Goal: Task Accomplishment & Management: Complete application form

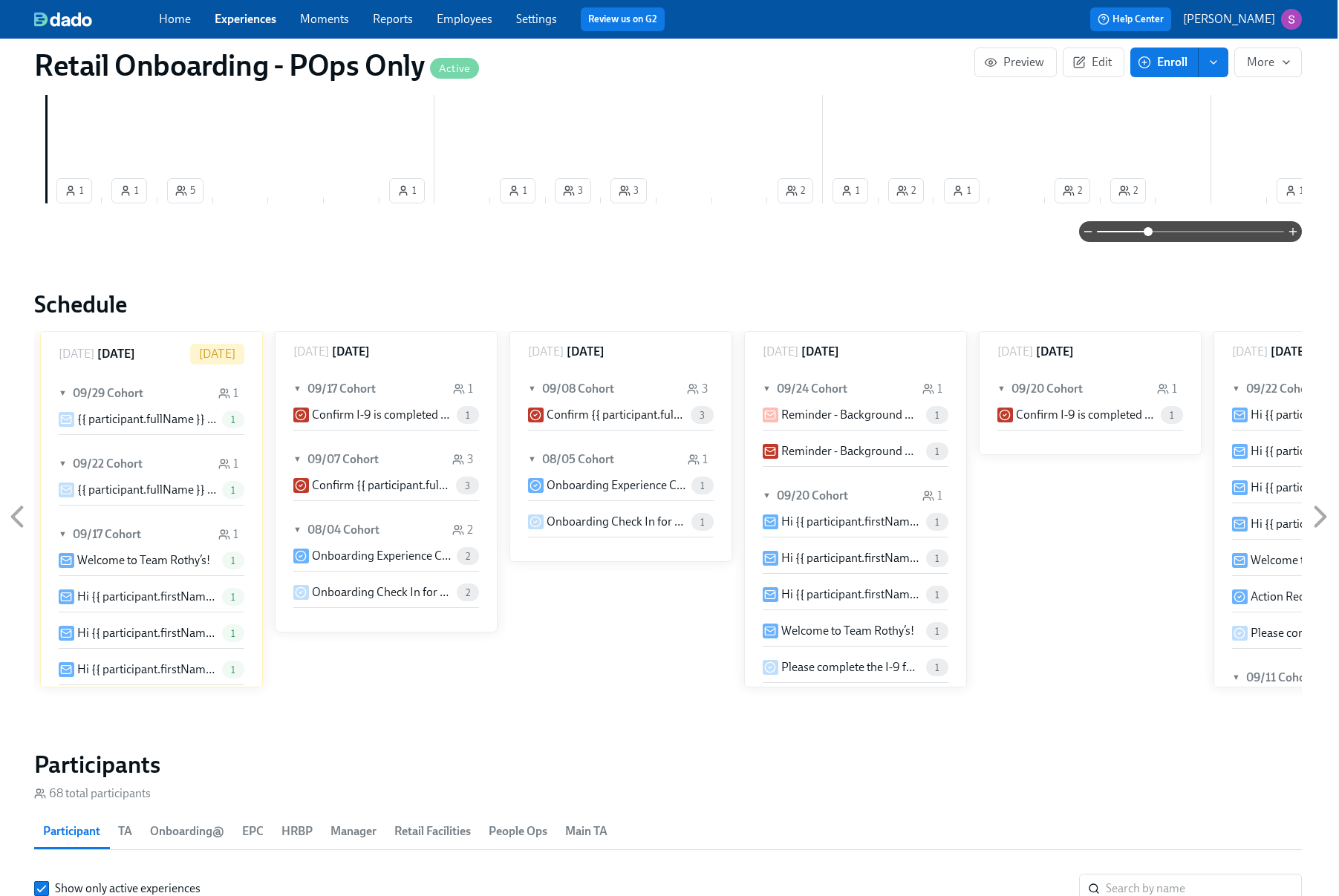
scroll to position [1001, 2]
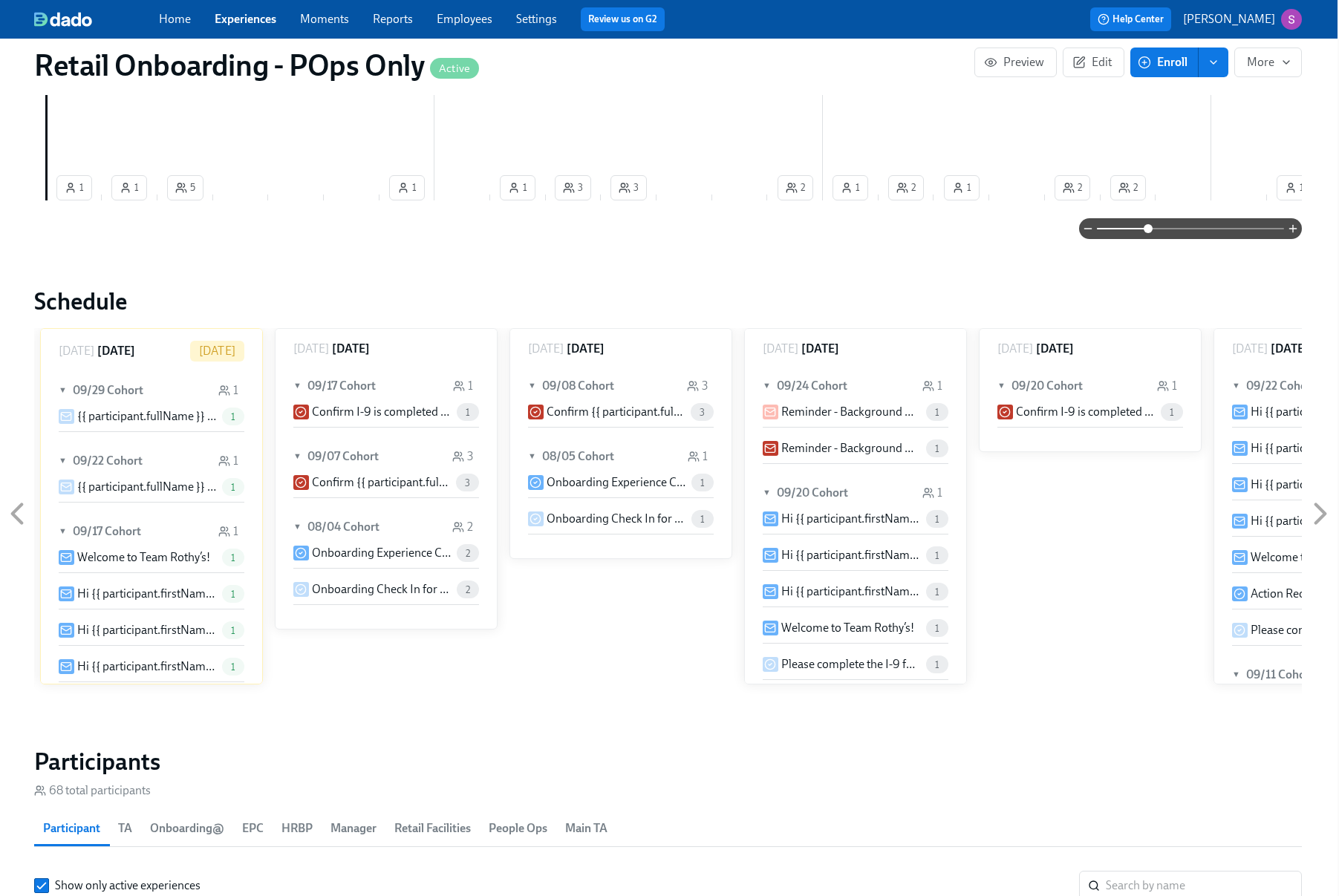
click at [472, 25] on link "Employees" at bounding box center [464, 19] width 56 height 14
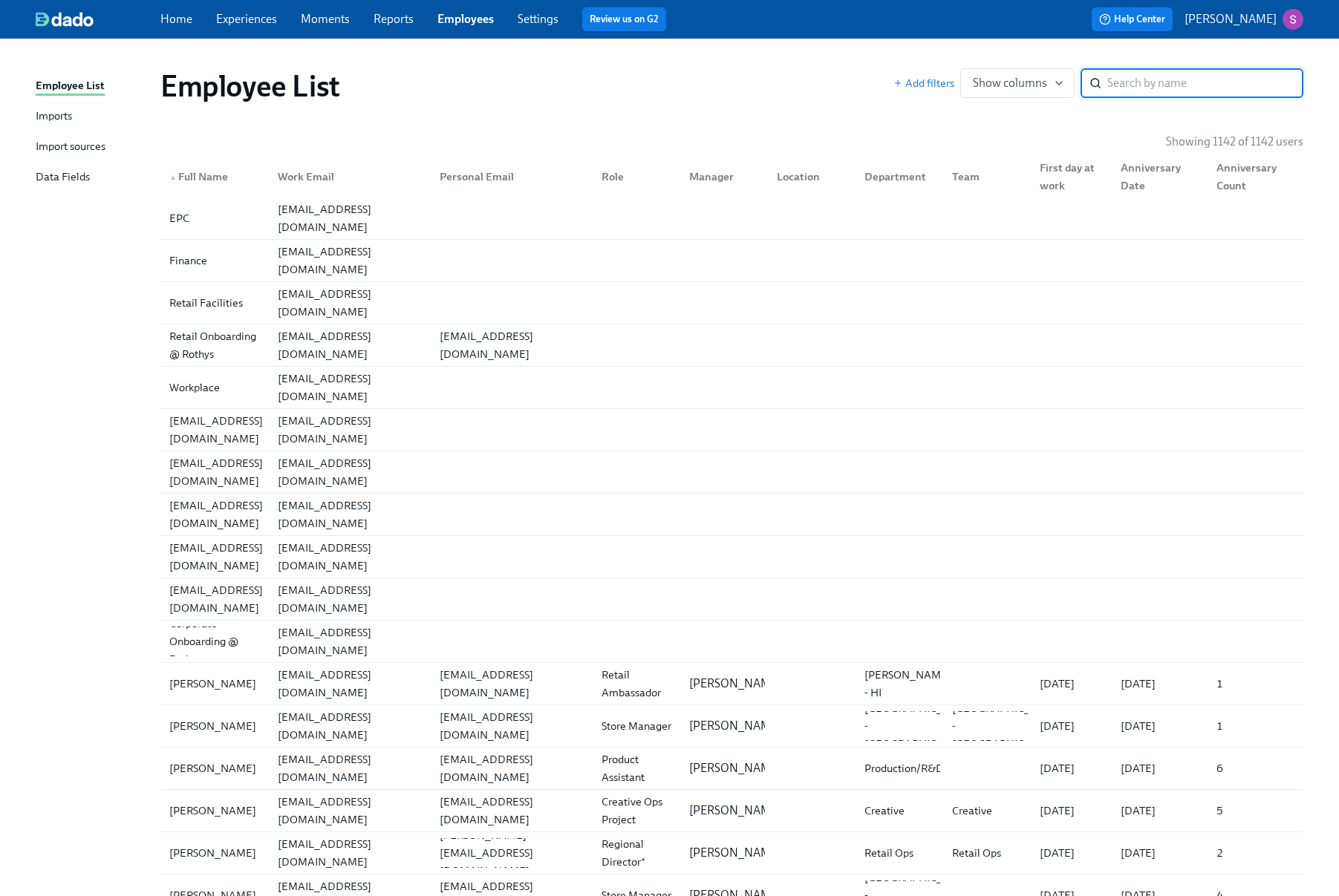
click at [1163, 79] on input "search" at bounding box center [1205, 83] width 196 height 30
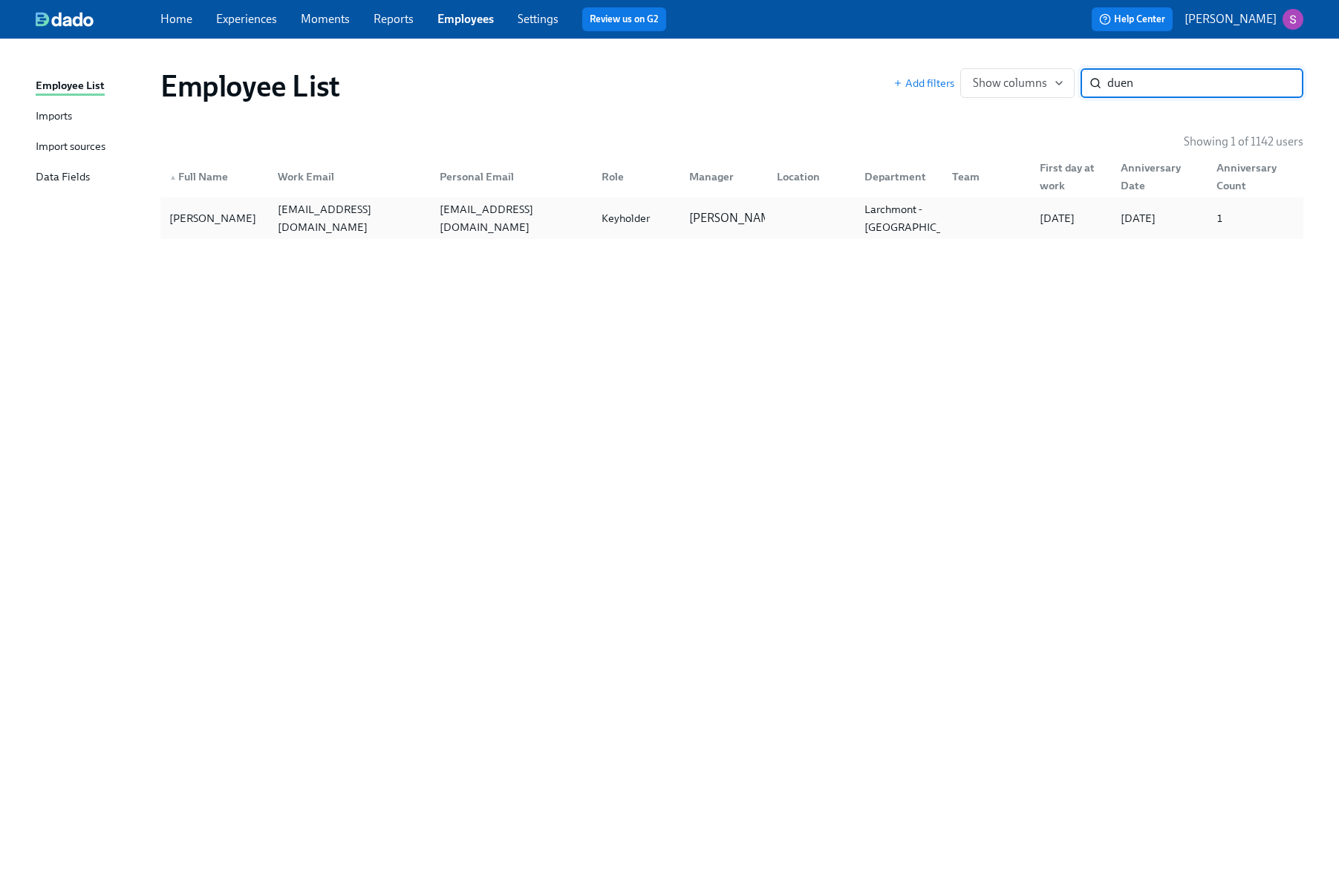
type input "duen"
click at [198, 221] on div "Janice Duenas" at bounding box center [213, 219] width 99 height 18
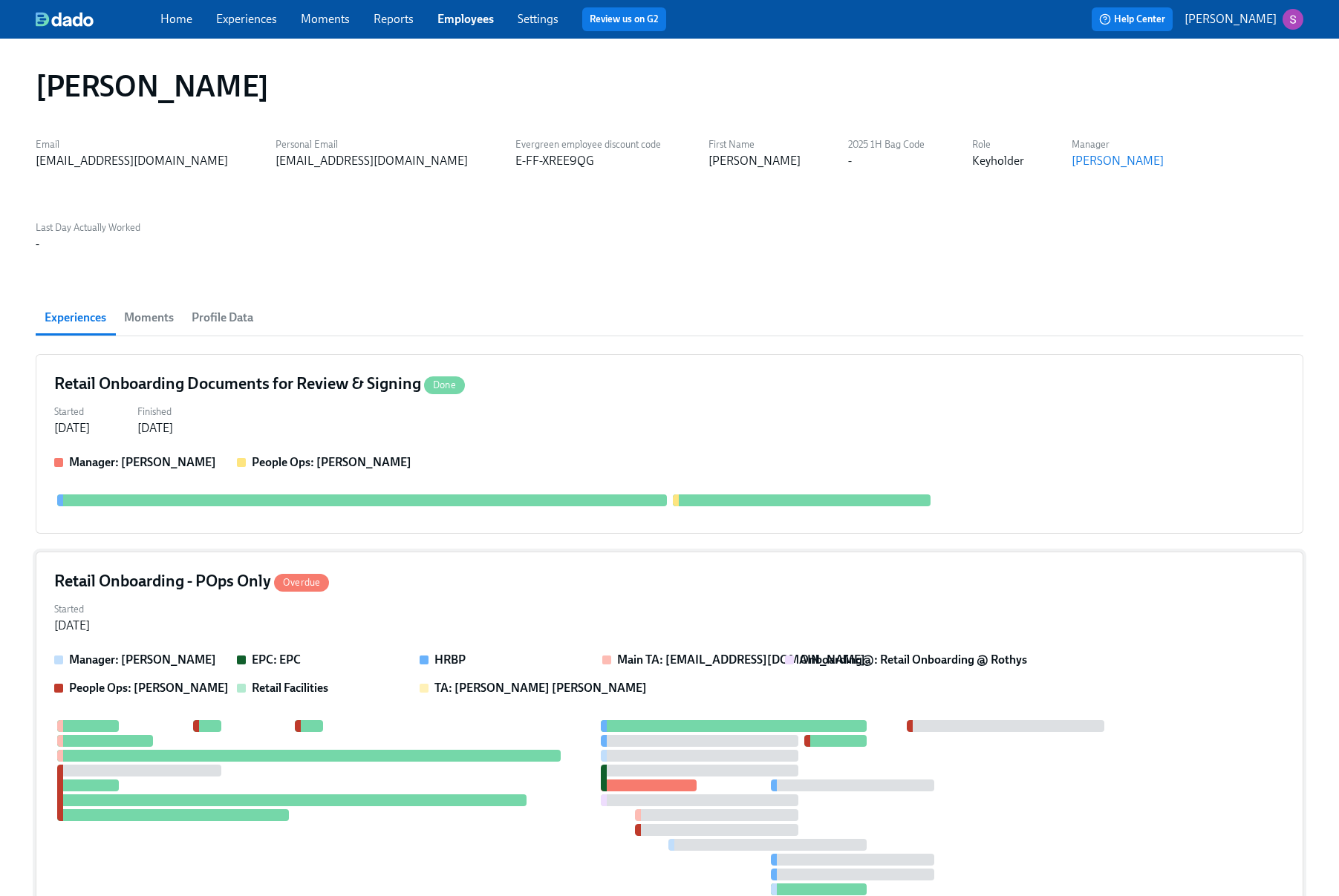
click at [520, 571] on div "Retail Onboarding - POps Only Overdue" at bounding box center [670, 582] width 1231 height 23
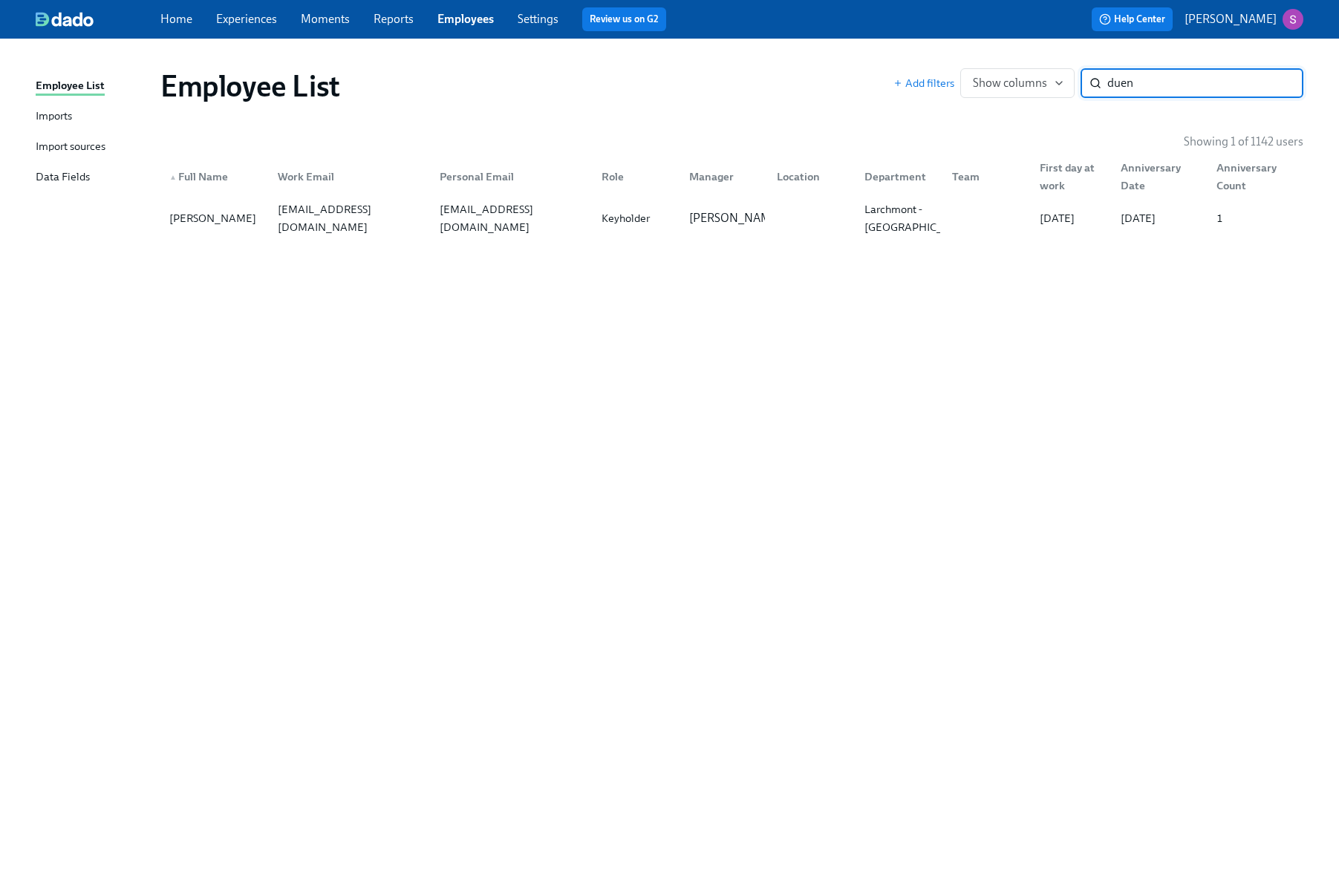
click at [247, 20] on link "Experiences" at bounding box center [246, 19] width 61 height 14
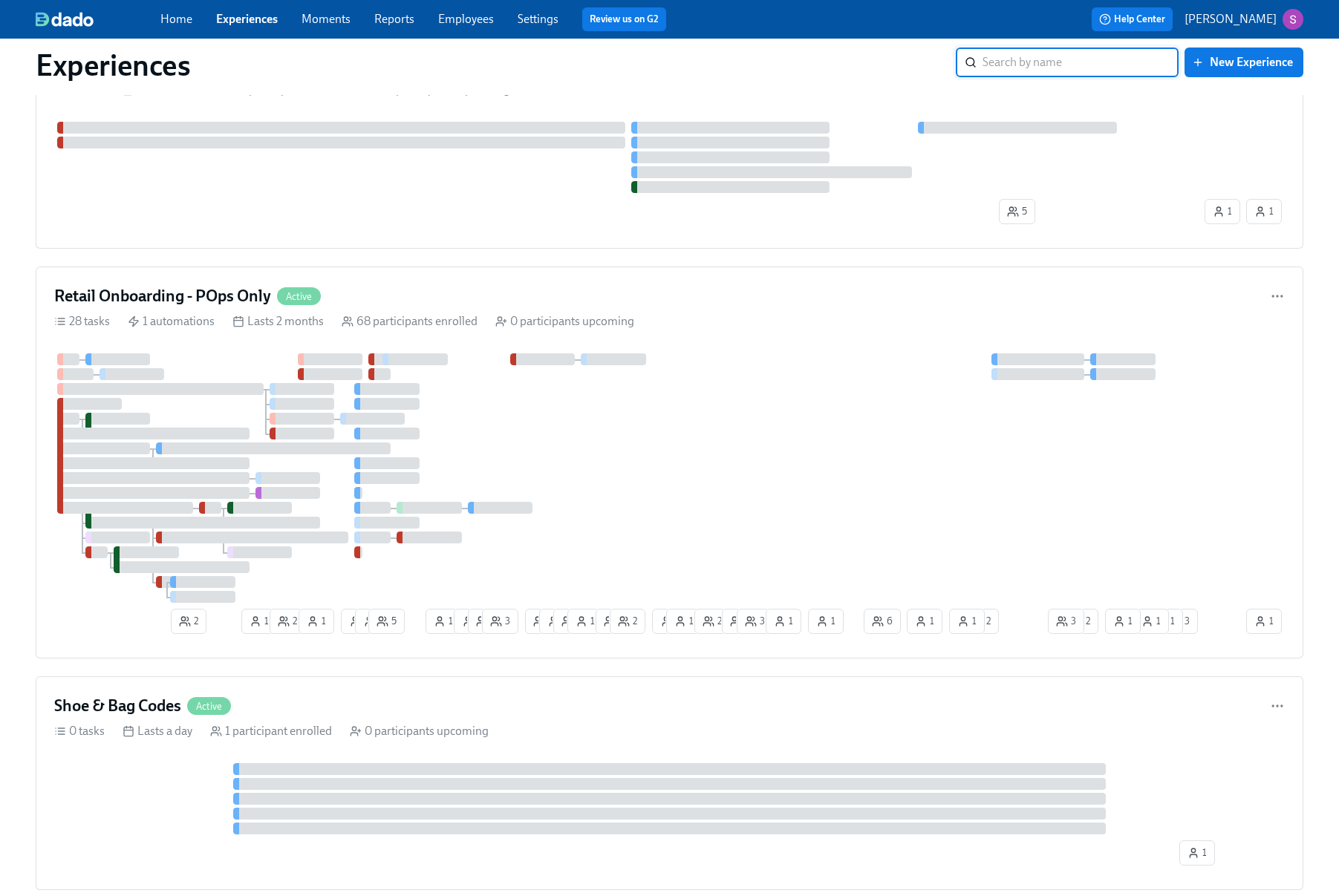
scroll to position [955, 0]
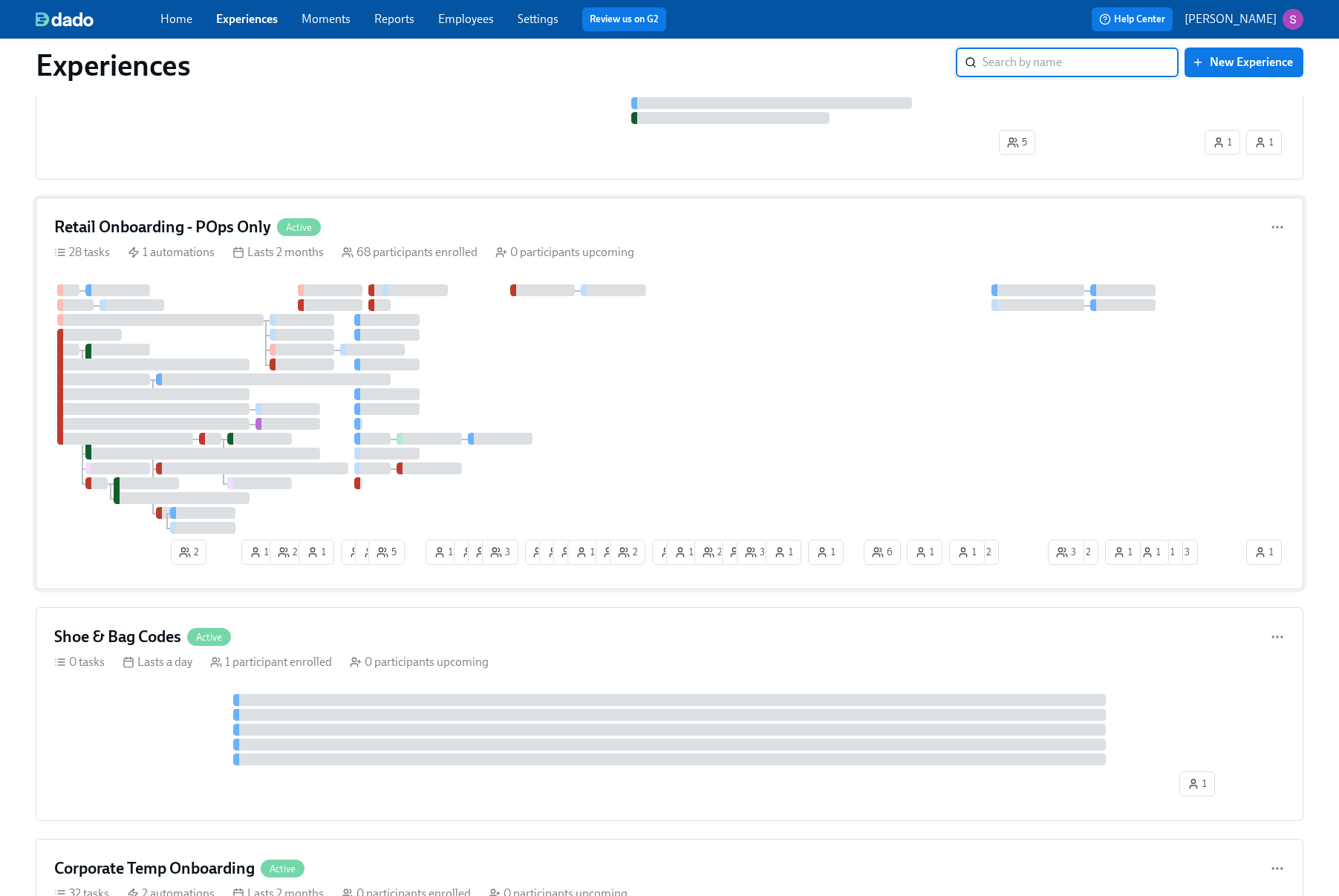
click at [665, 323] on div at bounding box center [648, 409] width 1189 height 249
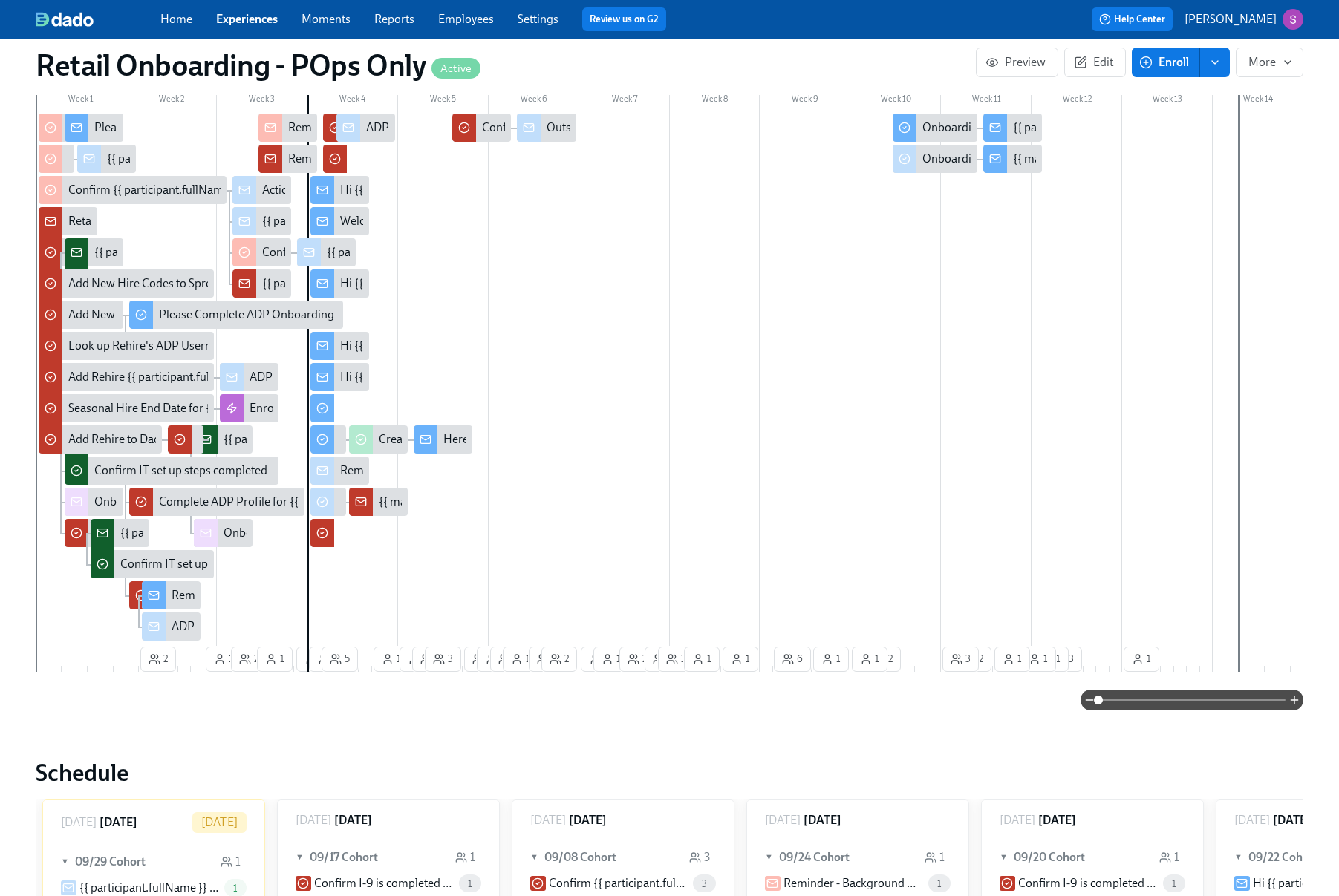
scroll to position [0, 17362]
click at [351, 227] on div "Welcome to Team Rothy’s!" at bounding box center [406, 221] width 133 height 16
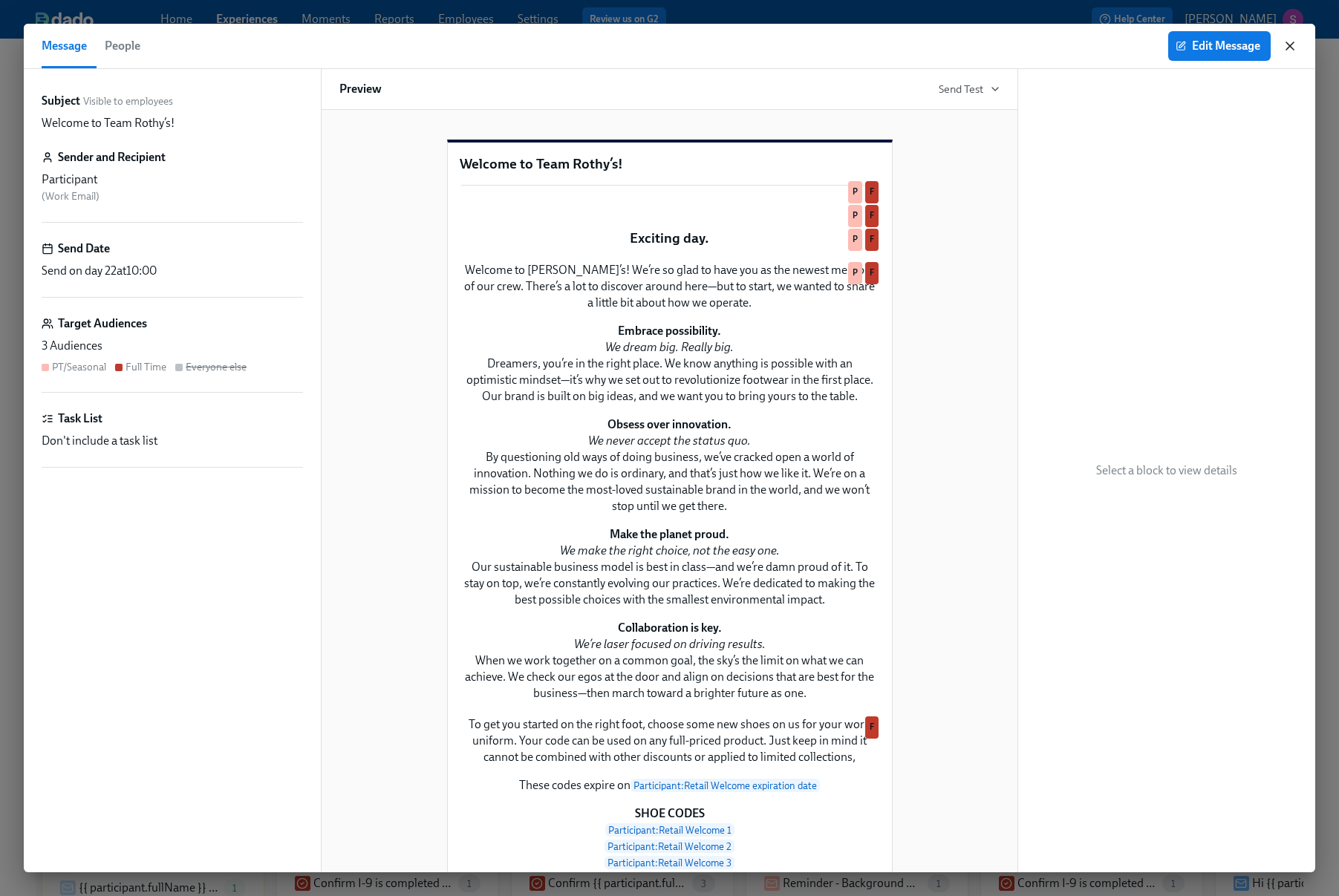
click at [1294, 47] on icon "button" at bounding box center [1290, 46] width 15 height 15
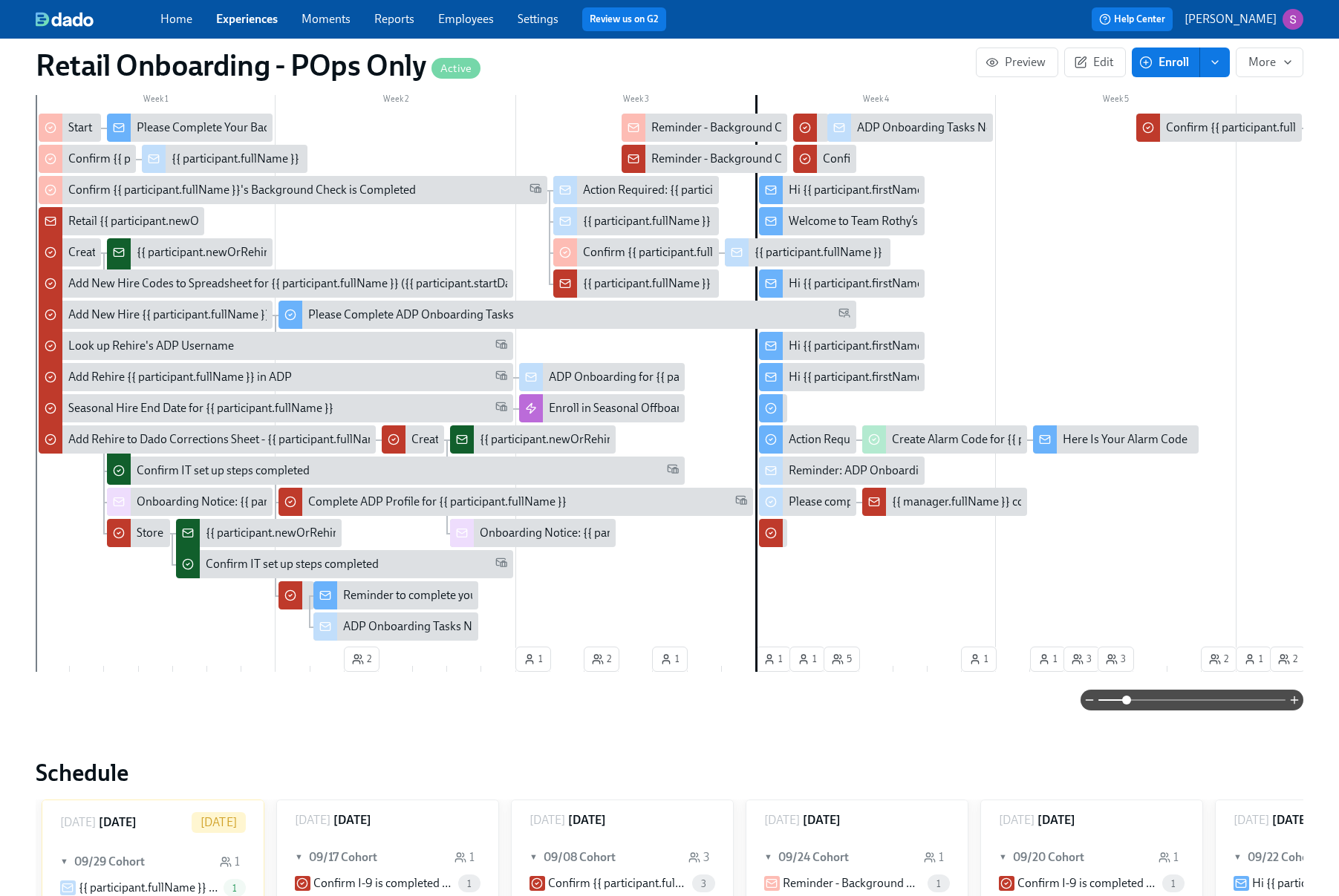
click at [1124, 699] on span at bounding box center [1192, 700] width 187 height 21
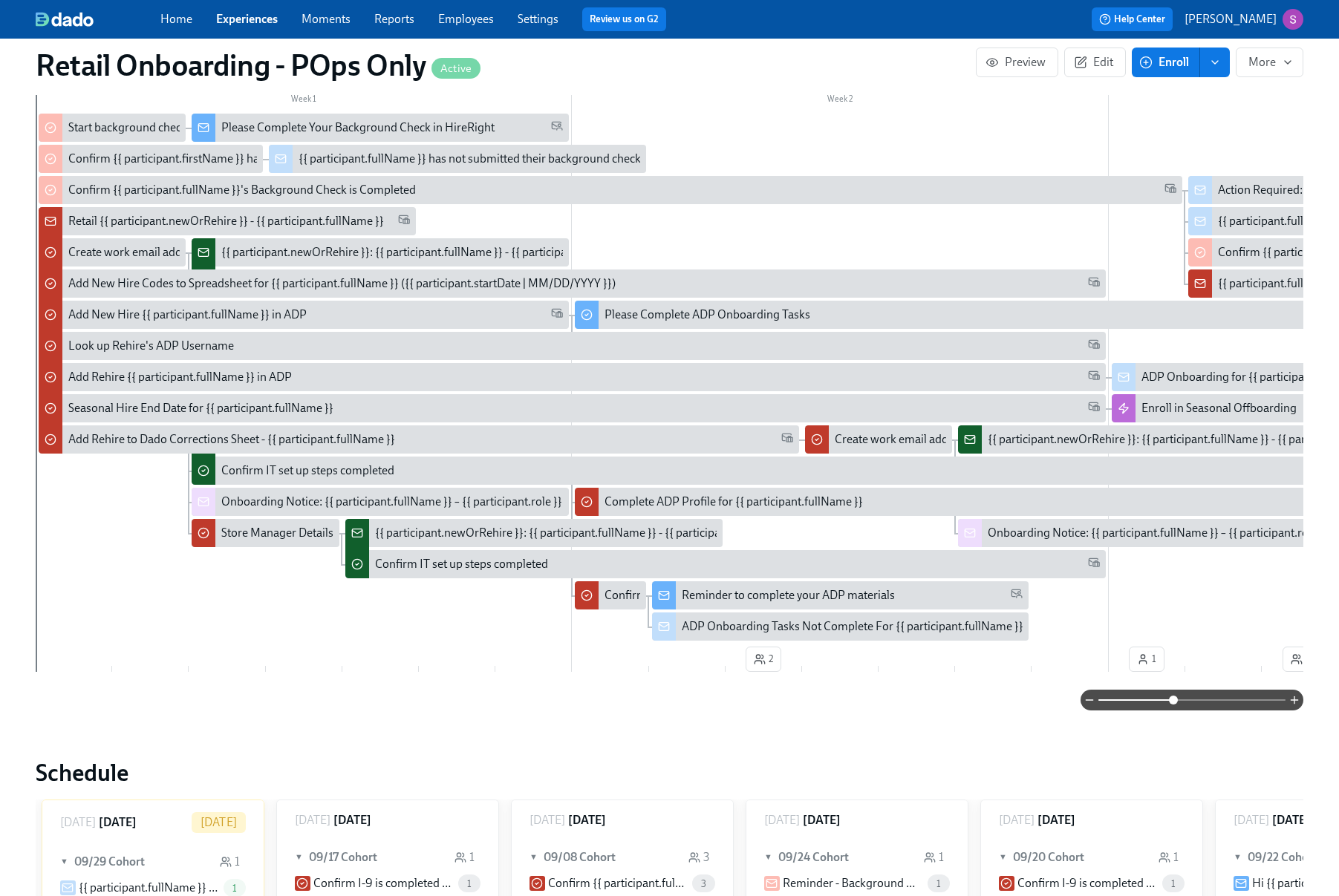
drag, startPoint x: 1132, startPoint y: 705, endPoint x: 1174, endPoint y: 704, distance: 42.0
click at [1174, 704] on span at bounding box center [1173, 700] width 9 height 9
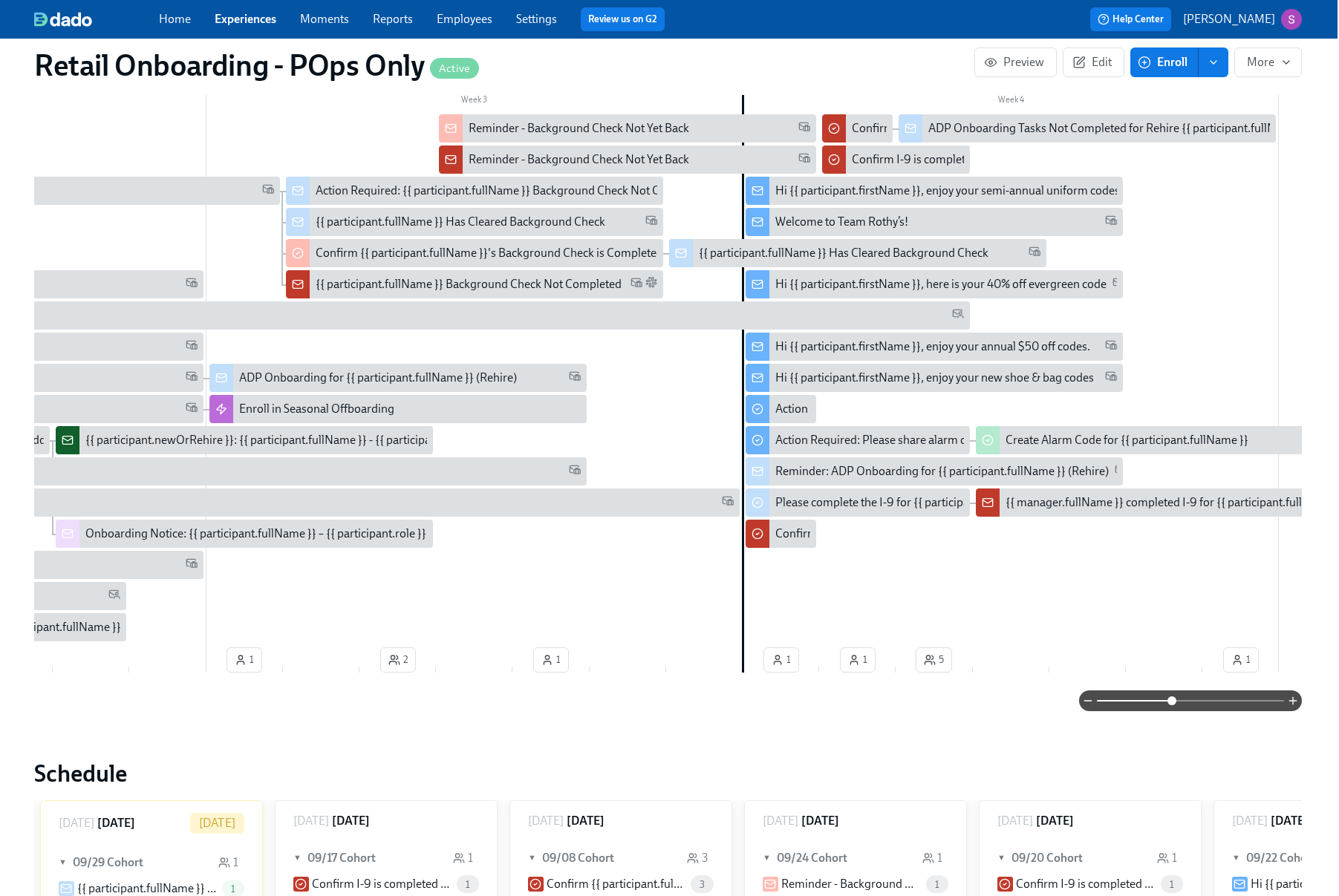
scroll to position [0, 902]
click at [947, 349] on div "Hi {{ participant.firstName }}, enjoy your annual $50 off codes." at bounding box center [932, 346] width 315 height 16
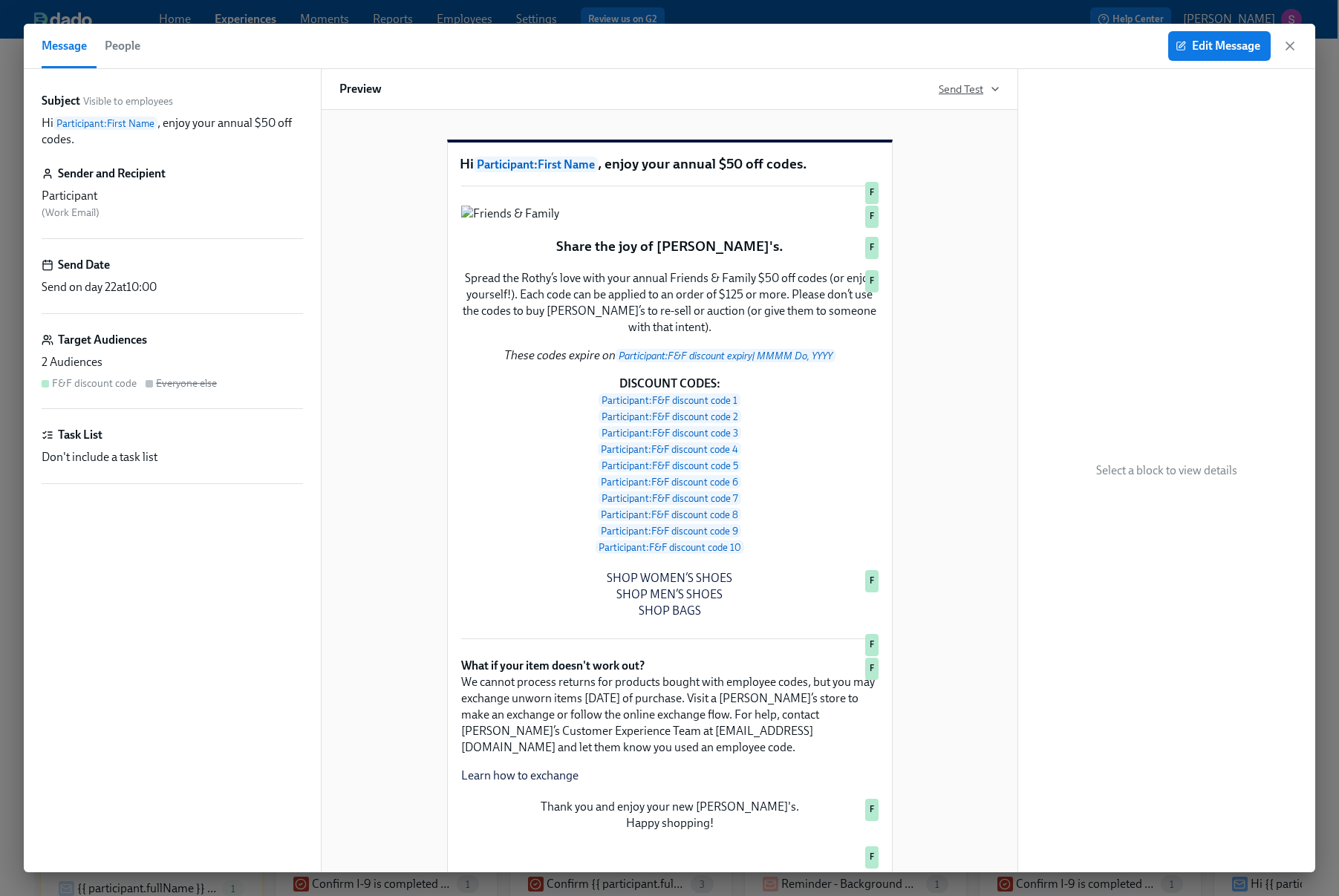
click at [980, 91] on span "Send Test" at bounding box center [969, 89] width 61 height 15
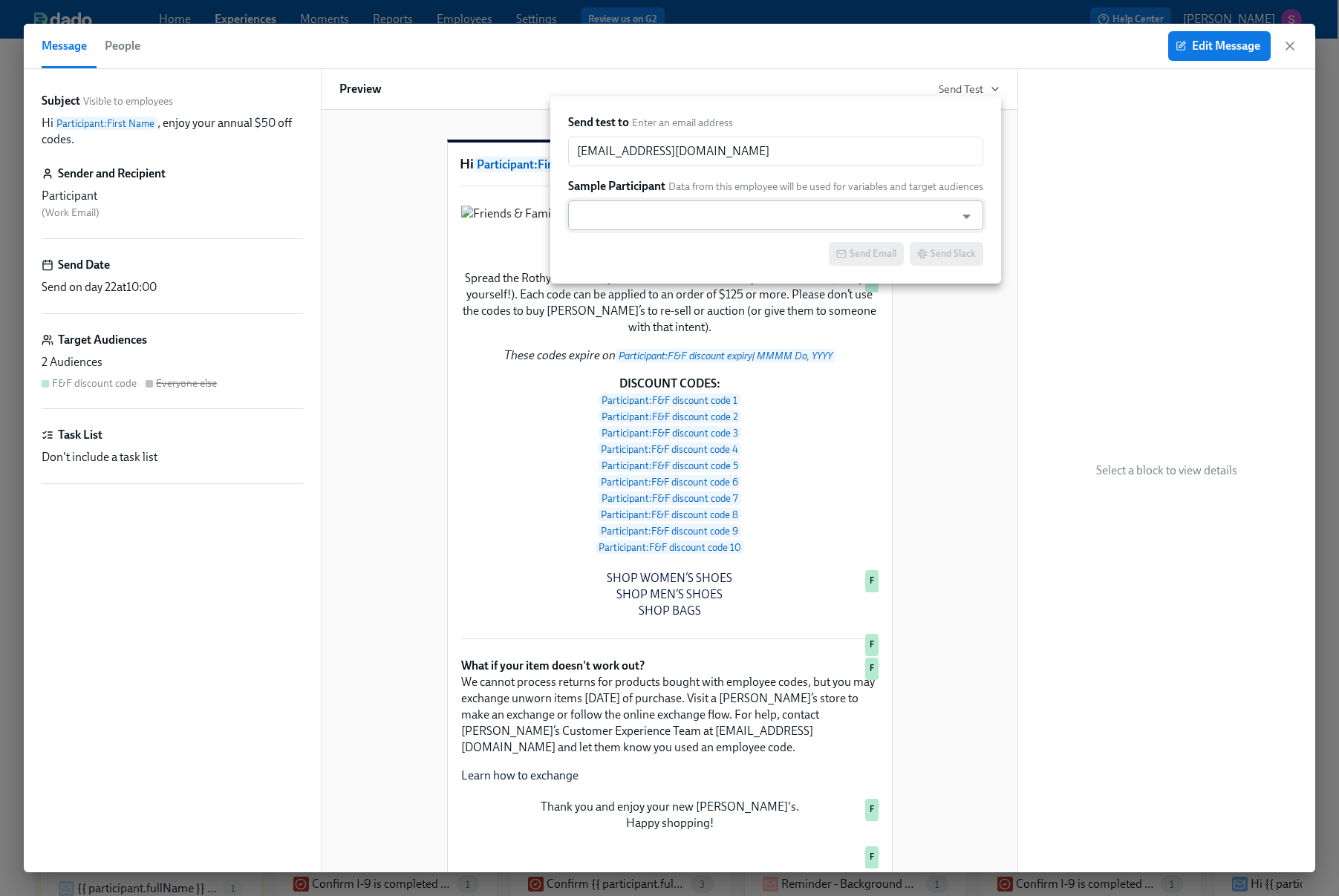
click at [813, 220] on input "text" at bounding box center [762, 215] width 372 height 30
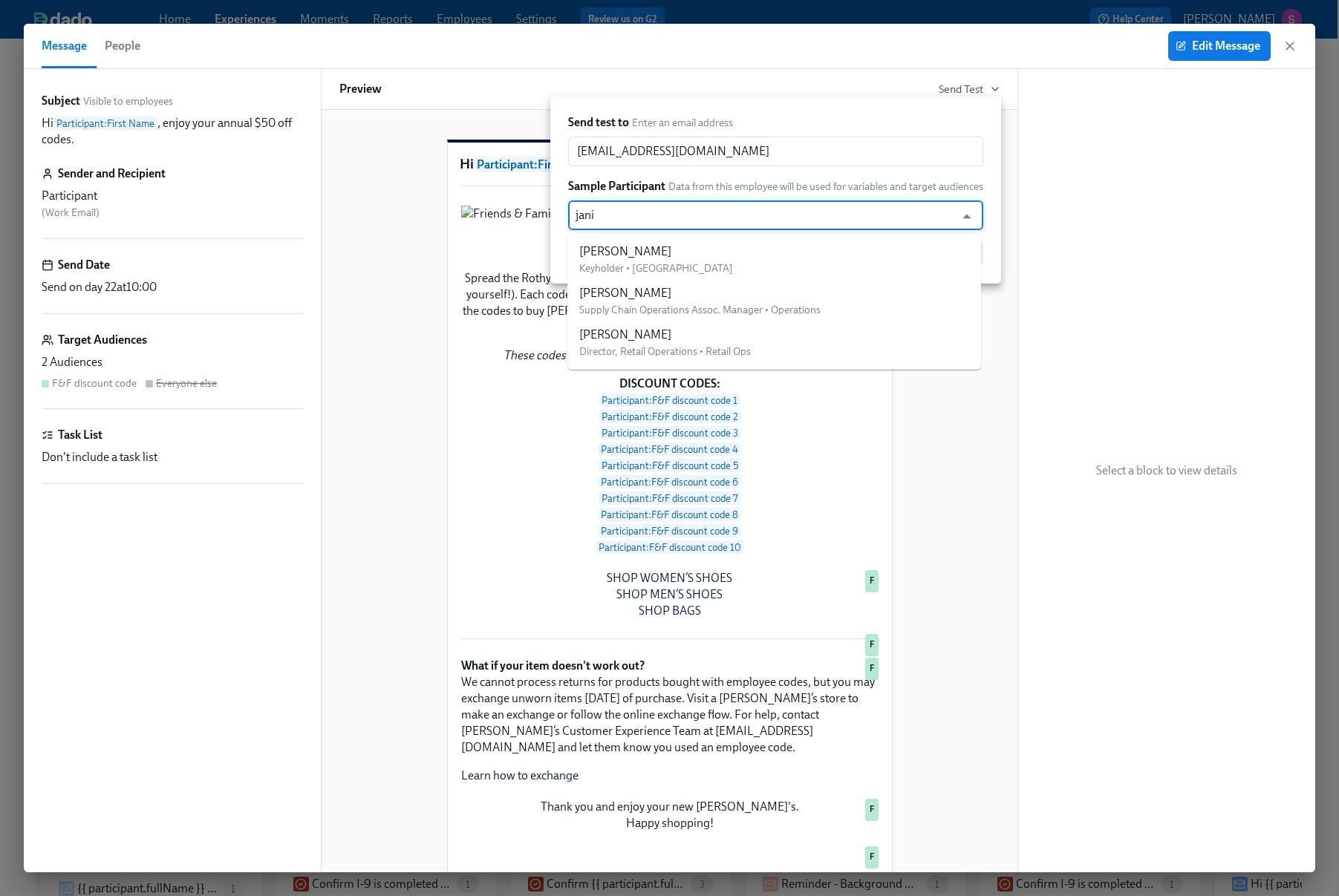
type input "janic"
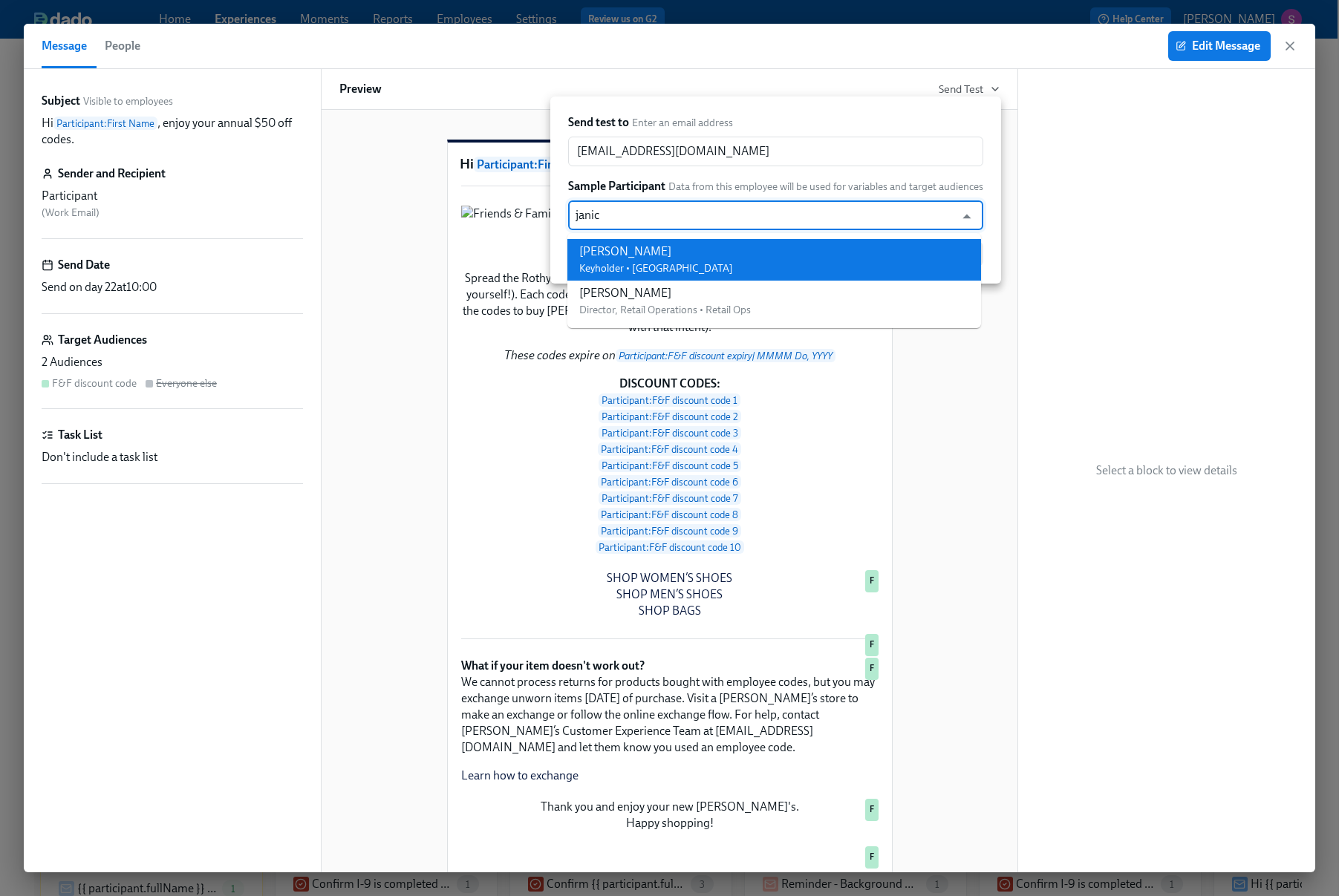
click at [814, 250] on li "Janice Duenas Keyholder • Larchmont - CA" at bounding box center [774, 259] width 414 height 41
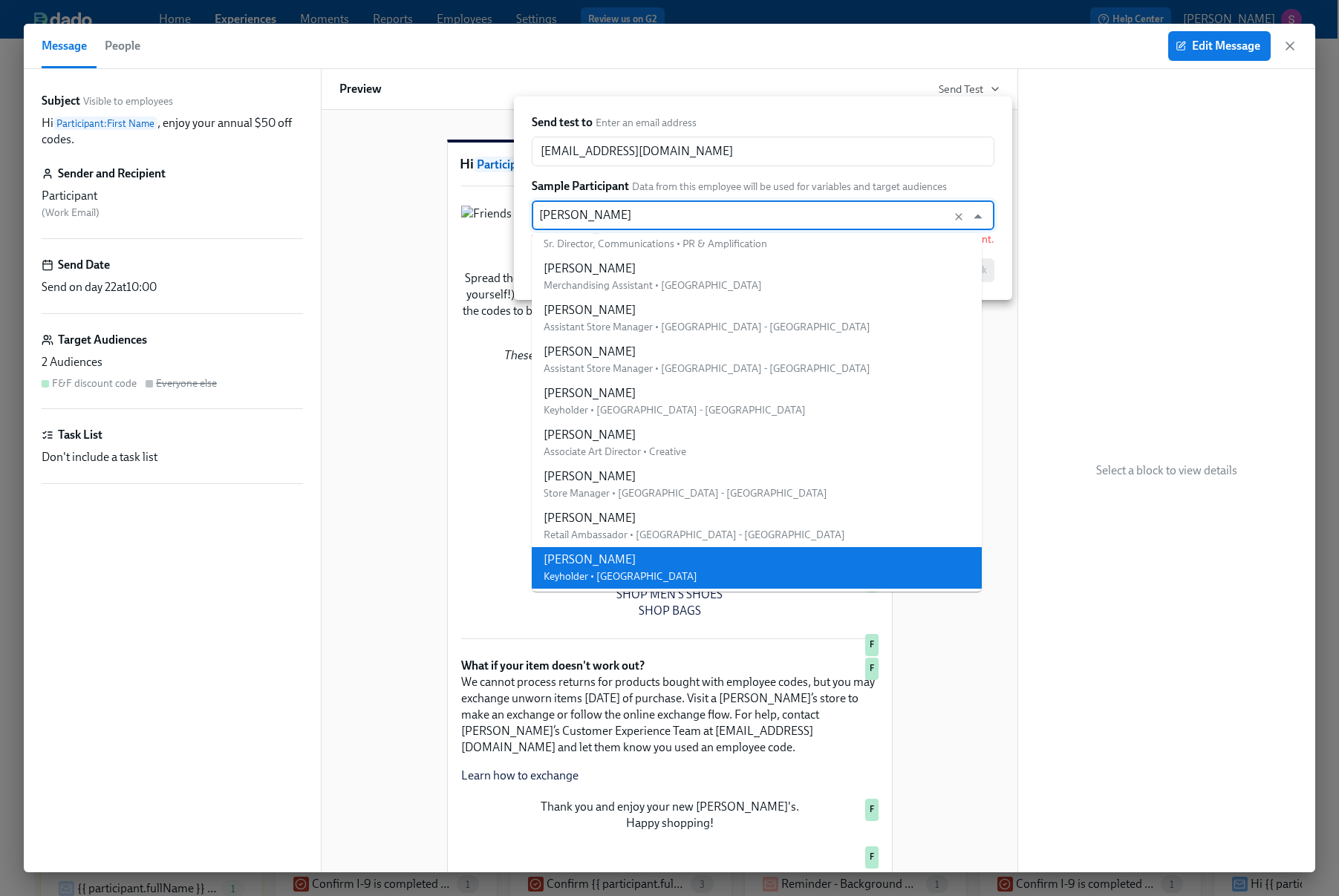
drag, startPoint x: 647, startPoint y: 213, endPoint x: 533, endPoint y: 212, distance: 114.0
click at [533, 212] on div "Janice Duenas ​" at bounding box center [763, 215] width 463 height 30
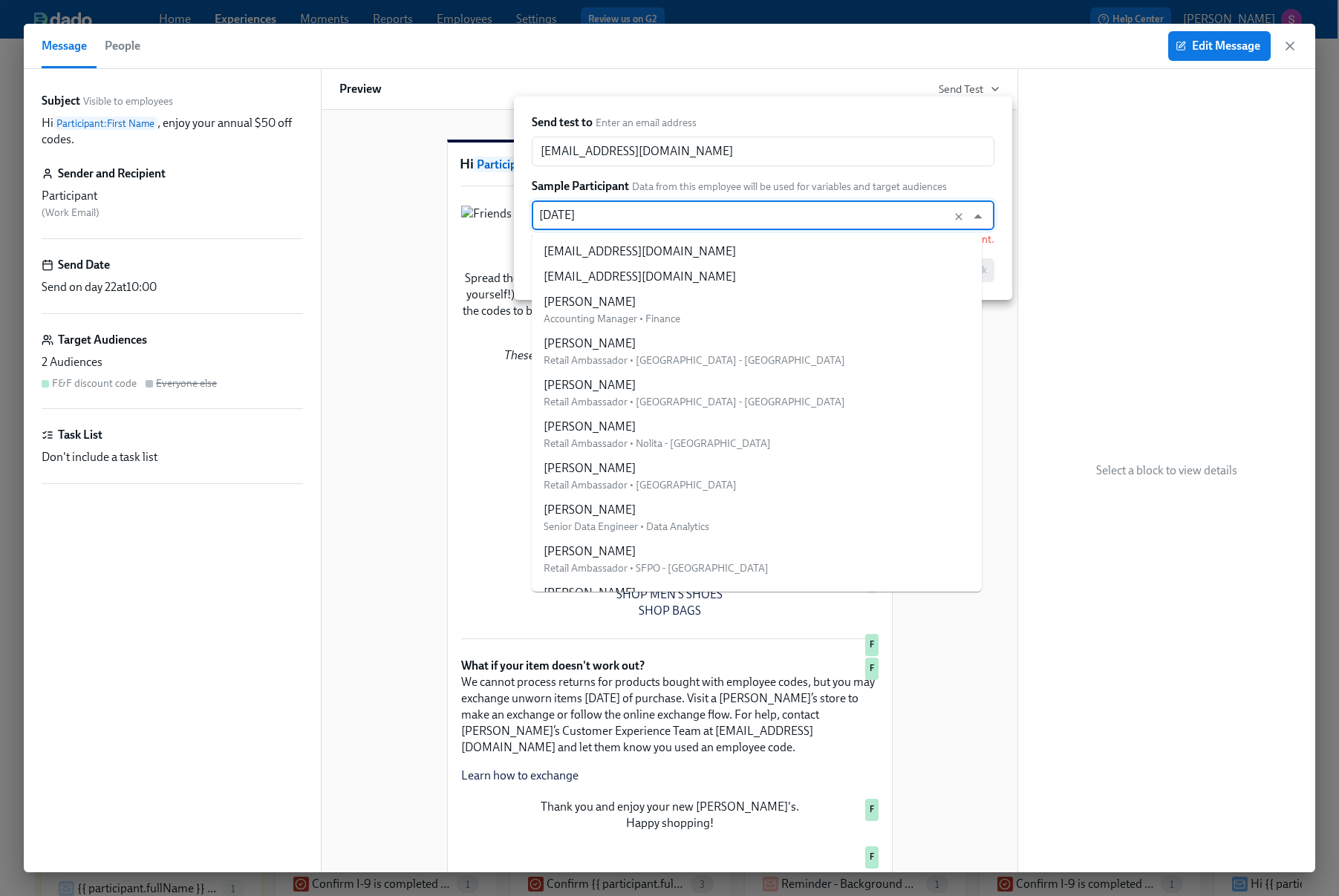
type input "natali"
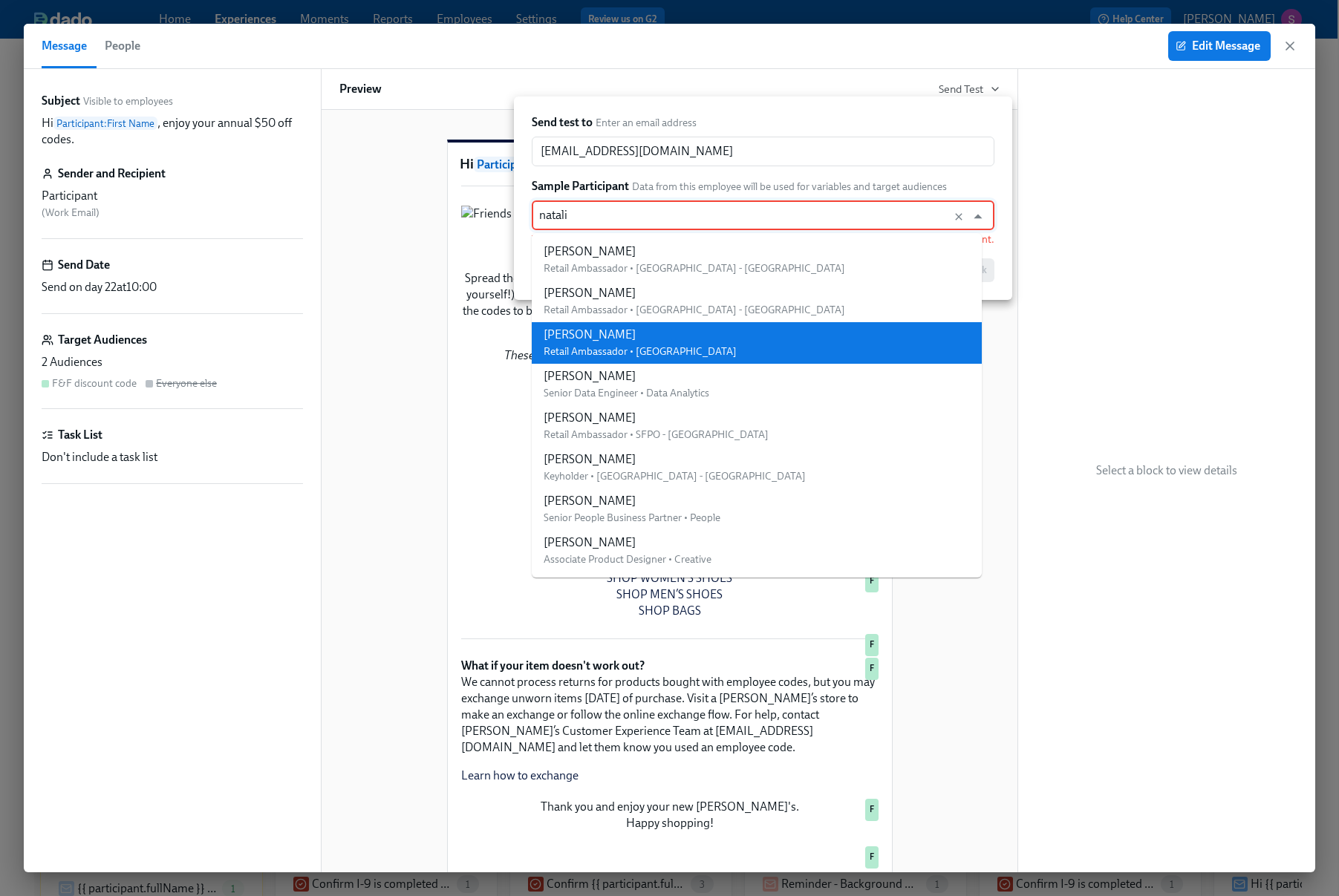
click at [556, 342] on div "Natalie Dionisio" at bounding box center [640, 335] width 193 height 16
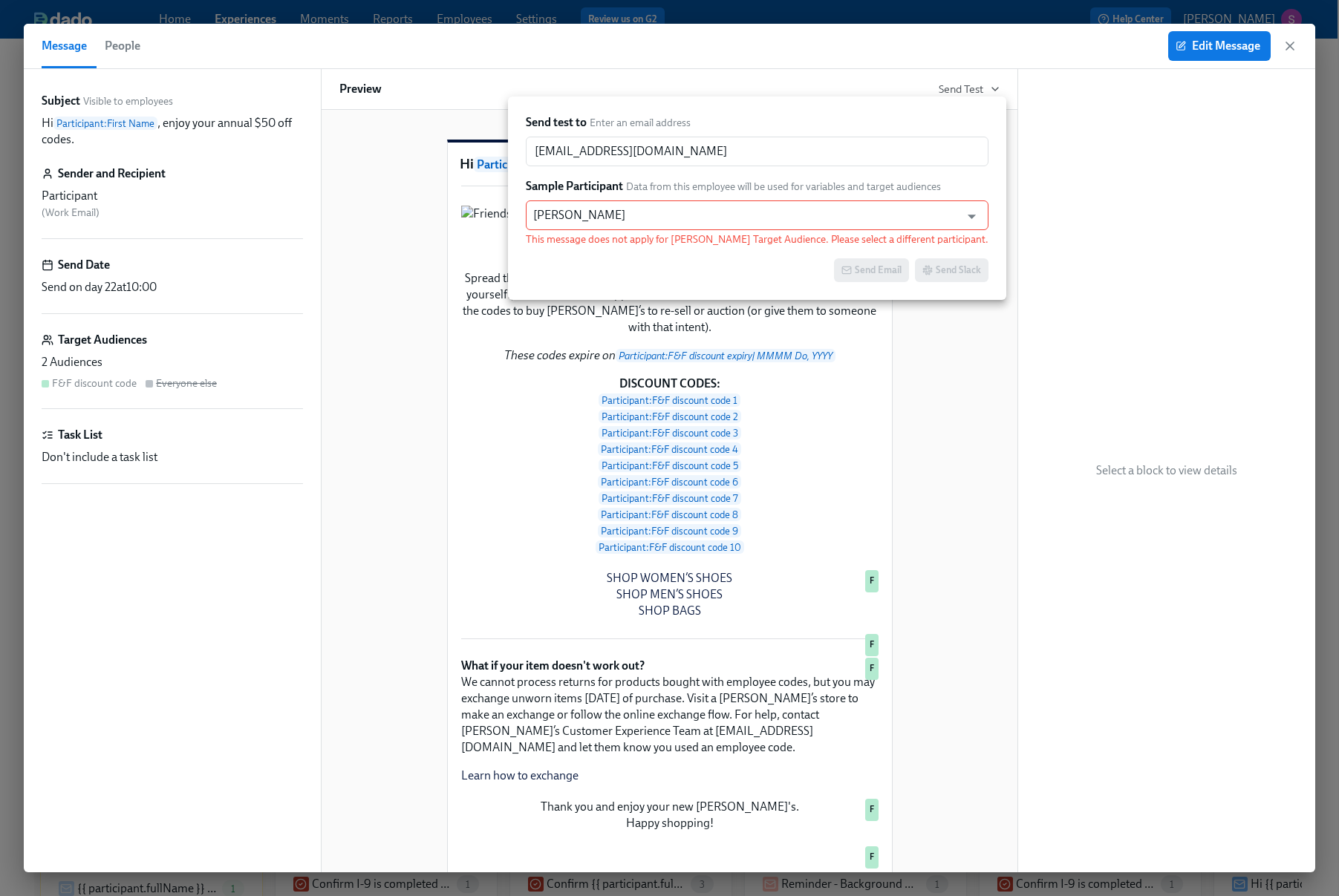
click at [1294, 43] on div at bounding box center [670, 448] width 1339 height 896
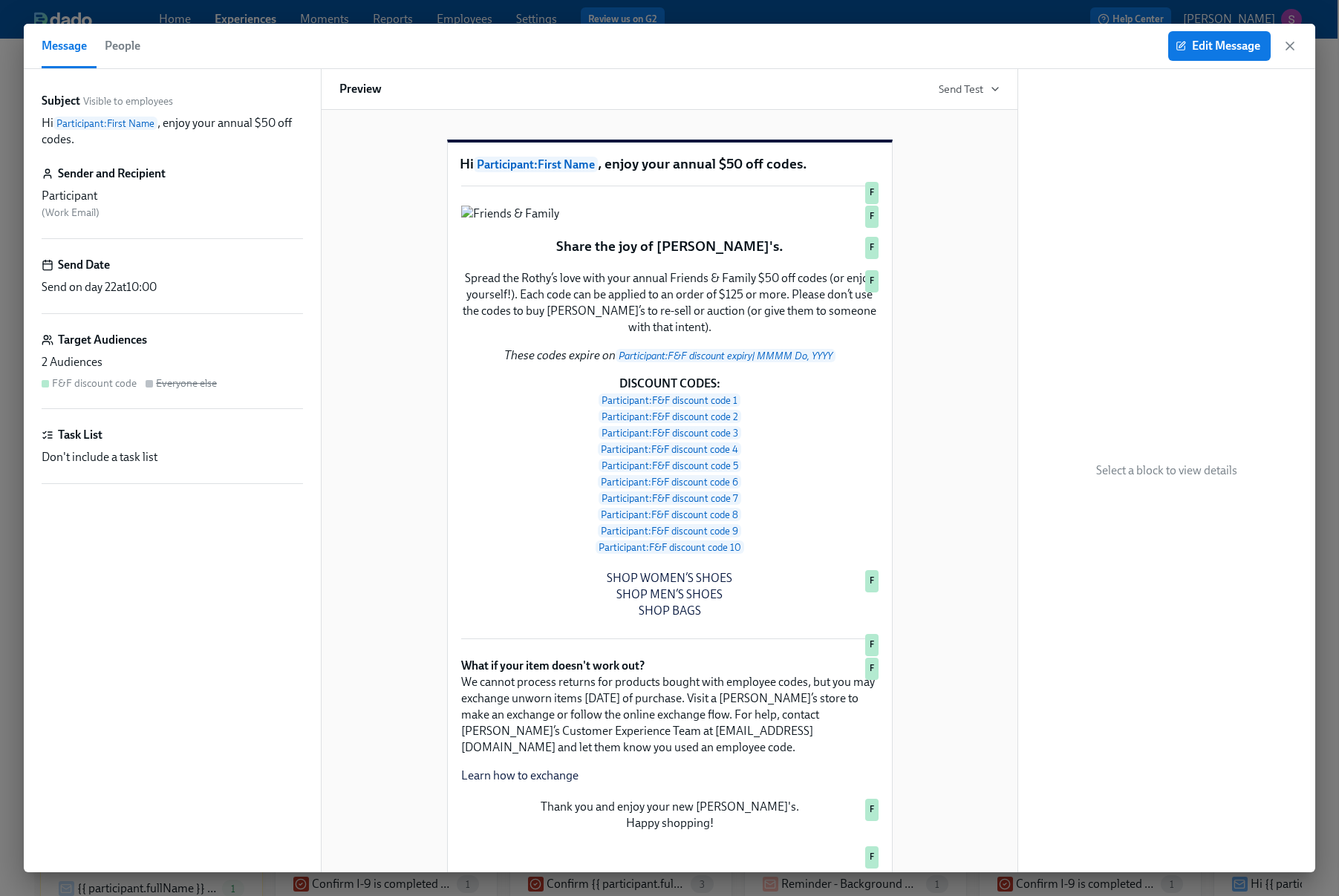
click at [1292, 44] on icon "button" at bounding box center [1290, 45] width 7 height 7
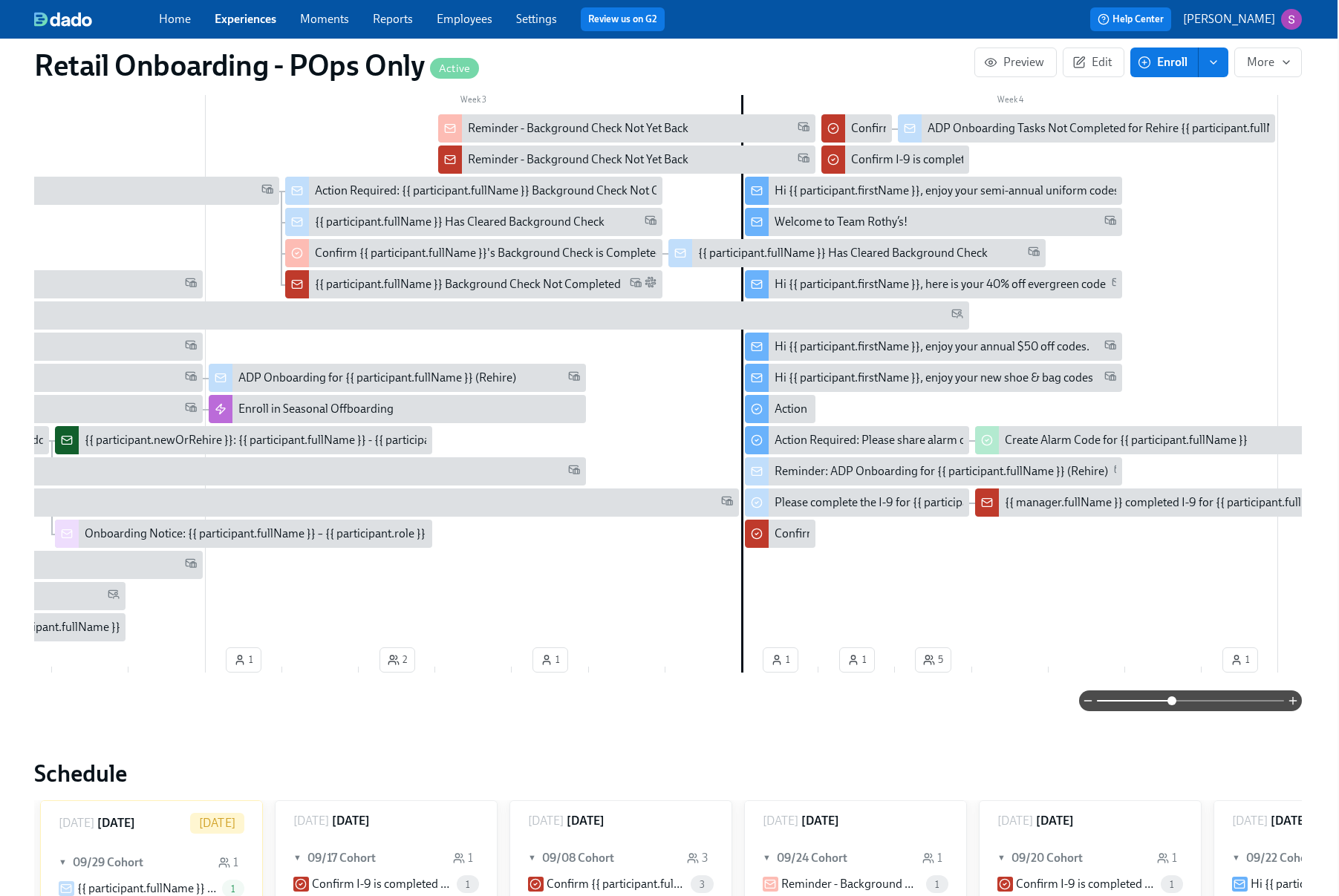
click at [445, 24] on link "Employees" at bounding box center [464, 19] width 56 height 14
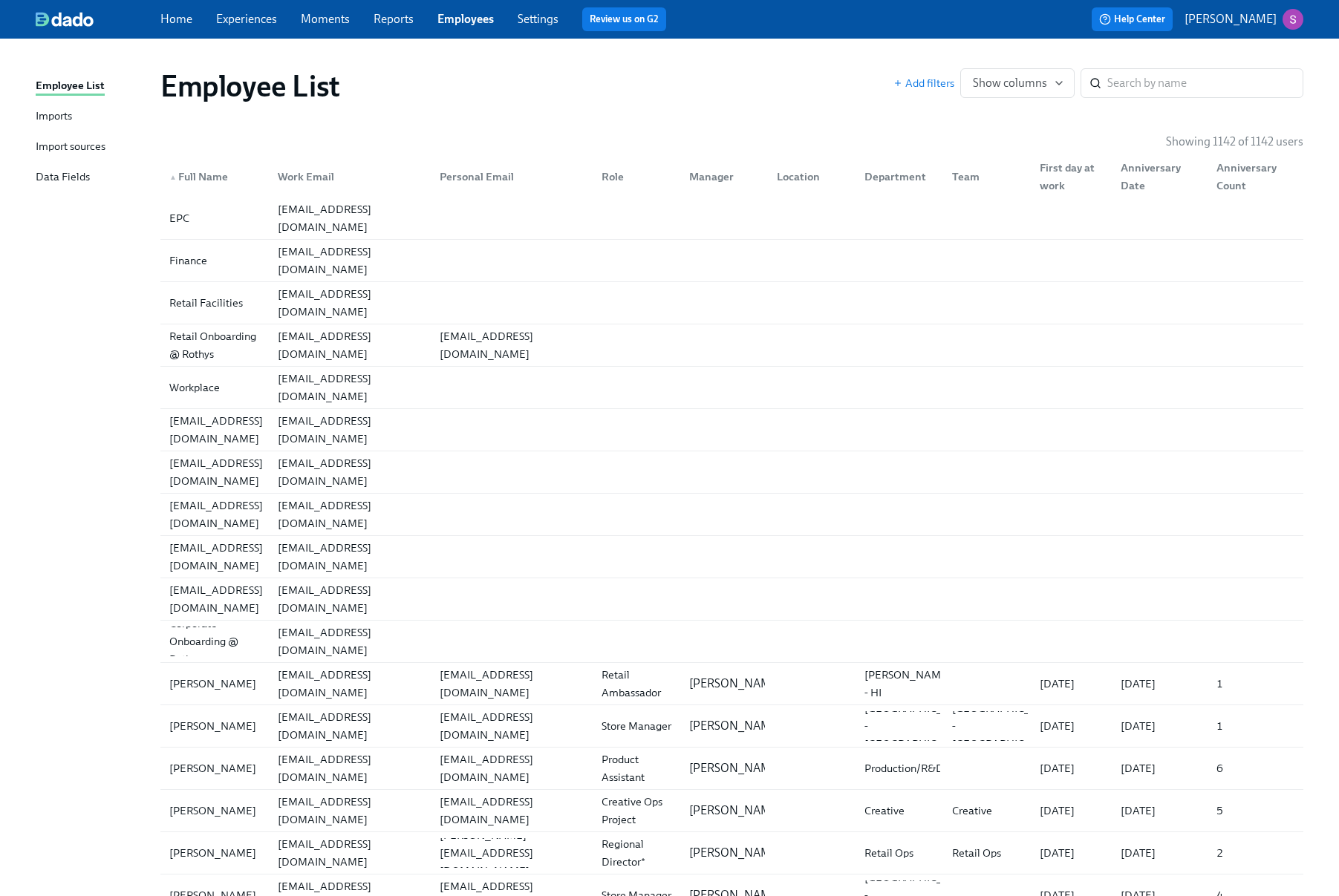
click at [67, 143] on div "Import sources" at bounding box center [70, 147] width 70 height 19
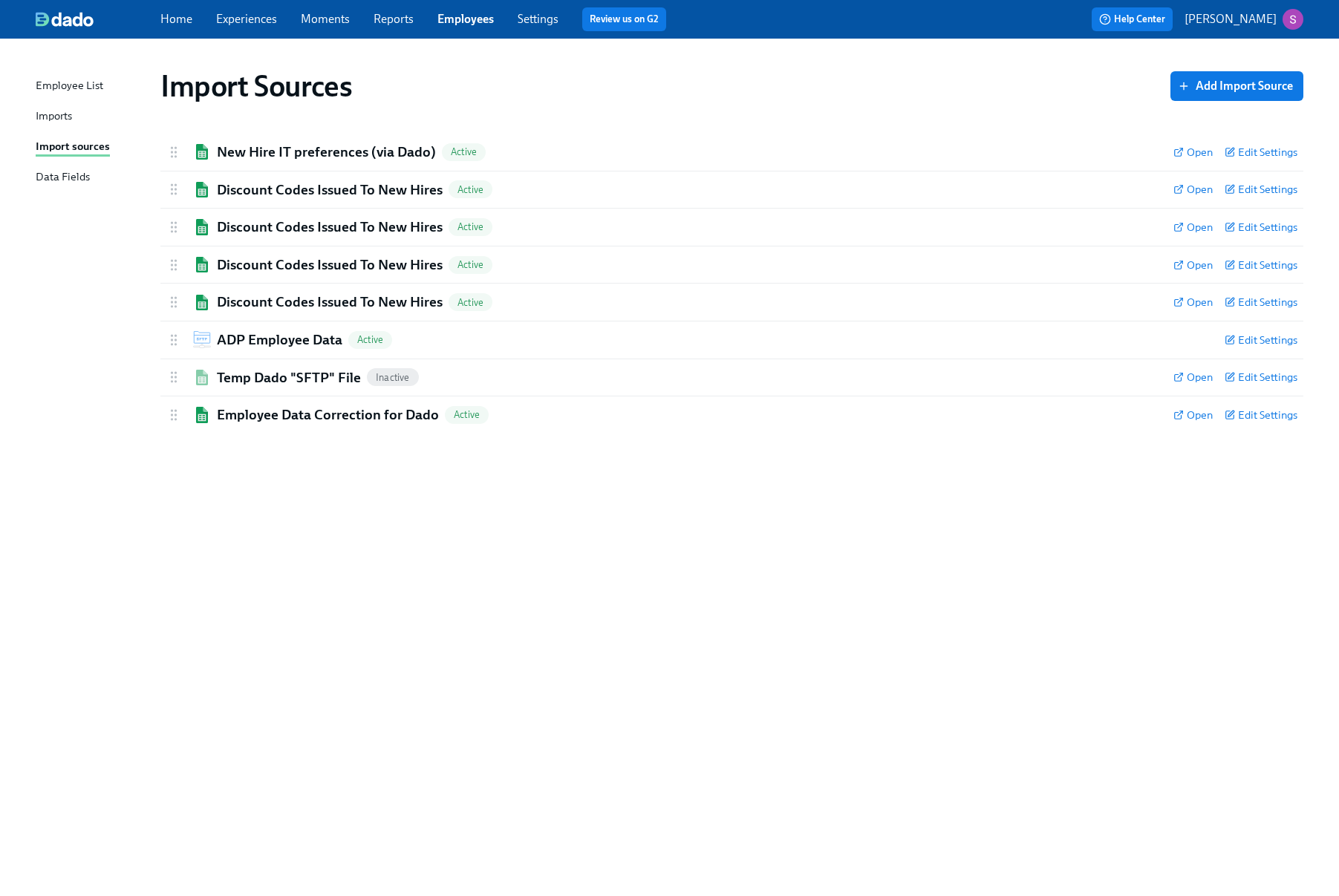
click at [66, 113] on div "Imports" at bounding box center [53, 117] width 36 height 19
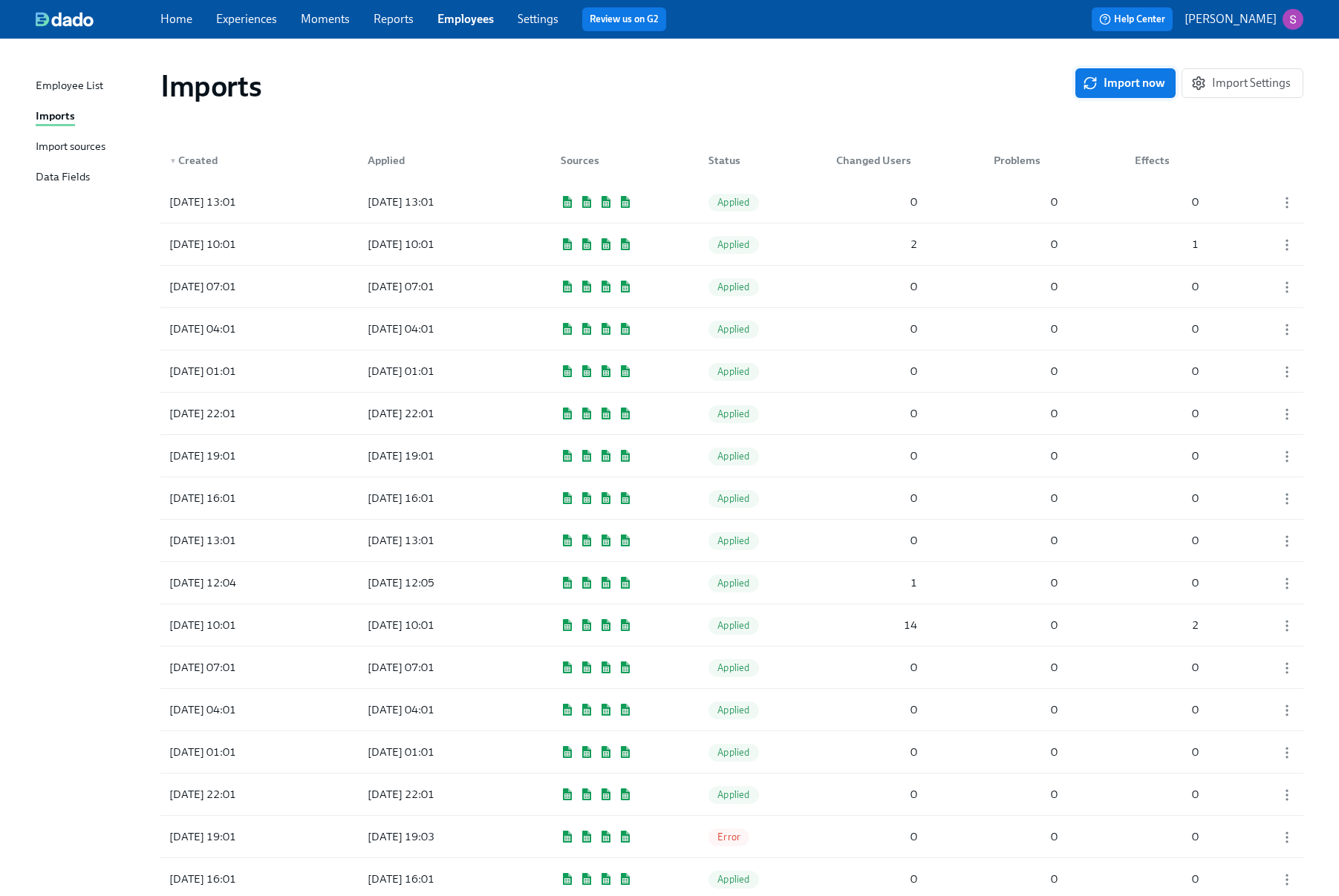
click at [1148, 80] on span "Import now" at bounding box center [1125, 83] width 79 height 15
click at [258, 27] on span "Experiences" at bounding box center [246, 19] width 61 height 16
click at [256, 19] on link "Experiences" at bounding box center [246, 19] width 61 height 14
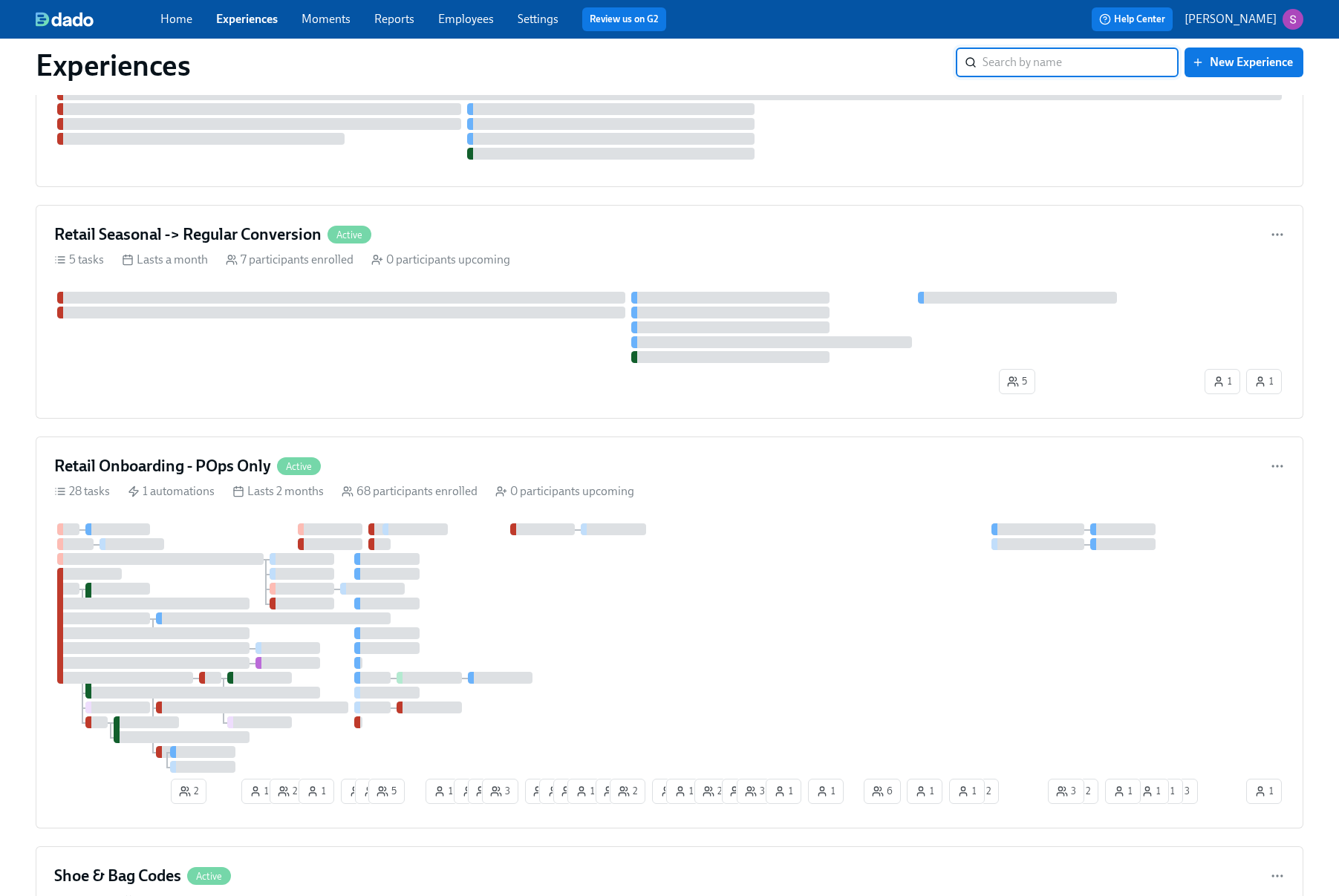
scroll to position [715, 0]
click at [491, 461] on div "Retail Onboarding - POps Only Active" at bounding box center [670, 468] width 1231 height 23
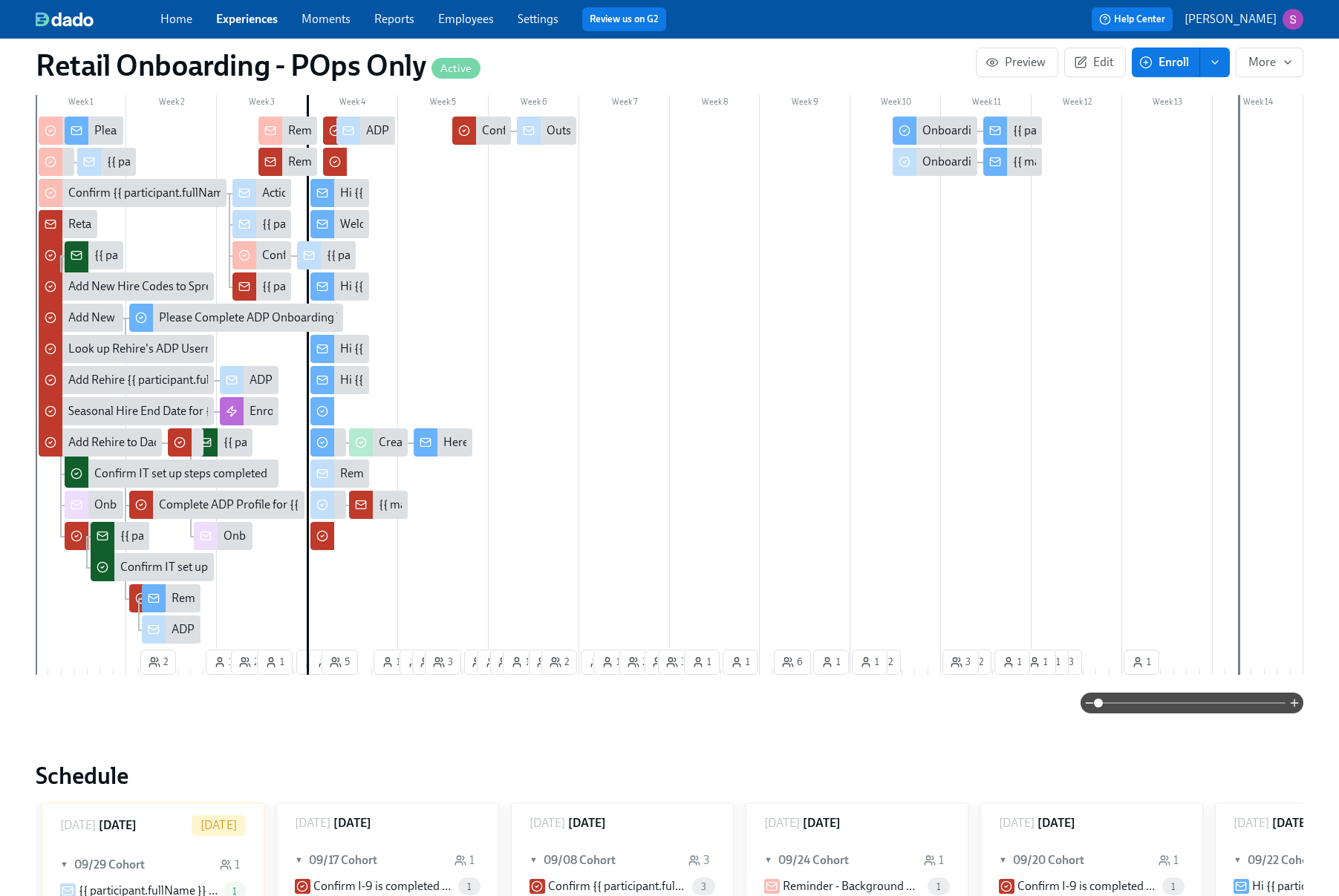
scroll to position [578, 0]
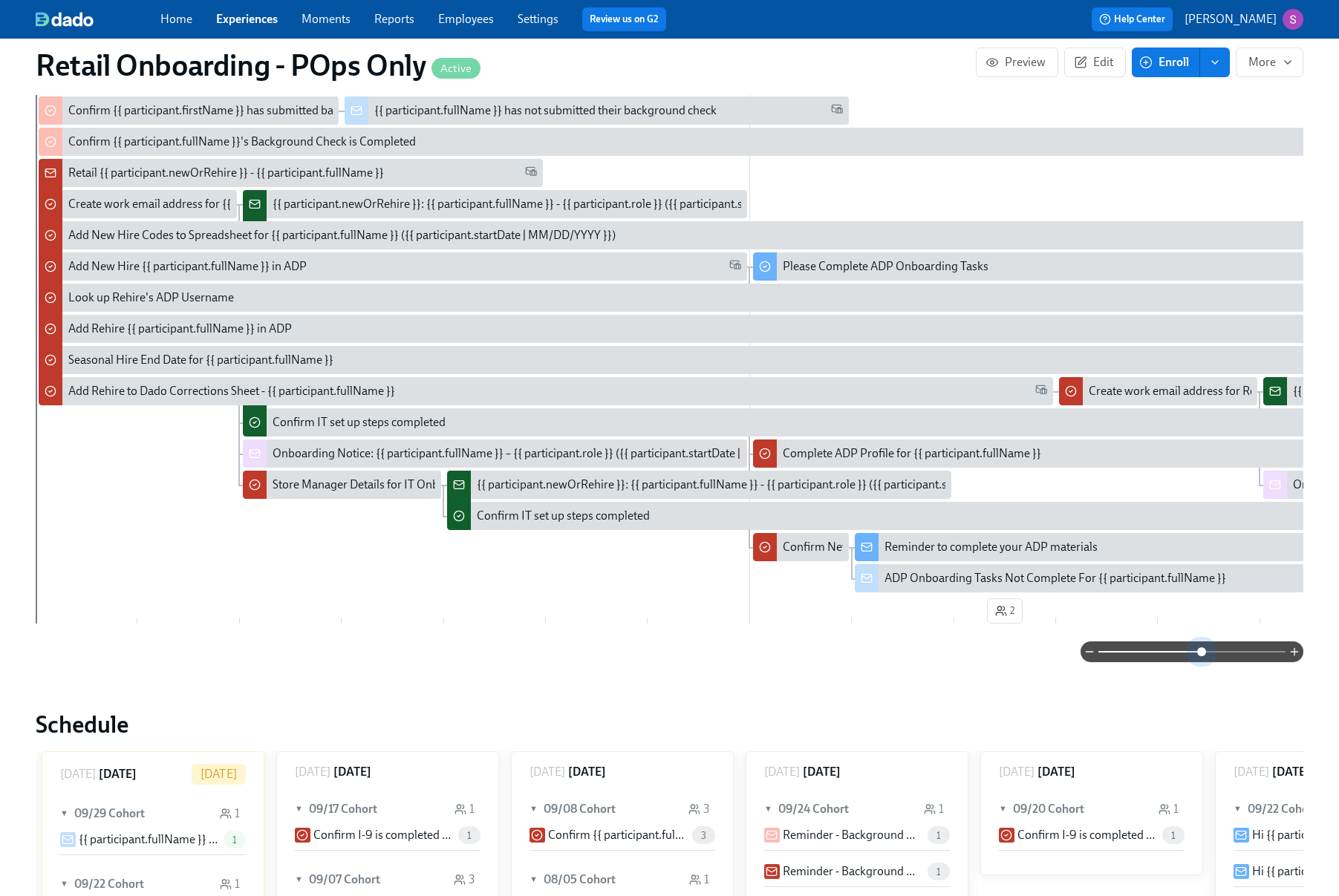
click at [1201, 653] on span at bounding box center [1192, 652] width 187 height 21
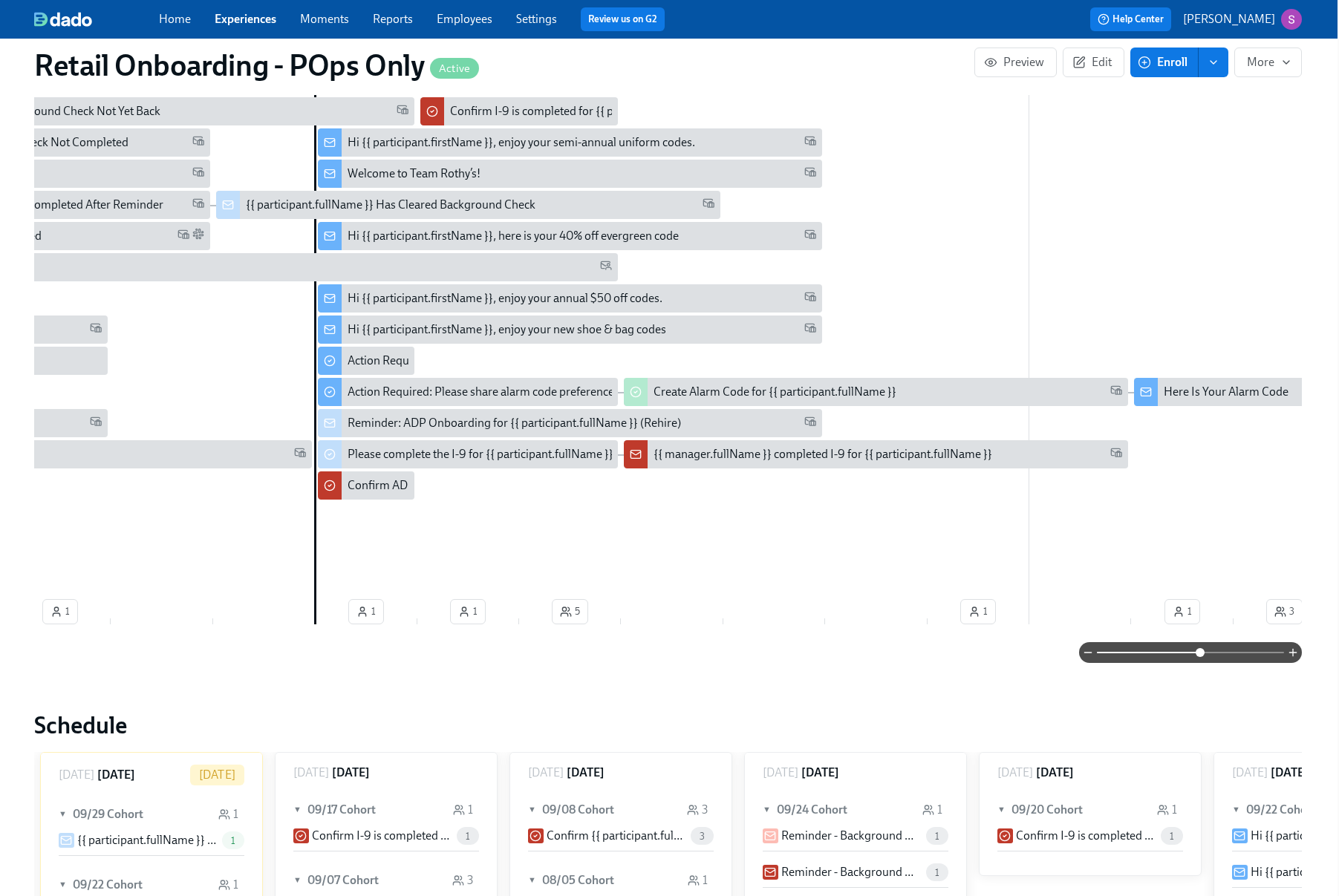
scroll to position [0, 1862]
click at [566, 300] on div "Hi {{ participant.firstName }}, enjoy your annual $50 off codes." at bounding box center [504, 299] width 315 height 16
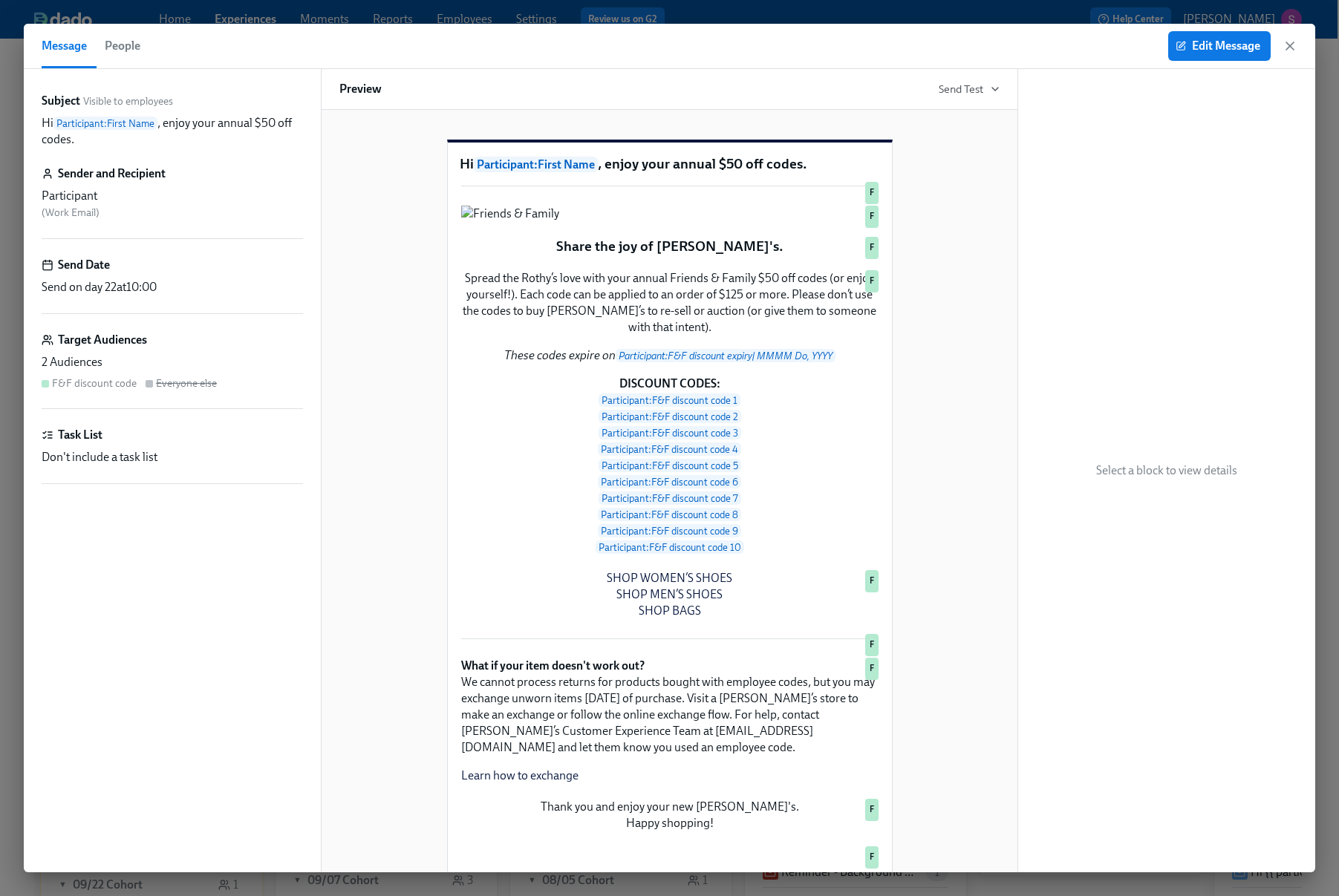
click at [976, 79] on div "Preview Send Test" at bounding box center [670, 89] width 698 height 40
click at [972, 93] on span "Send Test" at bounding box center [969, 89] width 61 height 15
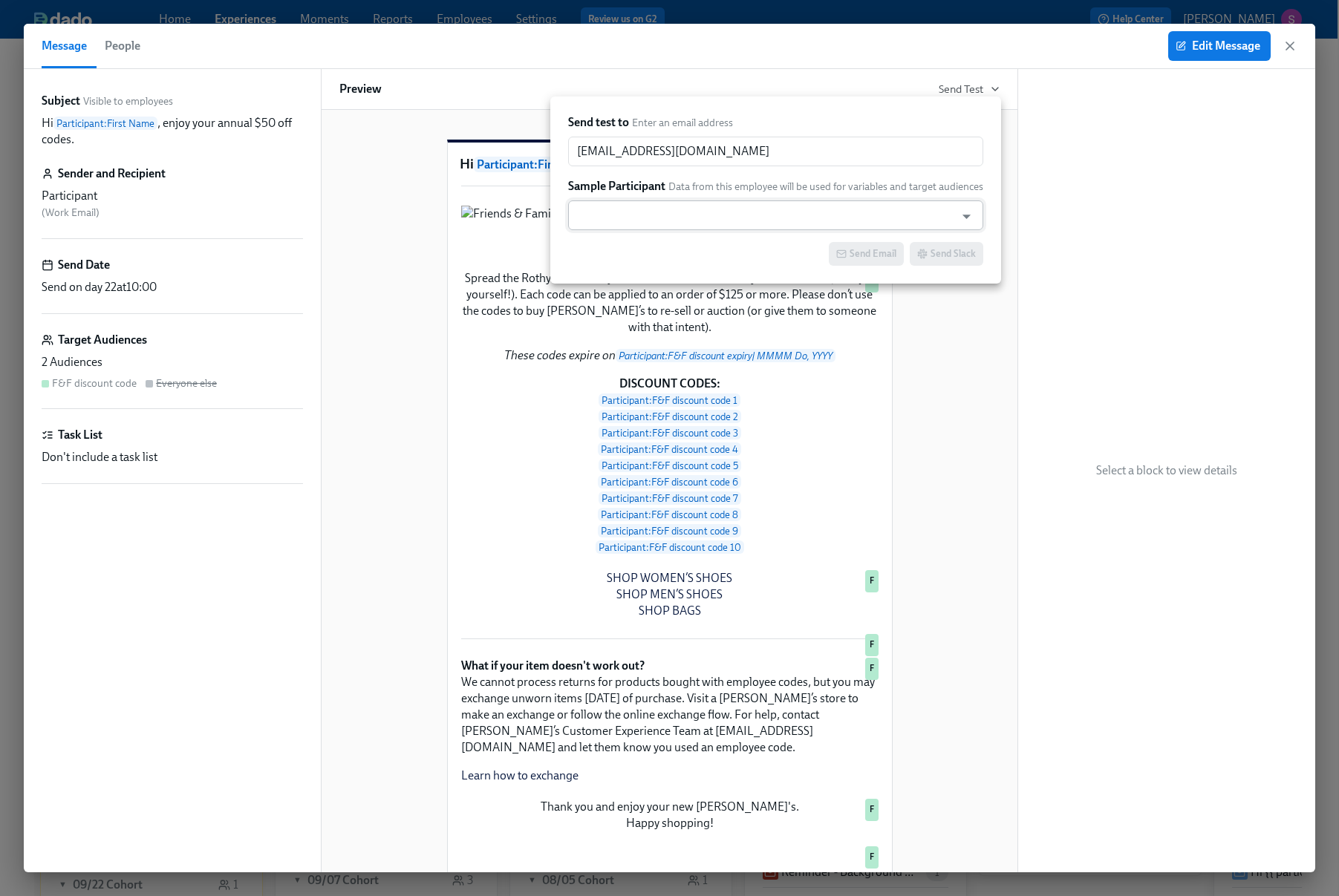
click at [833, 209] on input "text" at bounding box center [762, 215] width 372 height 30
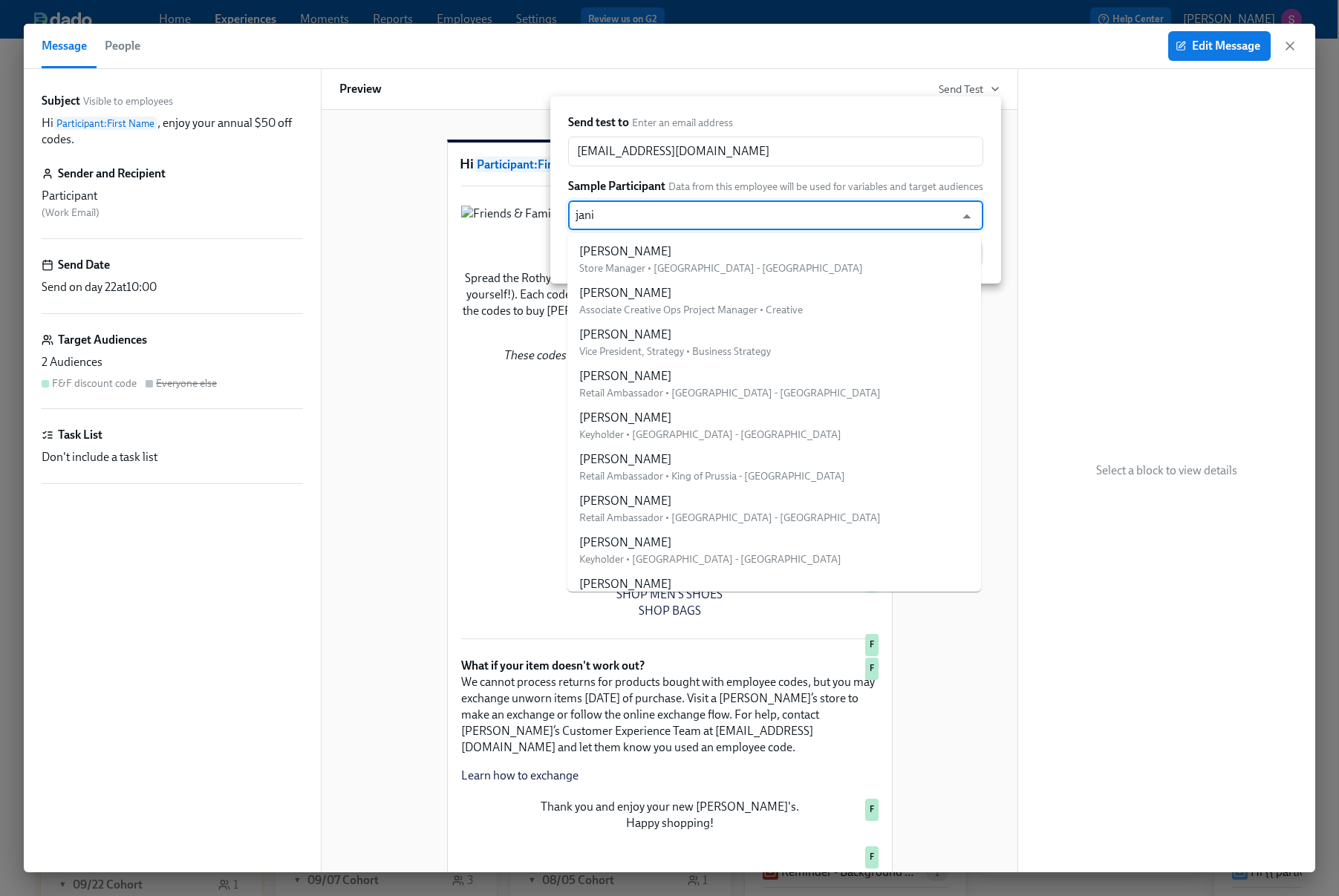
type input "janic"
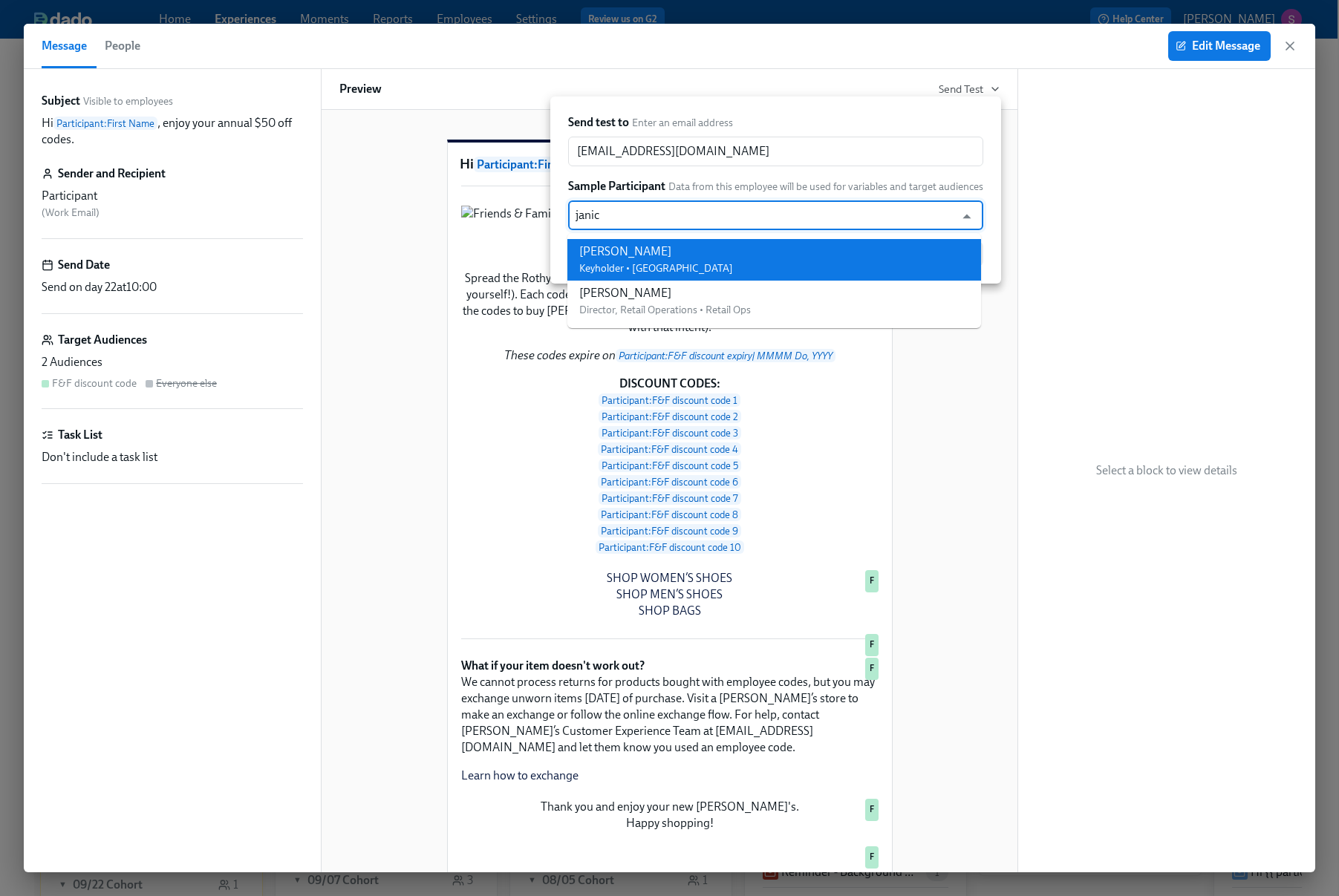
click at [801, 256] on li "Janice Duenas Keyholder • Larchmont - CA" at bounding box center [774, 259] width 414 height 41
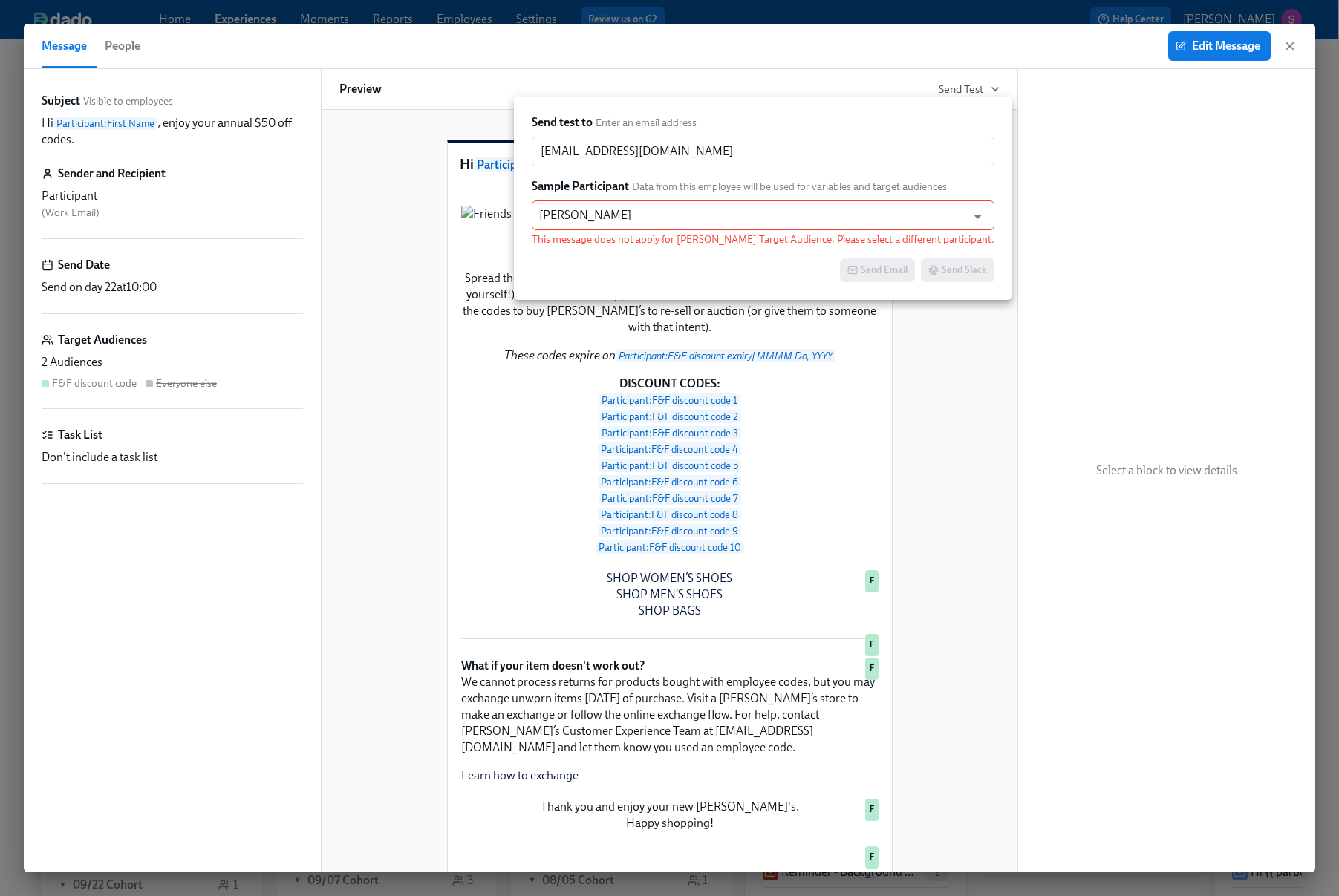
click at [1035, 595] on div at bounding box center [670, 448] width 1339 height 896
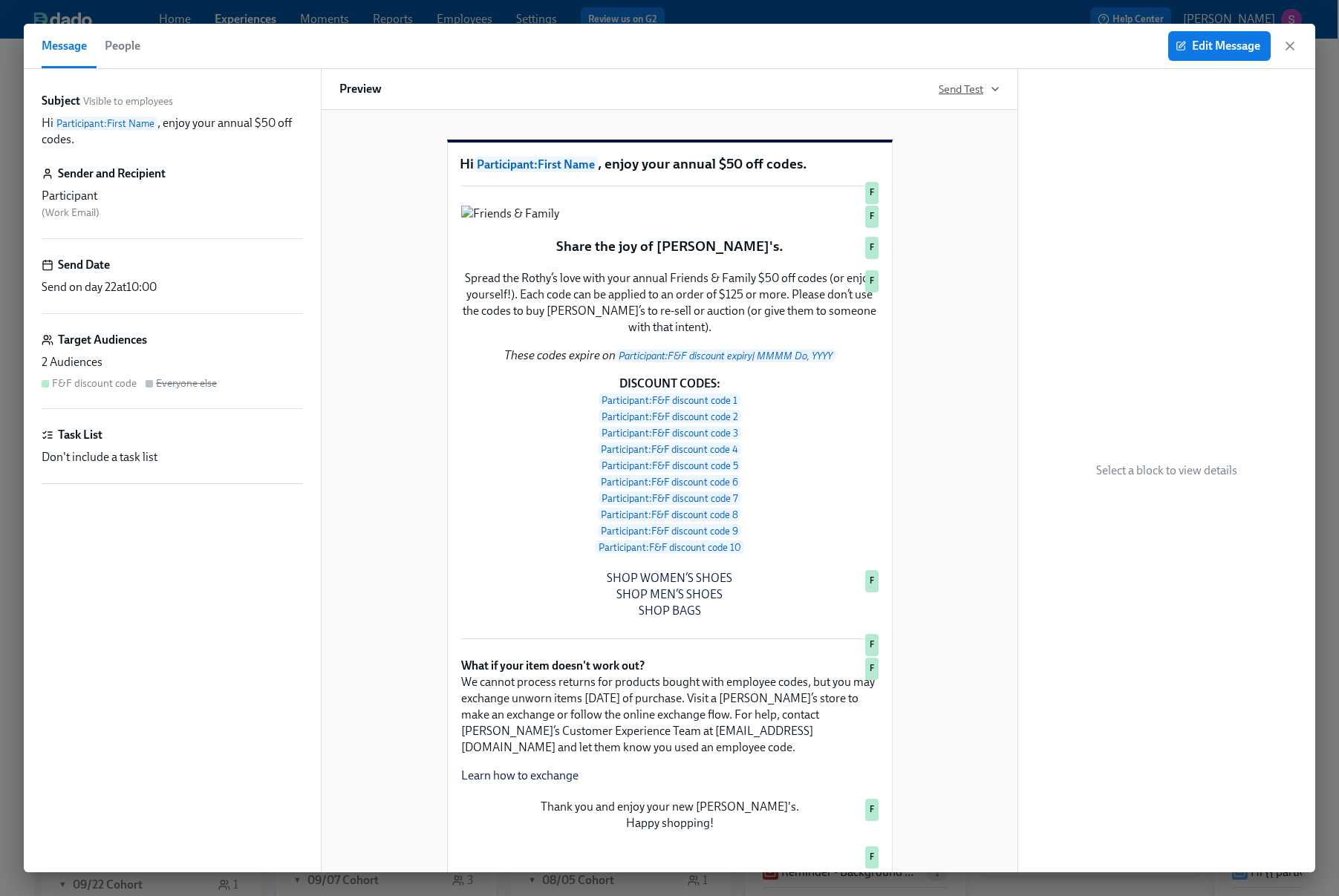
click at [986, 96] on span "Send Test" at bounding box center [969, 89] width 61 height 15
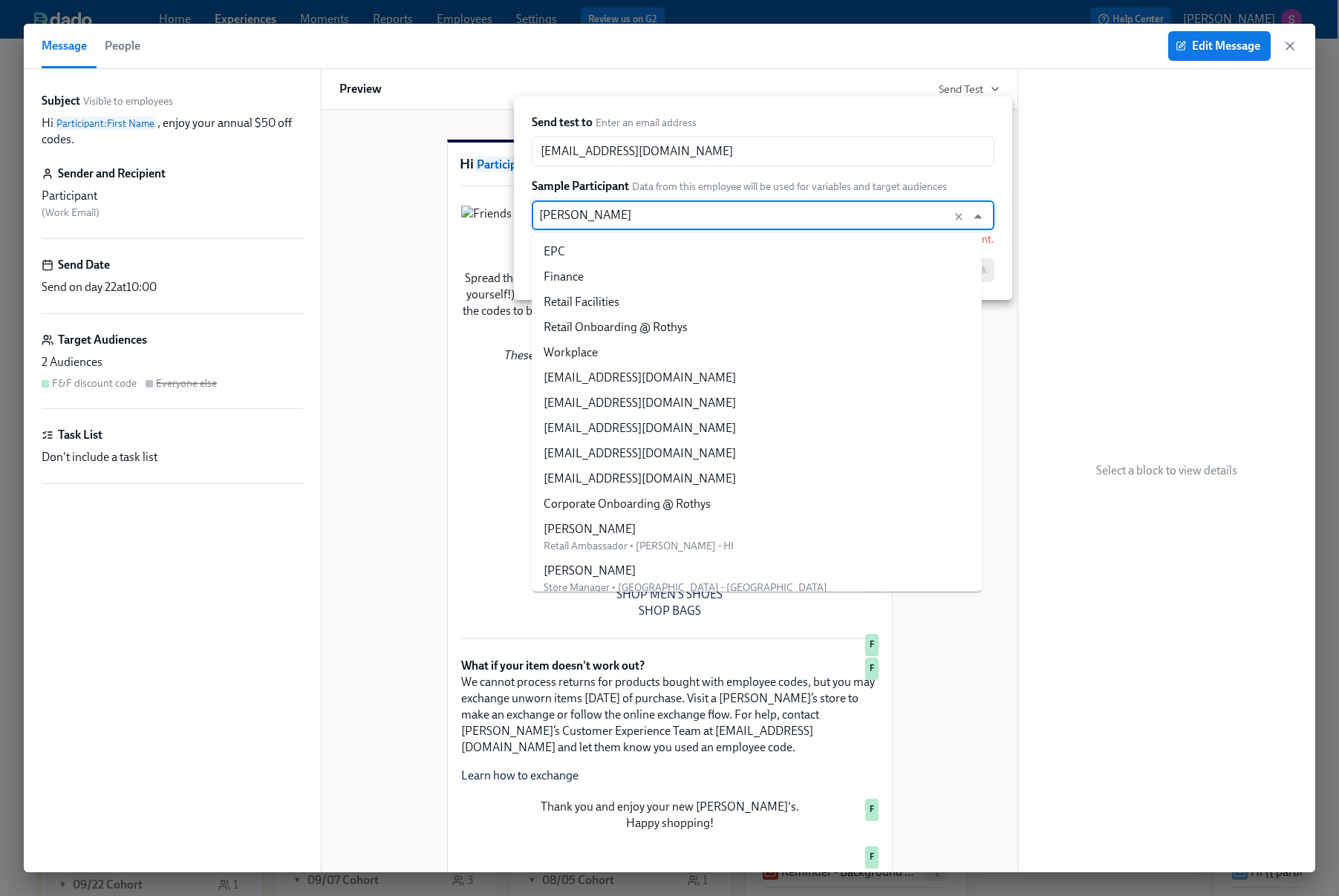
click at [896, 214] on input "Janice Duenas" at bounding box center [749, 215] width 419 height 30
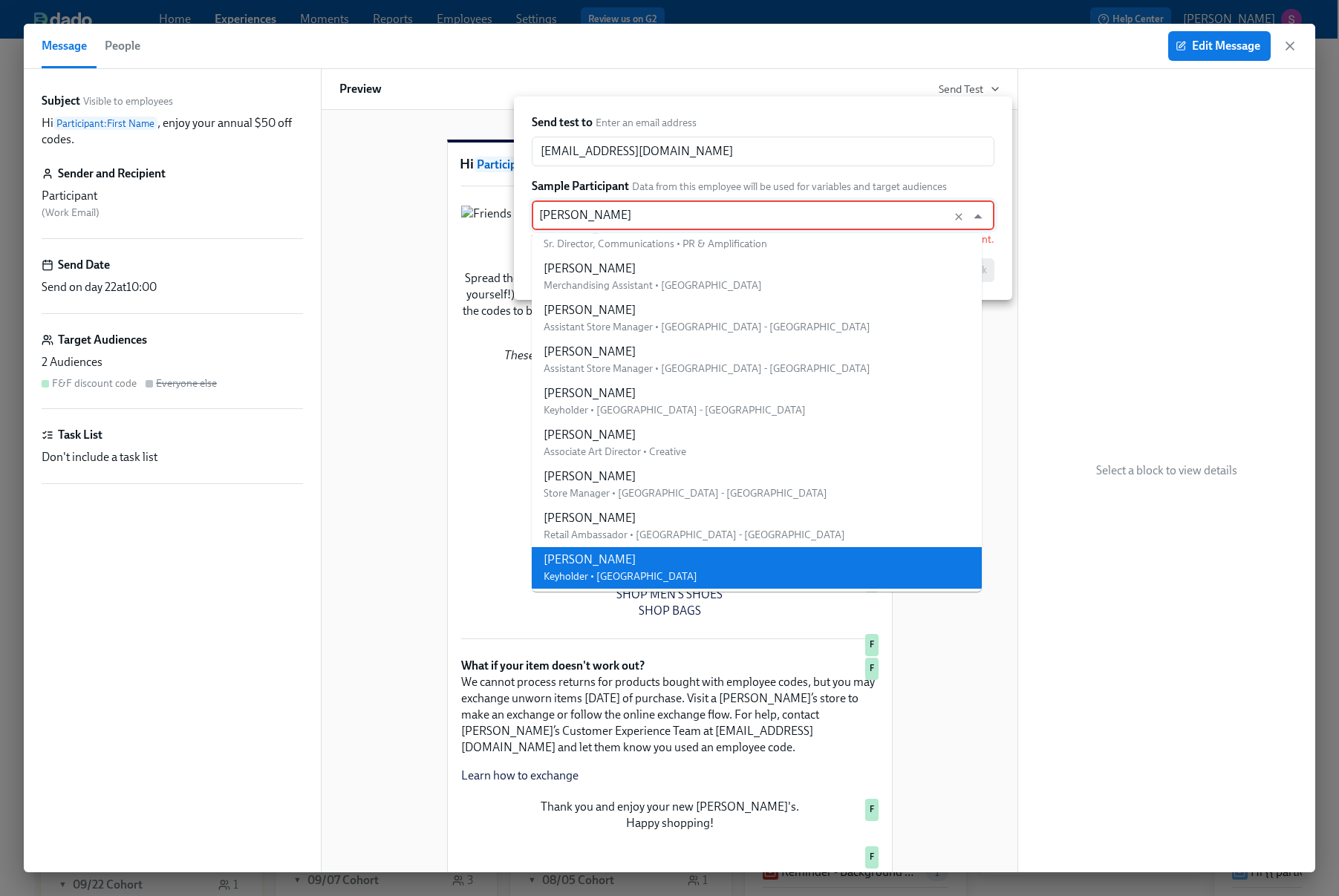
click at [738, 567] on li "Janice Duenas Keyholder • Larchmont - CA" at bounding box center [757, 567] width 450 height 41
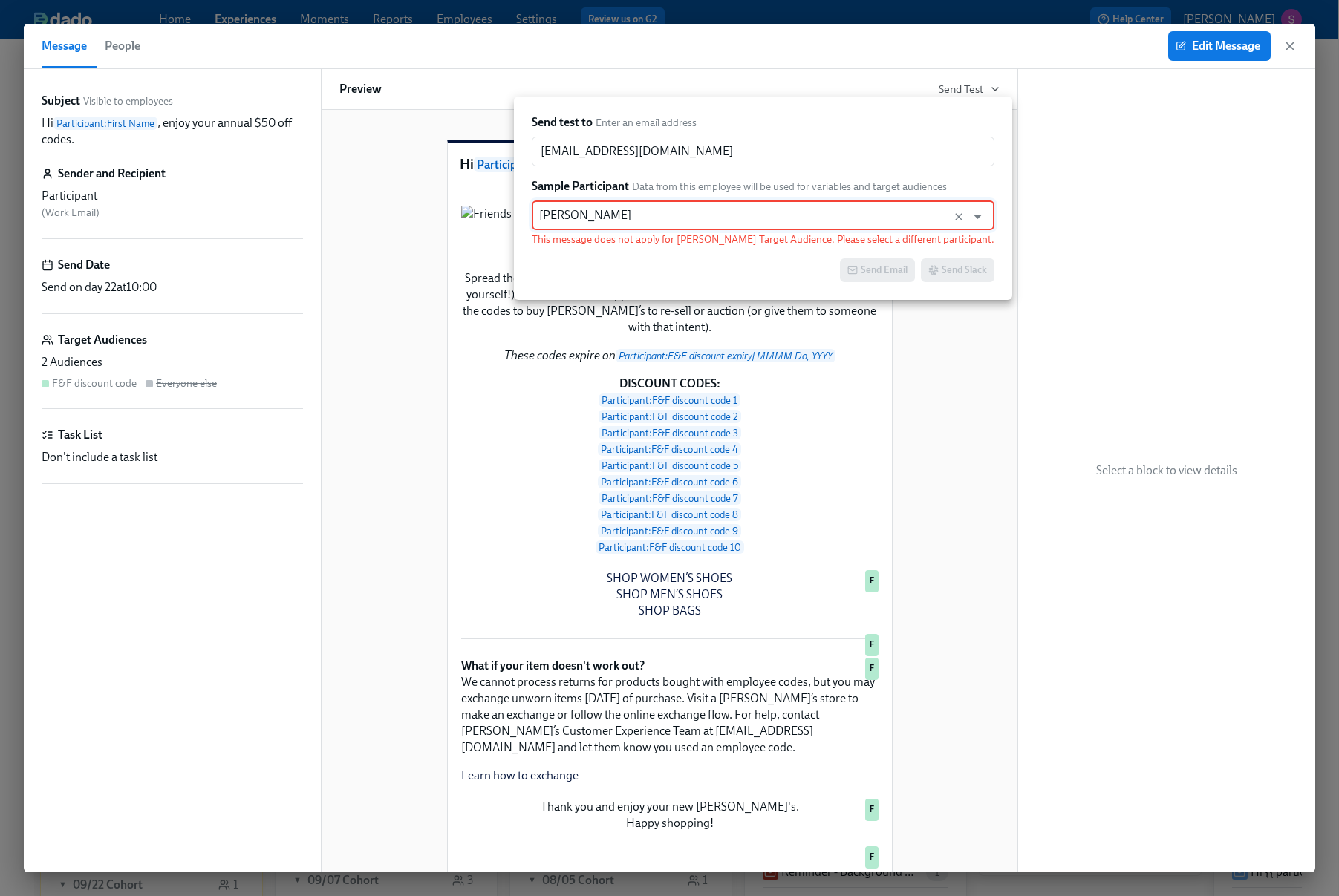
click at [1028, 196] on div at bounding box center [670, 448] width 1339 height 896
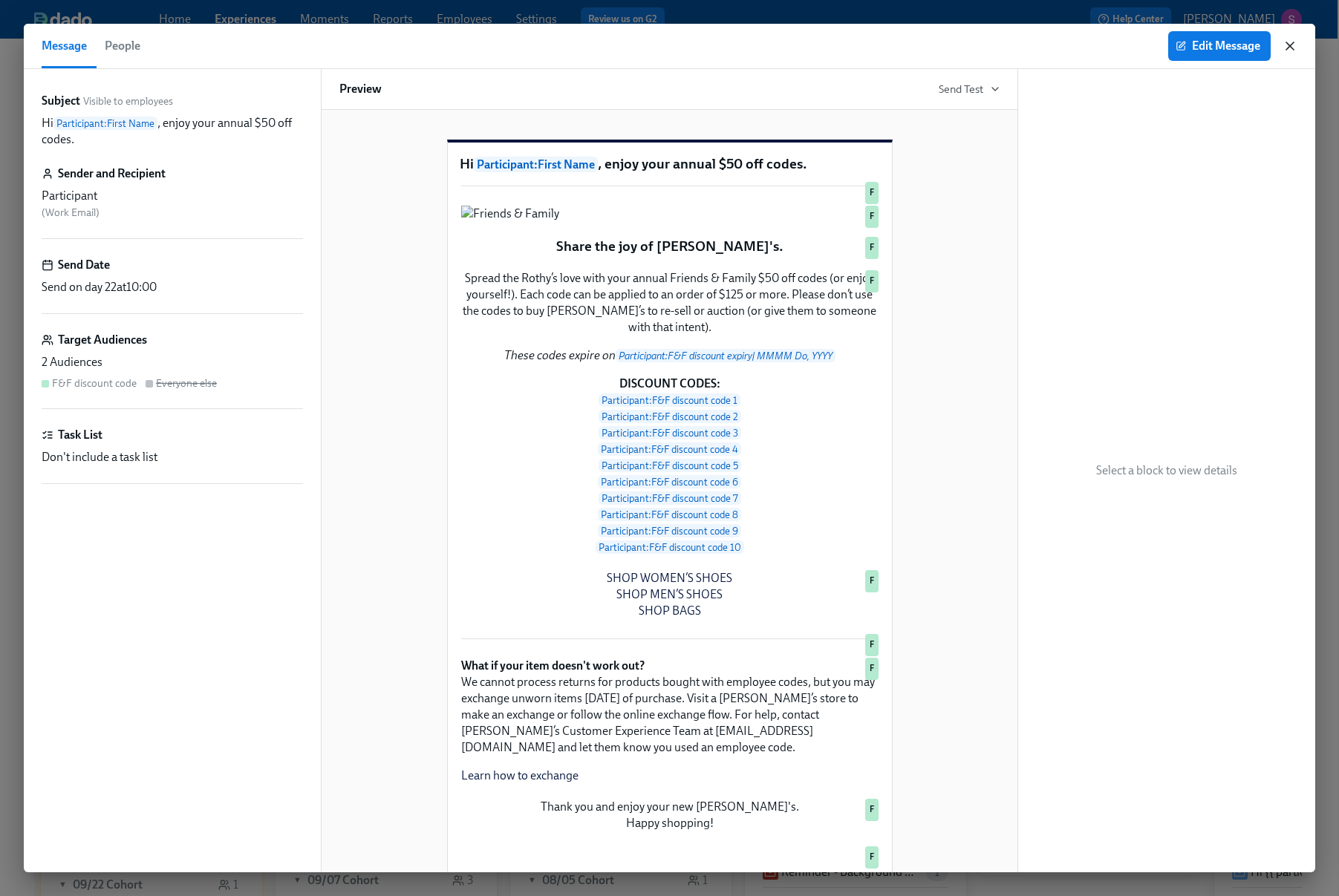
click at [1293, 39] on icon "button" at bounding box center [1290, 46] width 15 height 15
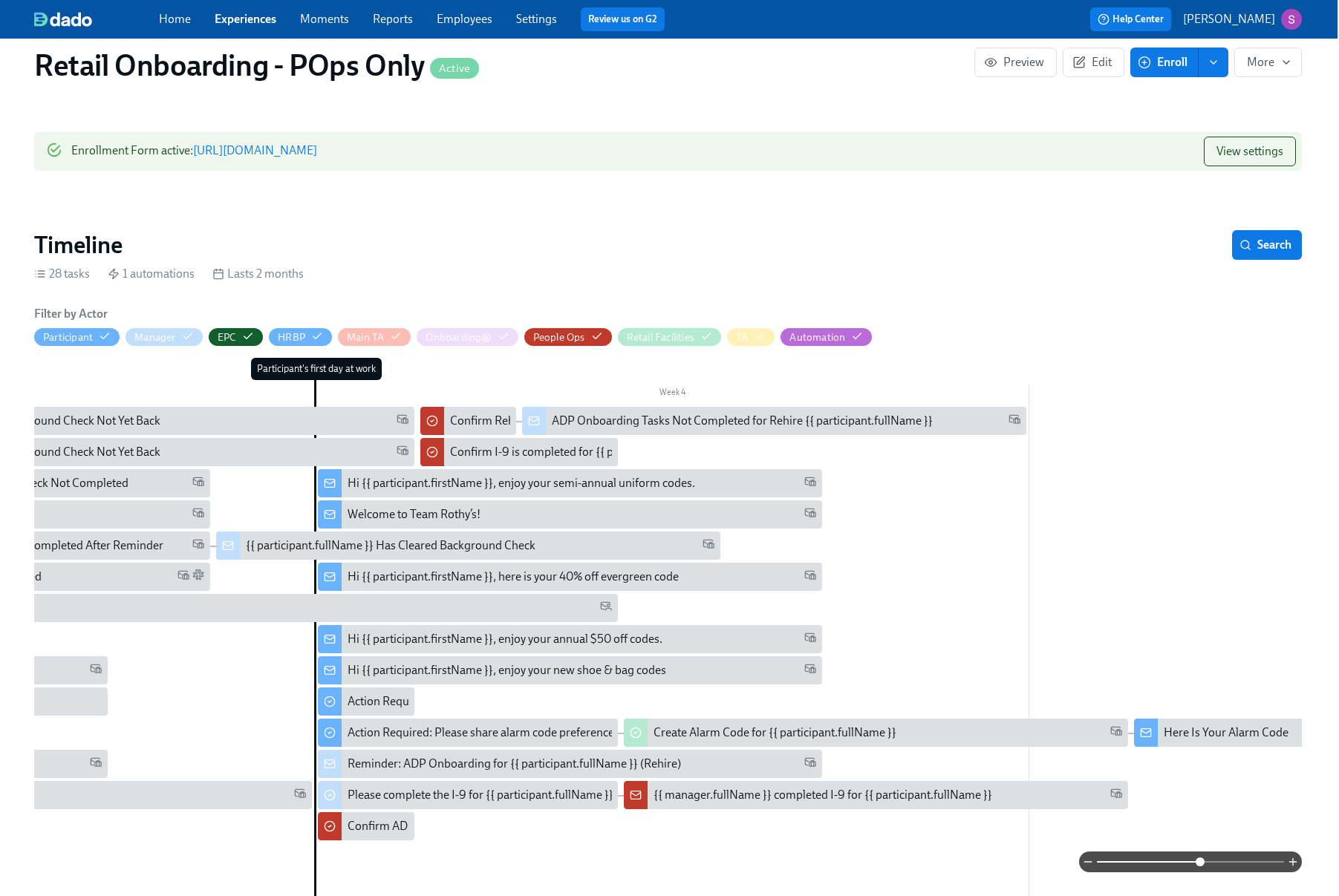
scroll to position [0, 2]
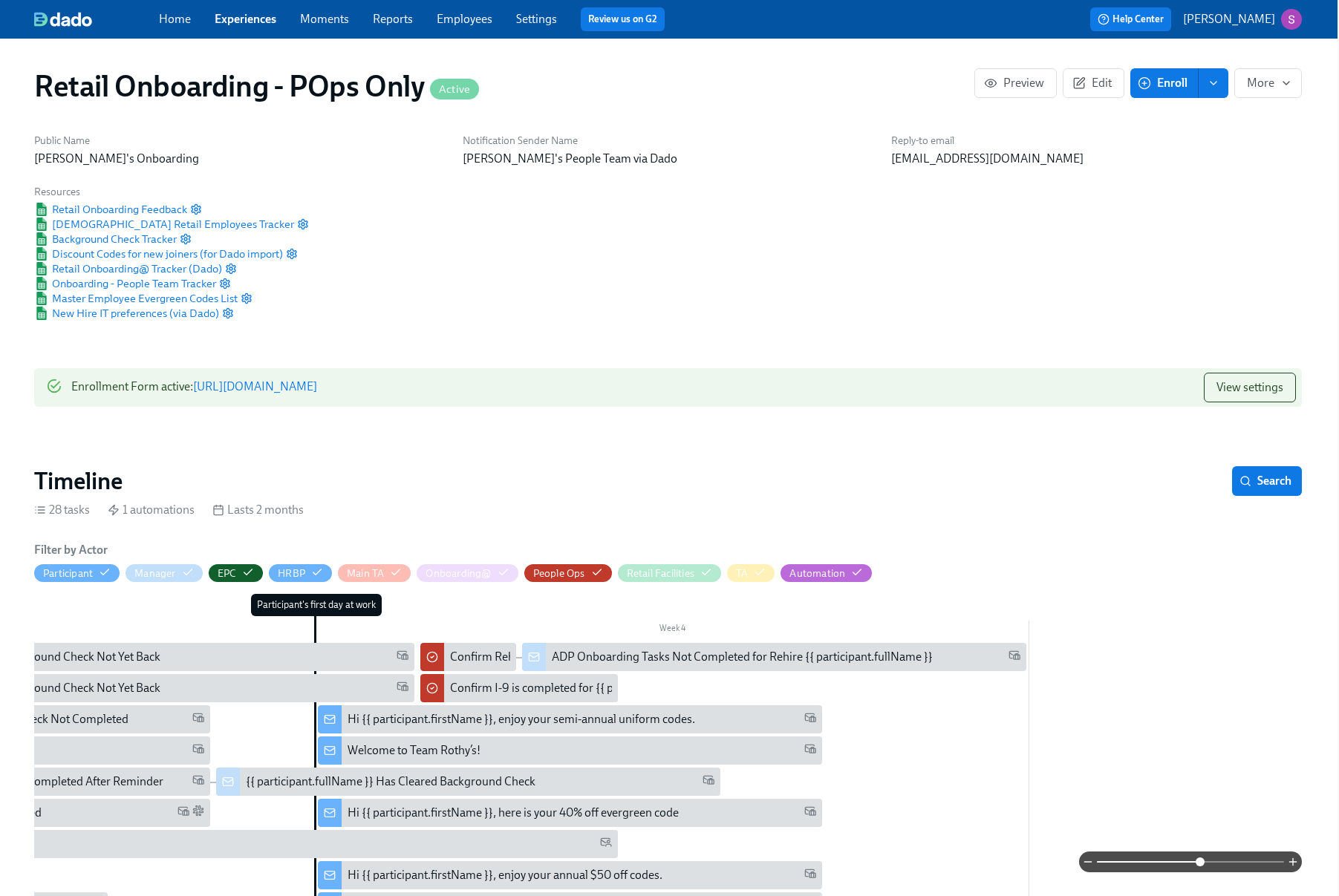
click at [240, 18] on link "Experiences" at bounding box center [245, 19] width 62 height 14
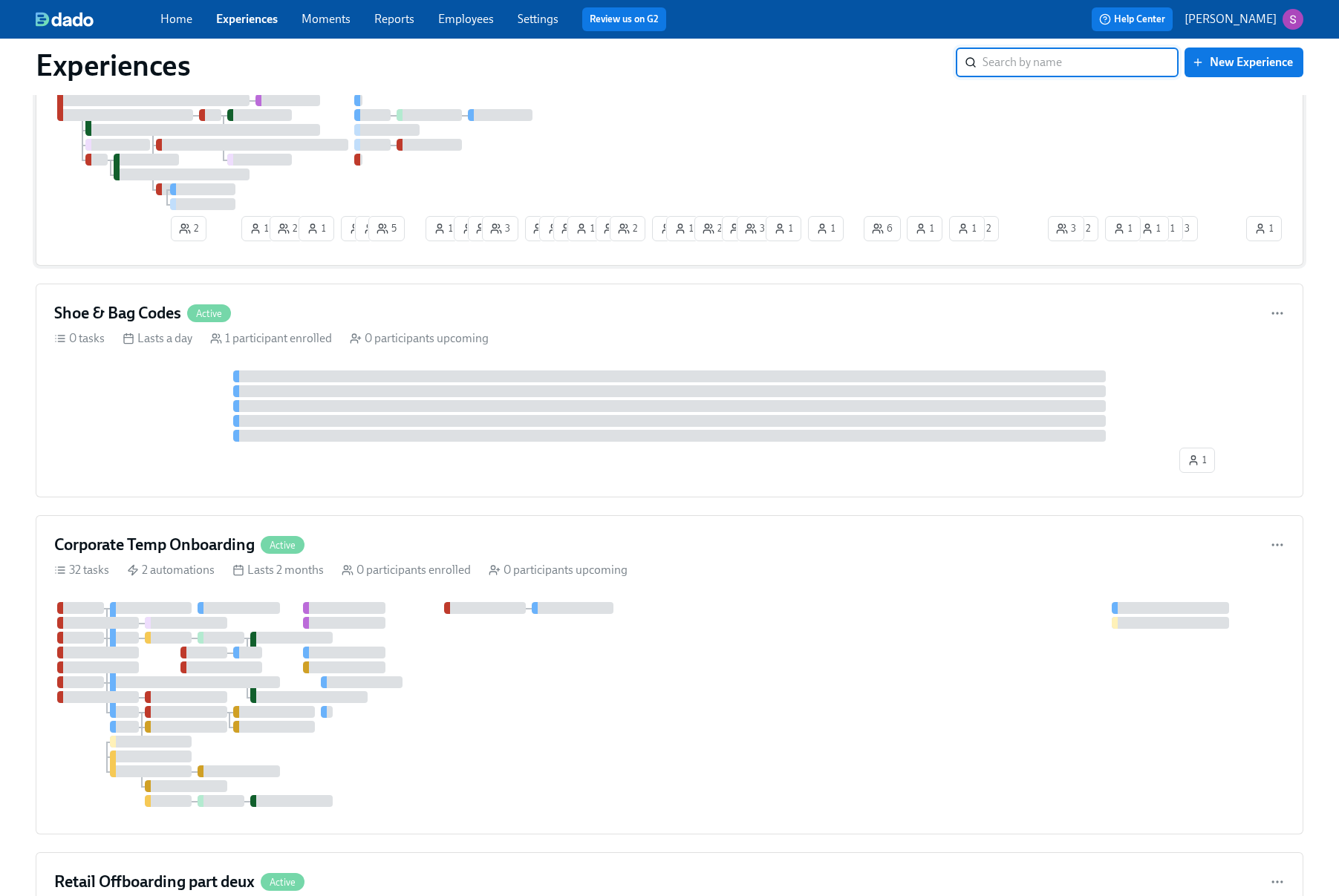
scroll to position [1303, 0]
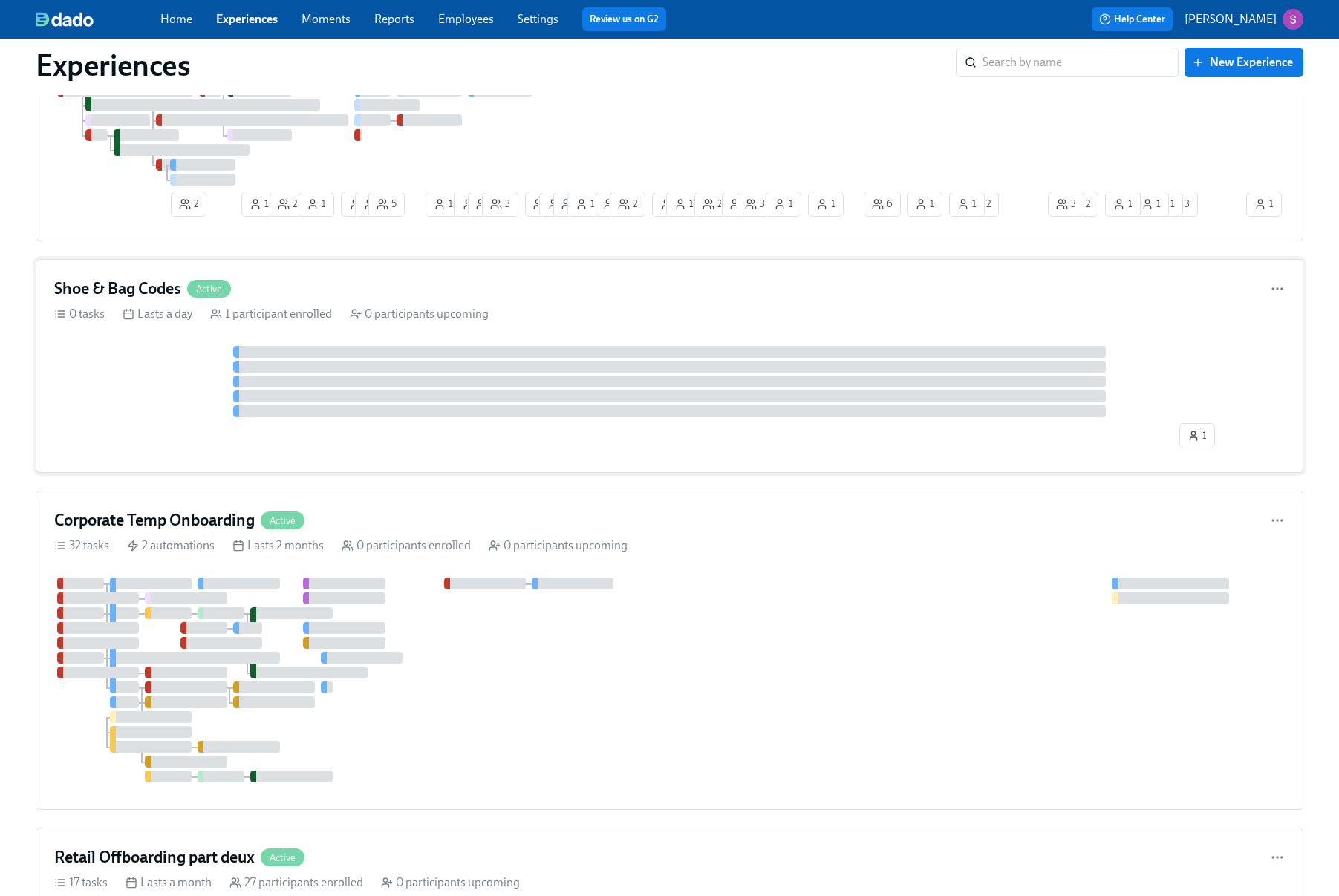
click at [140, 379] on div at bounding box center [670, 382] width 1231 height 71
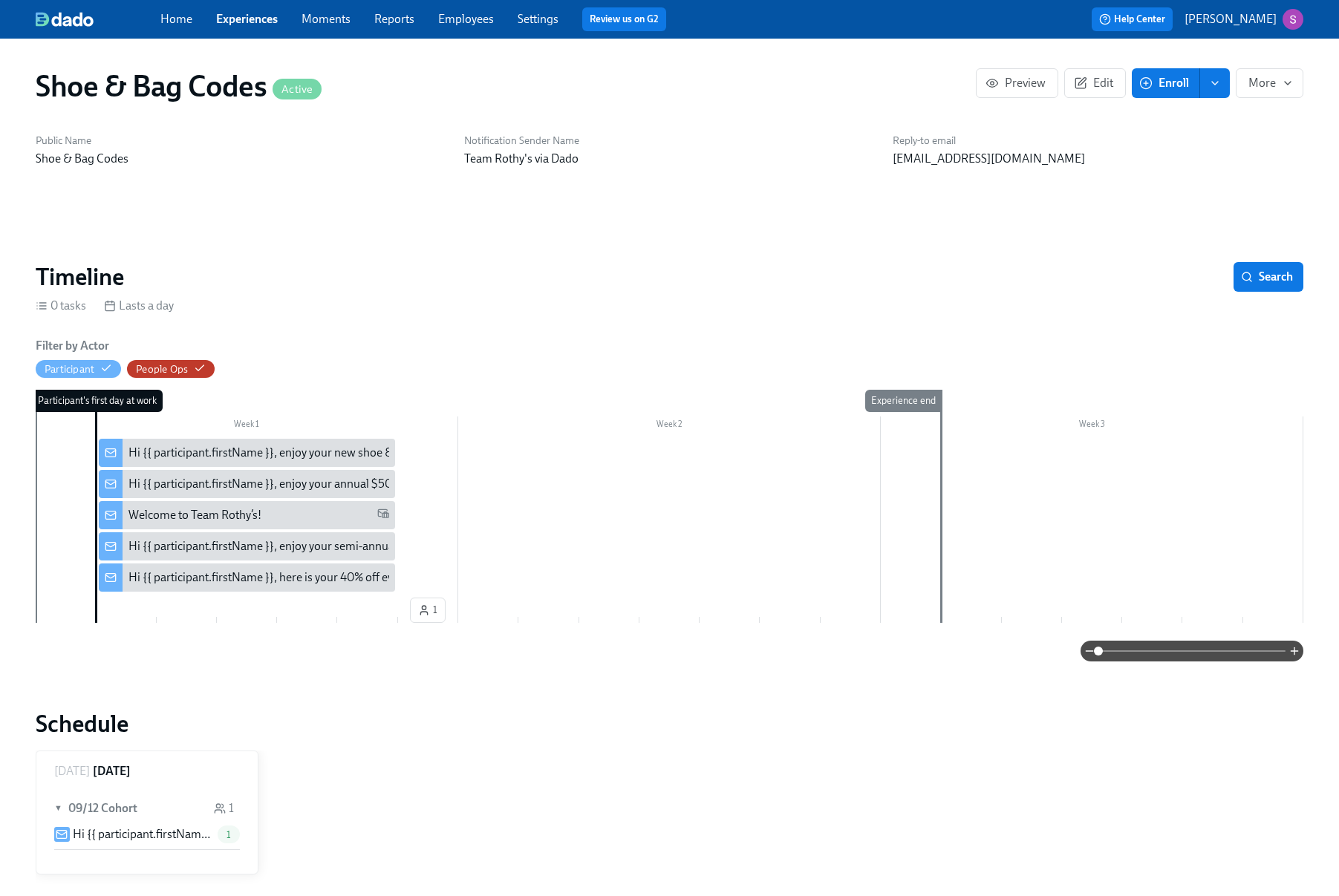
click at [304, 483] on div "Hi {{ participant.firstName }}, enjoy your annual $50 off codes." at bounding box center [286, 484] width 315 height 16
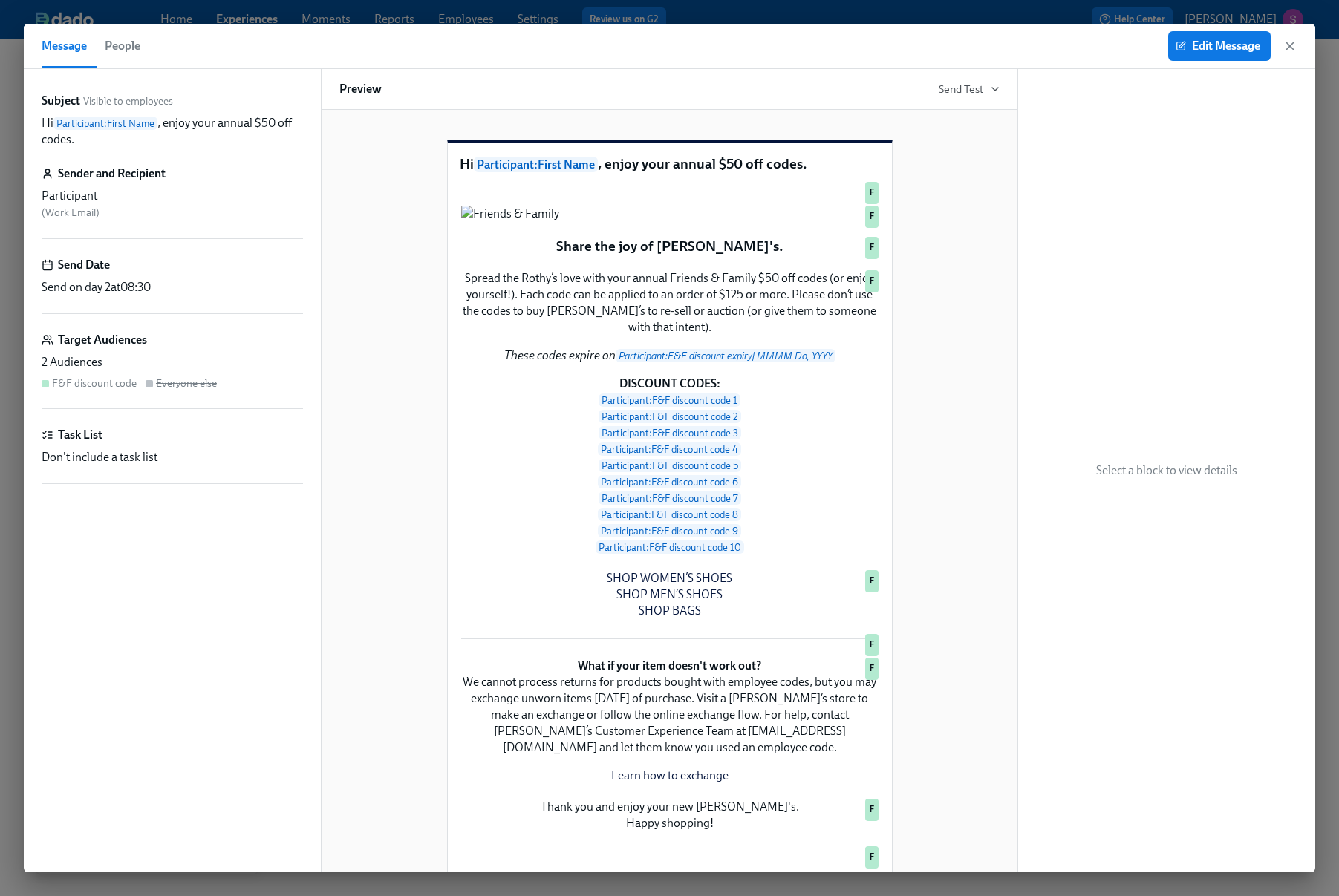
click at [976, 84] on span "Send Test" at bounding box center [969, 89] width 61 height 15
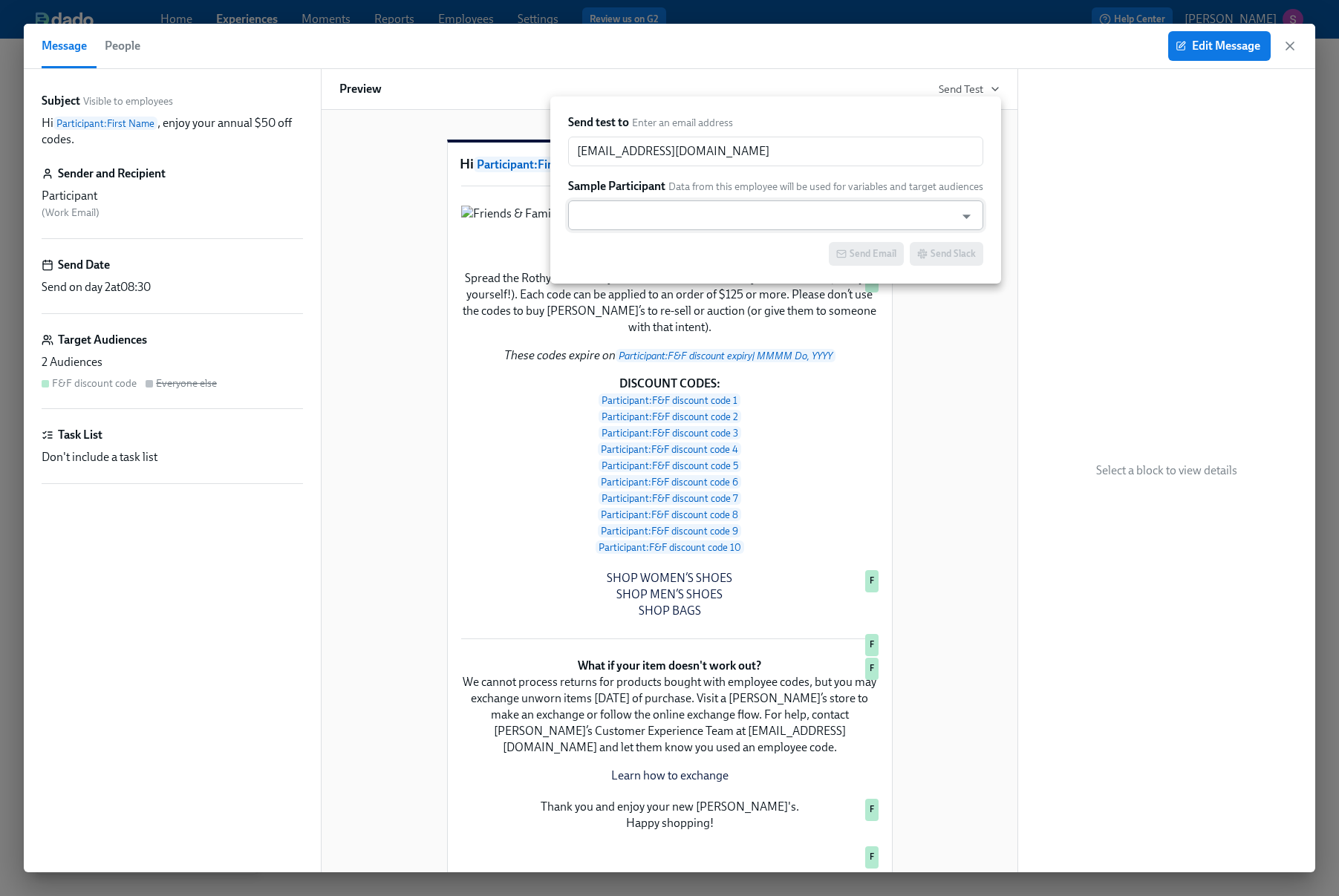
click at [862, 219] on input "text" at bounding box center [762, 215] width 372 height 30
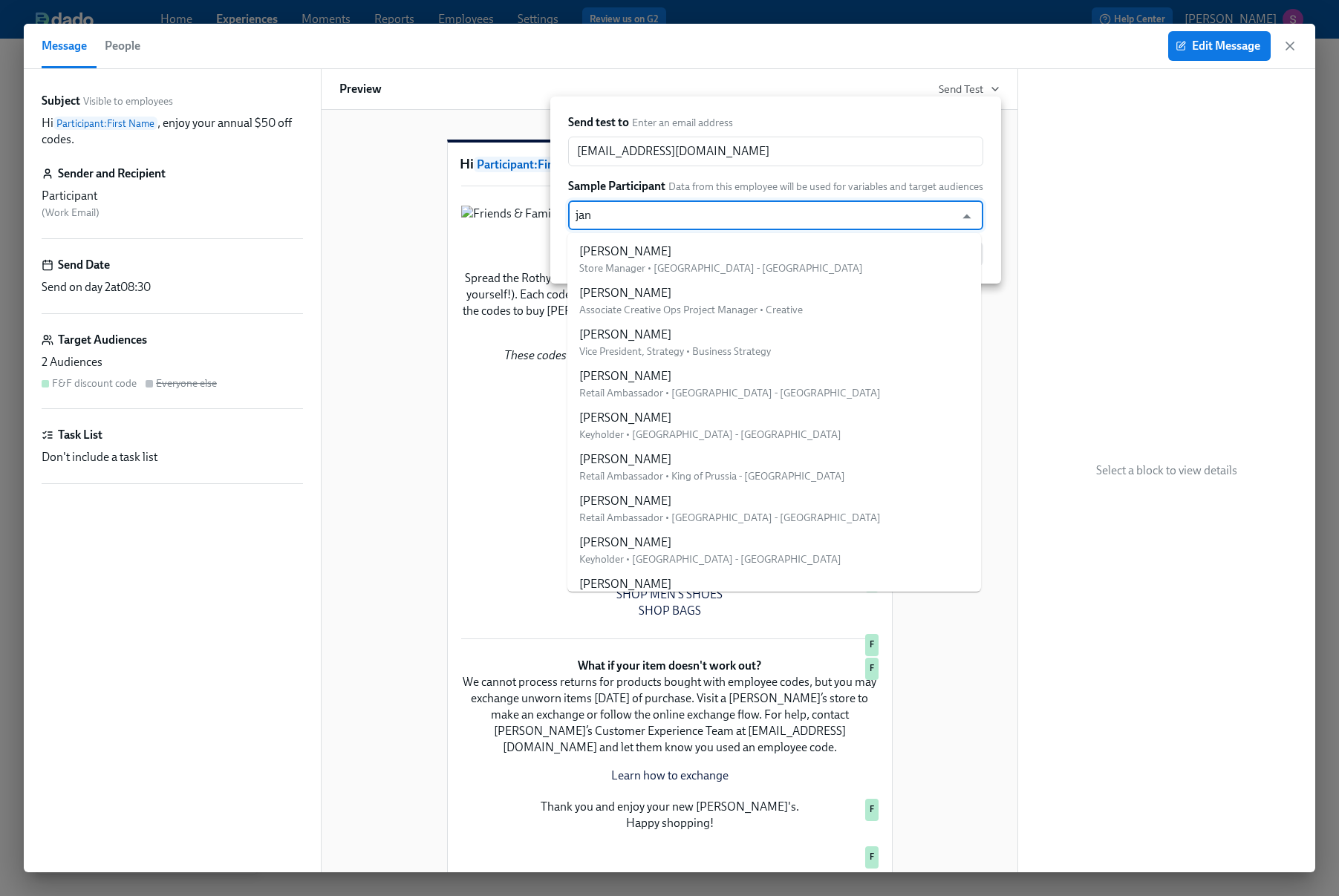
type input "jani"
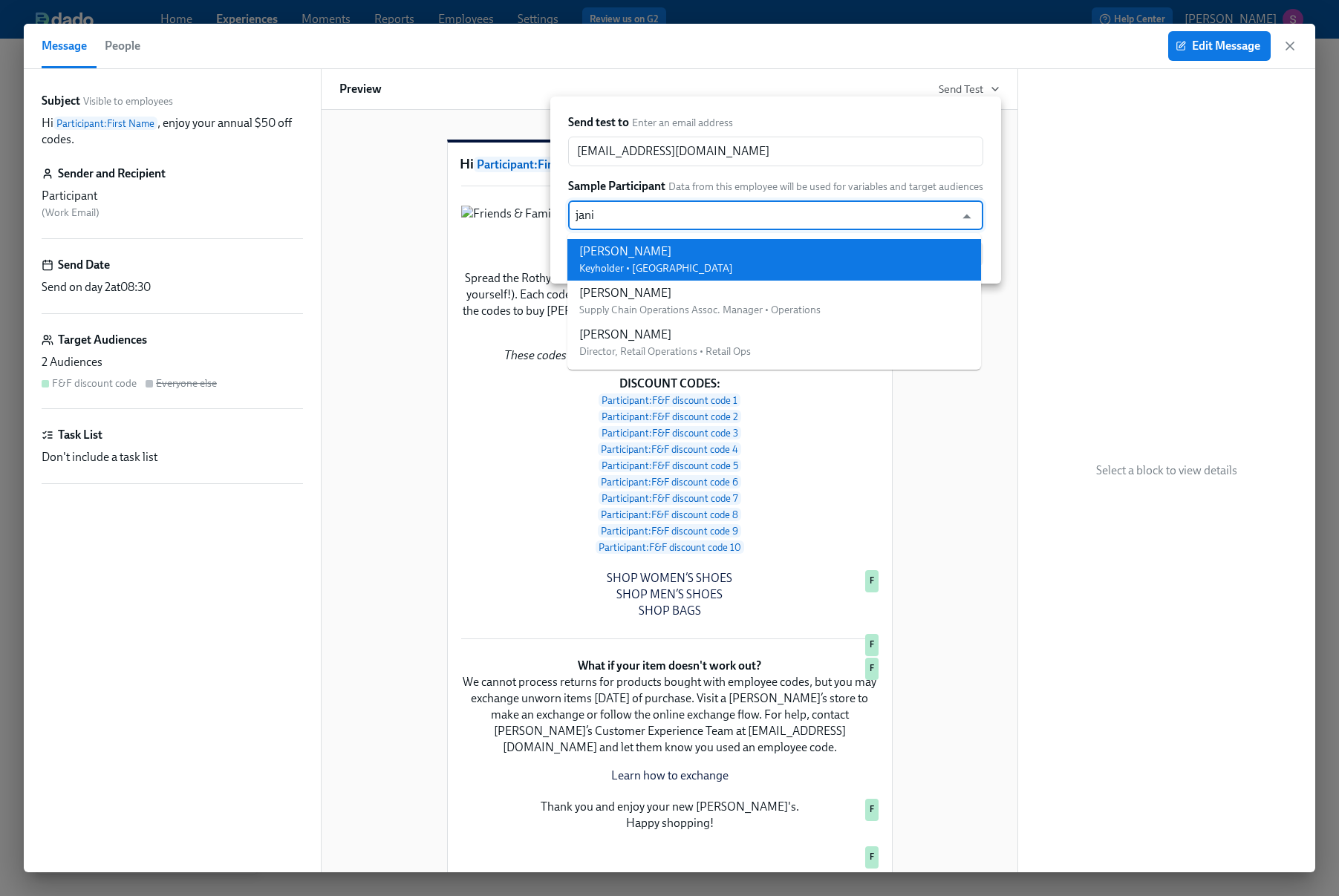
click at [858, 248] on li "Janice Duenas Keyholder • Larchmont - CA" at bounding box center [774, 259] width 414 height 41
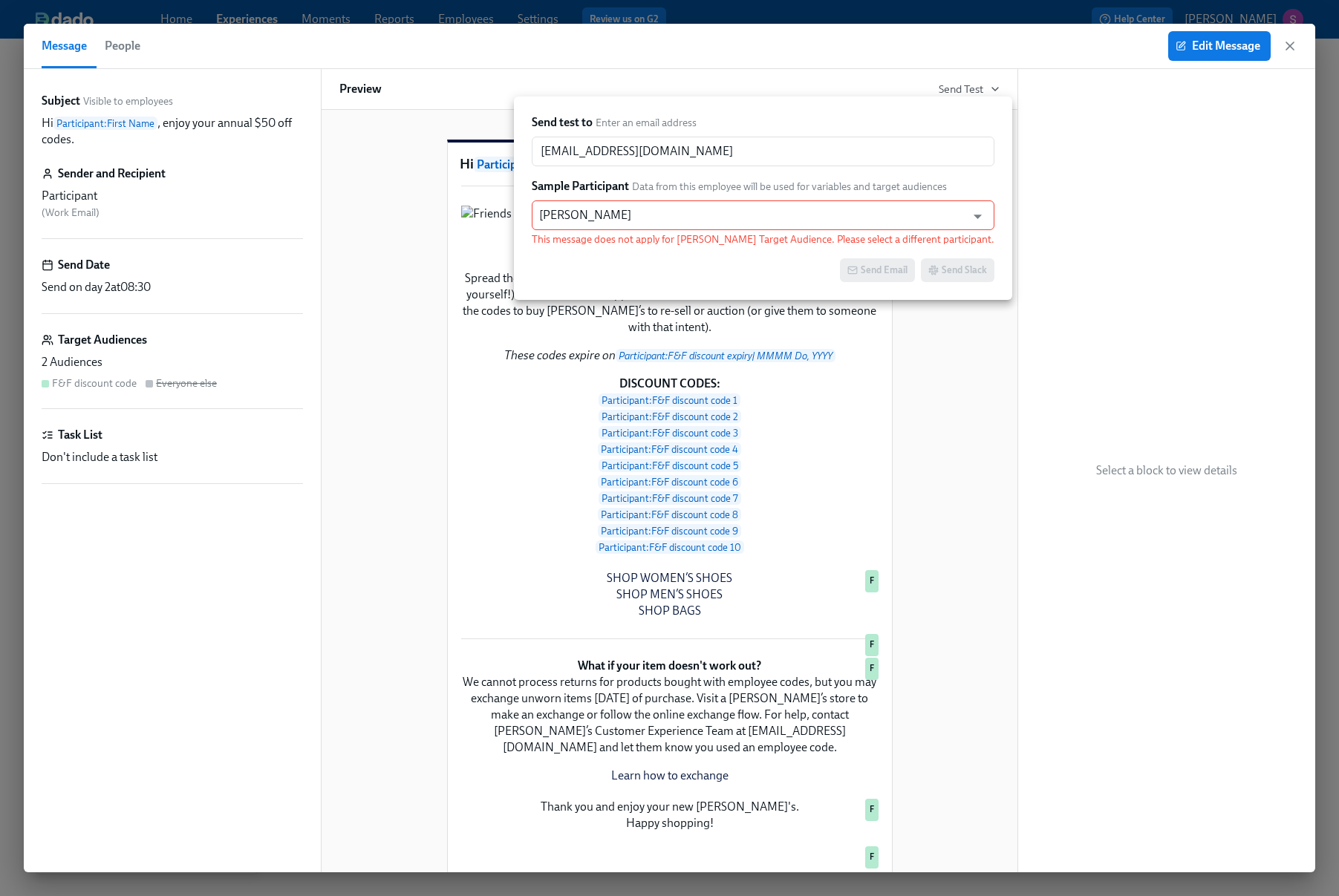
click at [1291, 49] on div at bounding box center [670, 448] width 1339 height 896
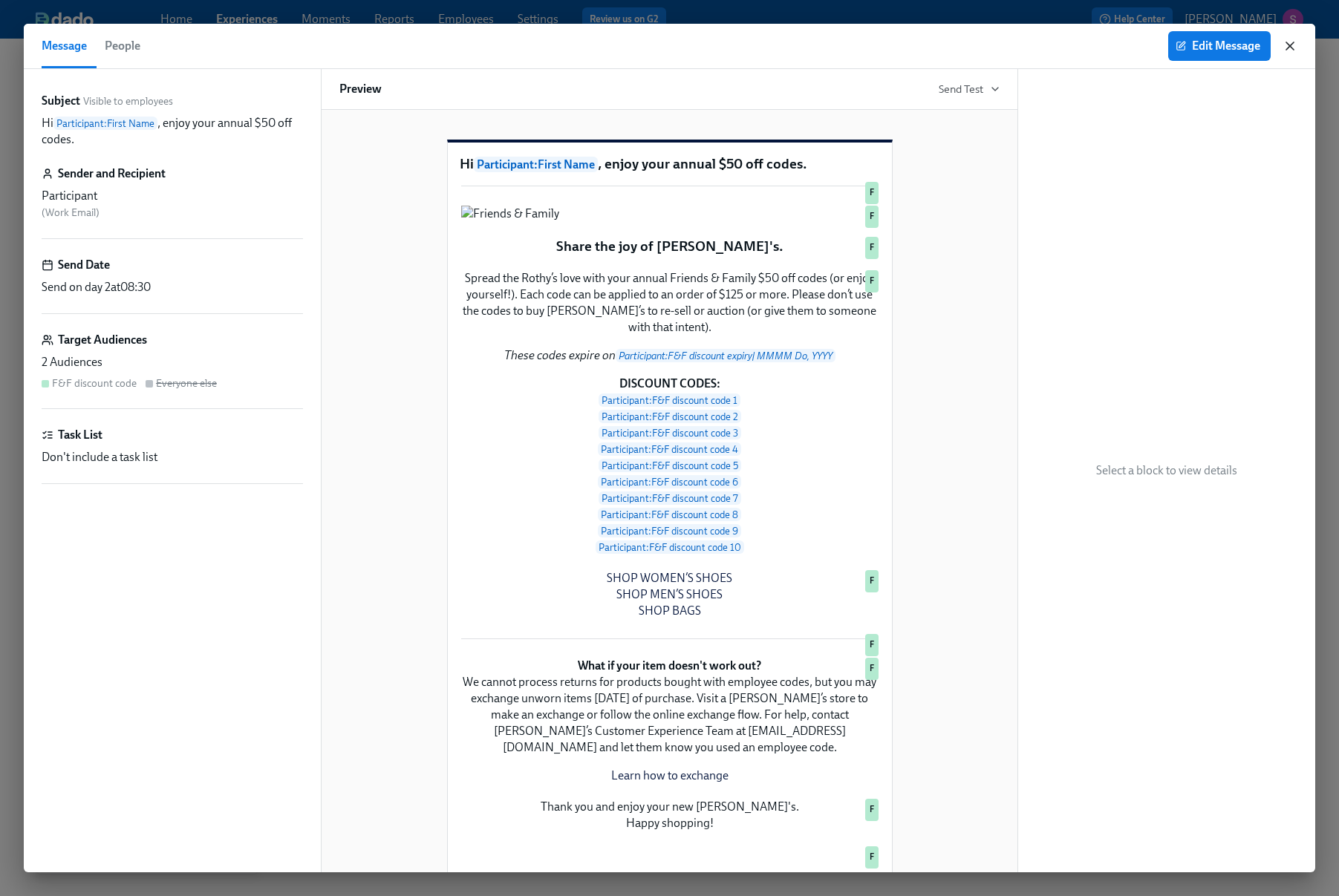
click at [1292, 48] on icon "button" at bounding box center [1290, 45] width 7 height 7
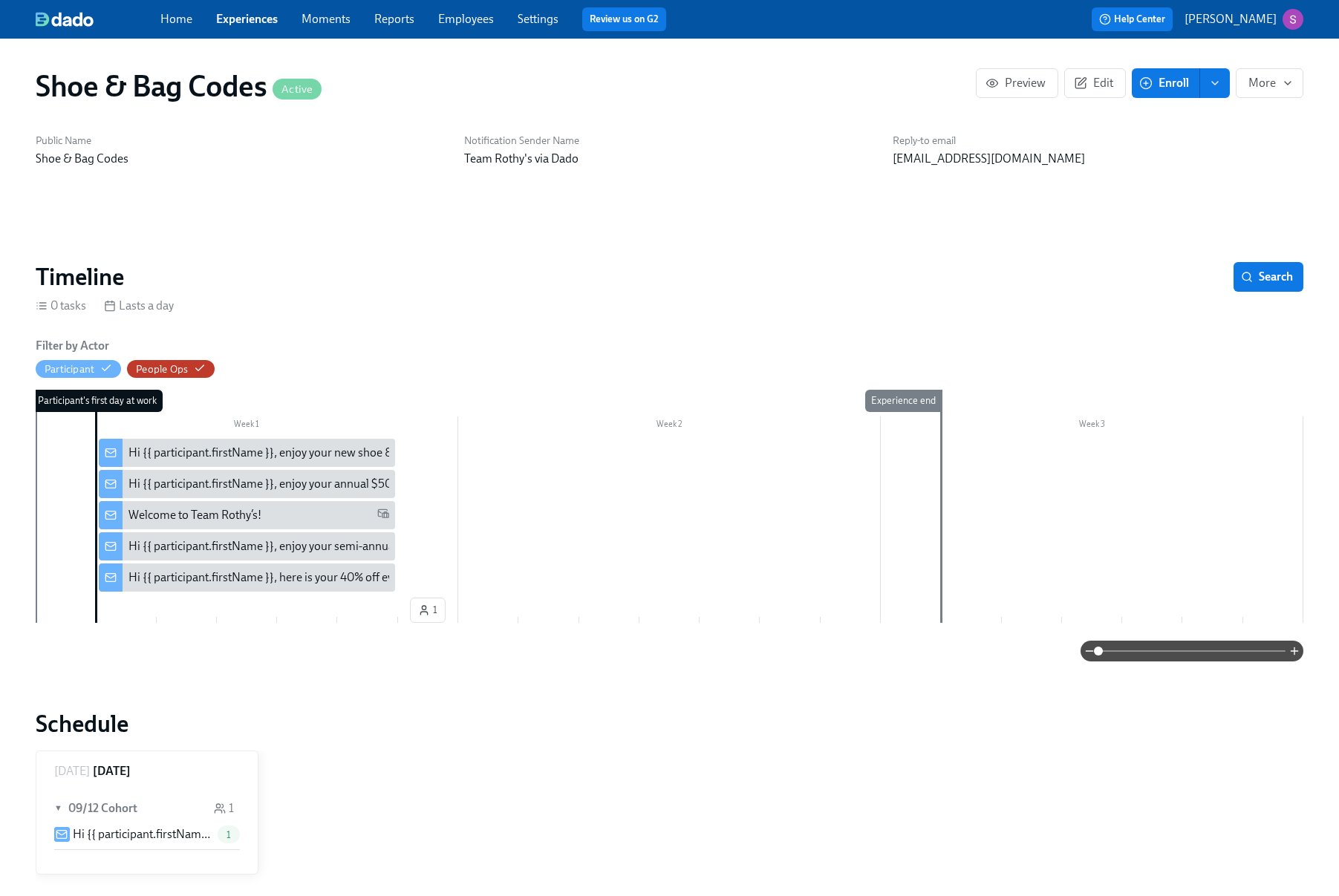
click at [469, 21] on link "Employees" at bounding box center [465, 19] width 56 height 14
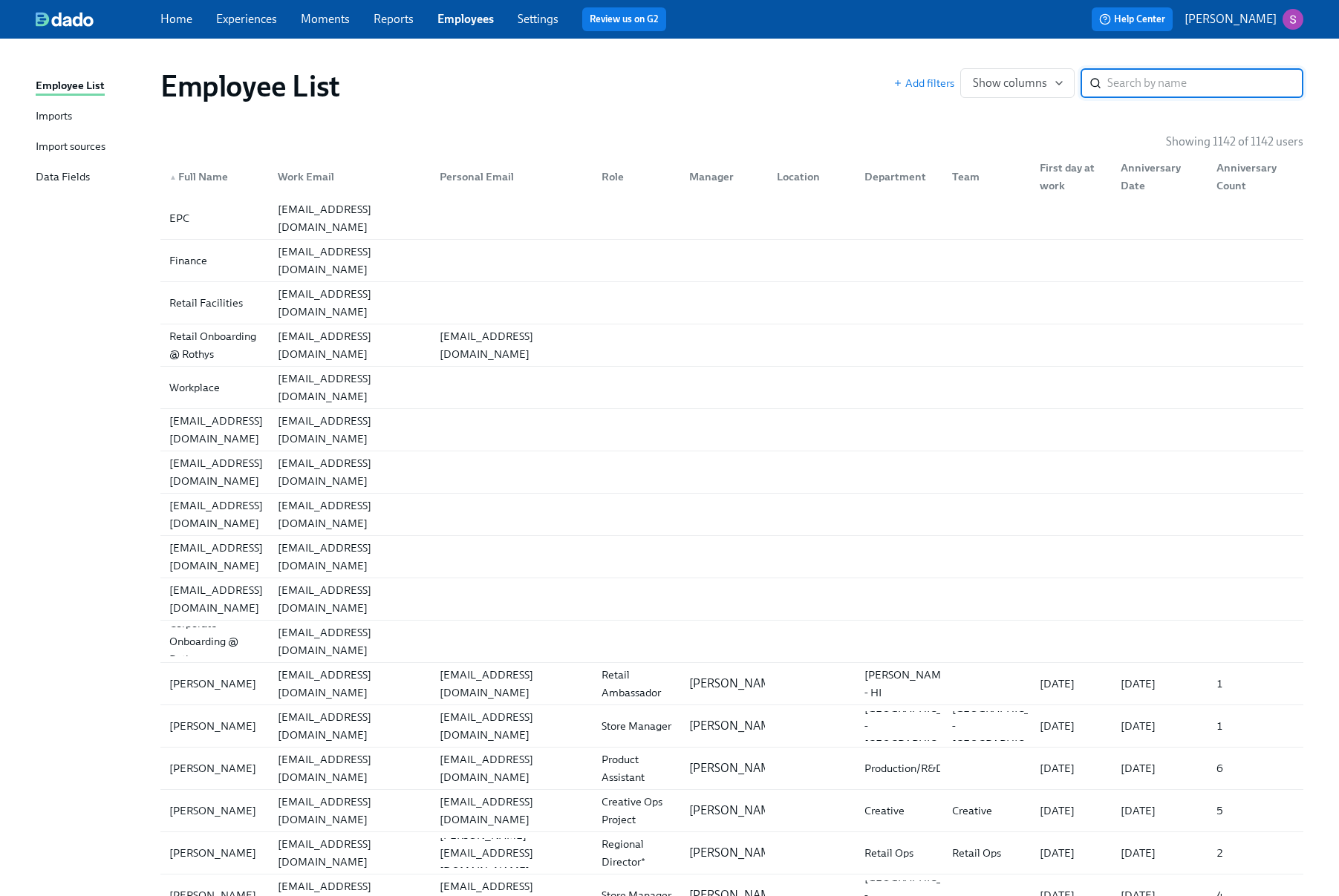
click at [68, 119] on div "Imports" at bounding box center [53, 117] width 36 height 19
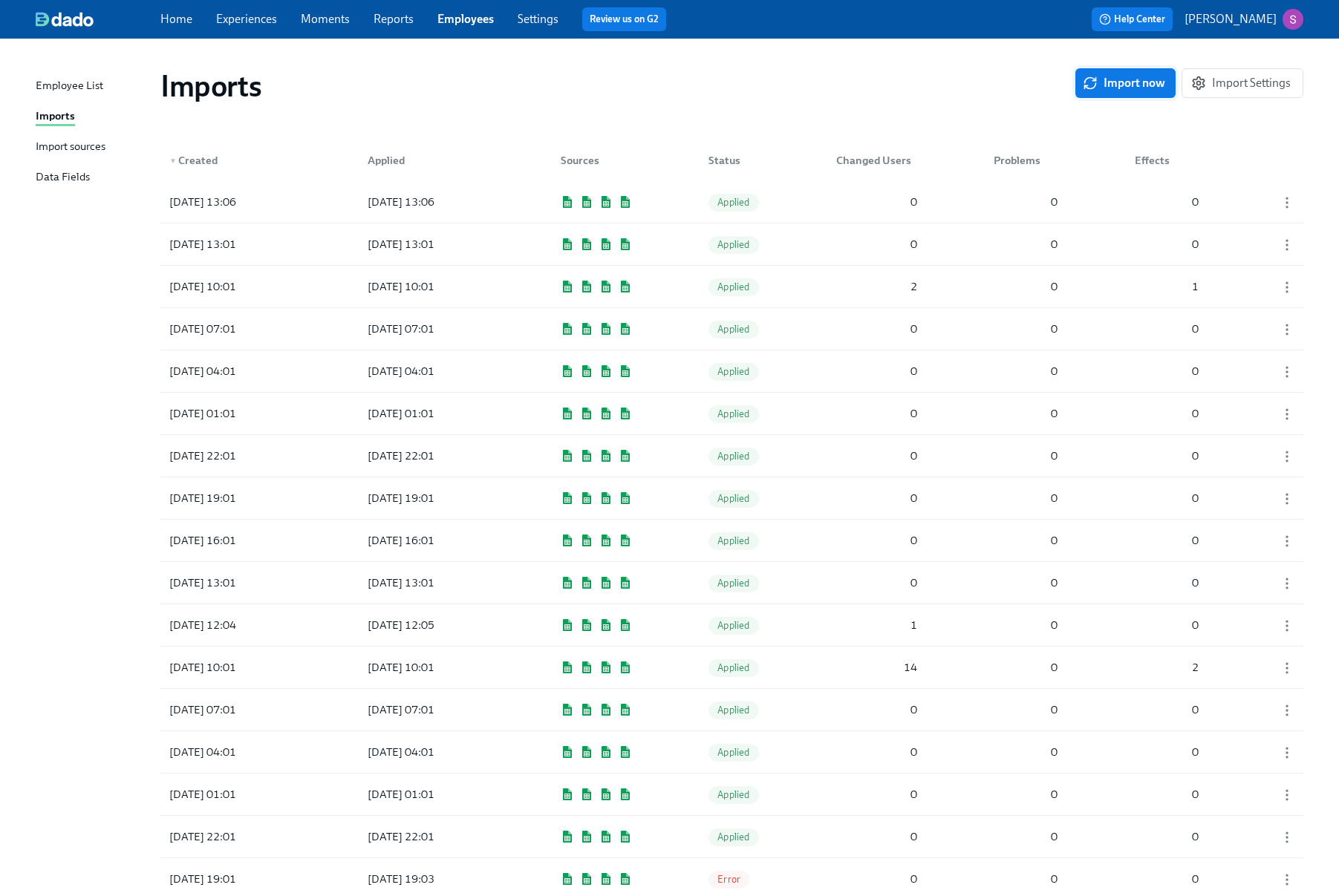
click at [1134, 95] on button "Import now" at bounding box center [1126, 83] width 100 height 30
click at [1133, 86] on span "Import now" at bounding box center [1125, 83] width 79 height 15
click at [1292, 199] on icon "button" at bounding box center [1287, 202] width 15 height 15
click at [1076, 218] on div at bounding box center [670, 448] width 1339 height 896
click at [746, 205] on span "Pending" at bounding box center [734, 202] width 53 height 11
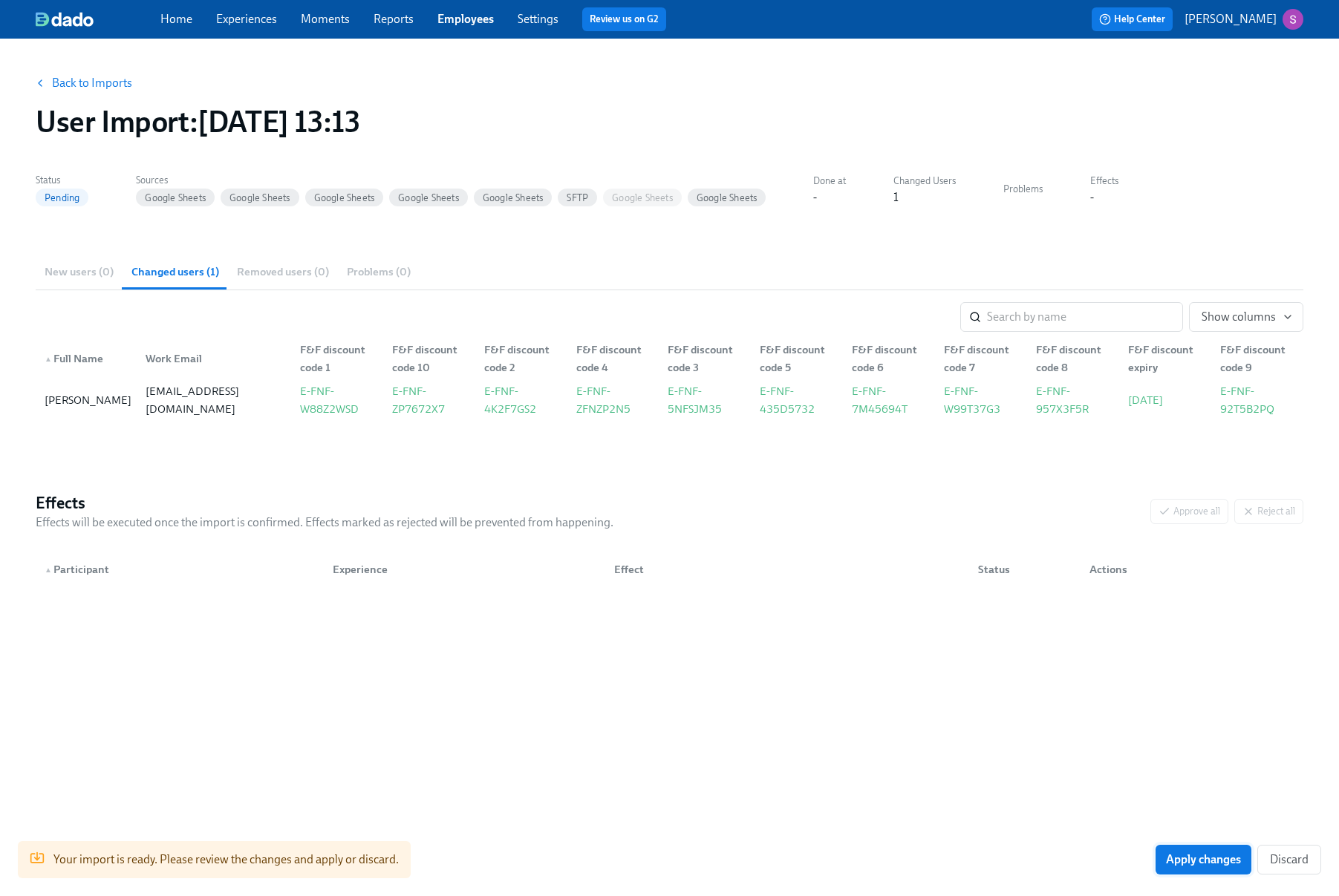
click at [1219, 864] on span "Apply changes" at bounding box center [1203, 860] width 75 height 15
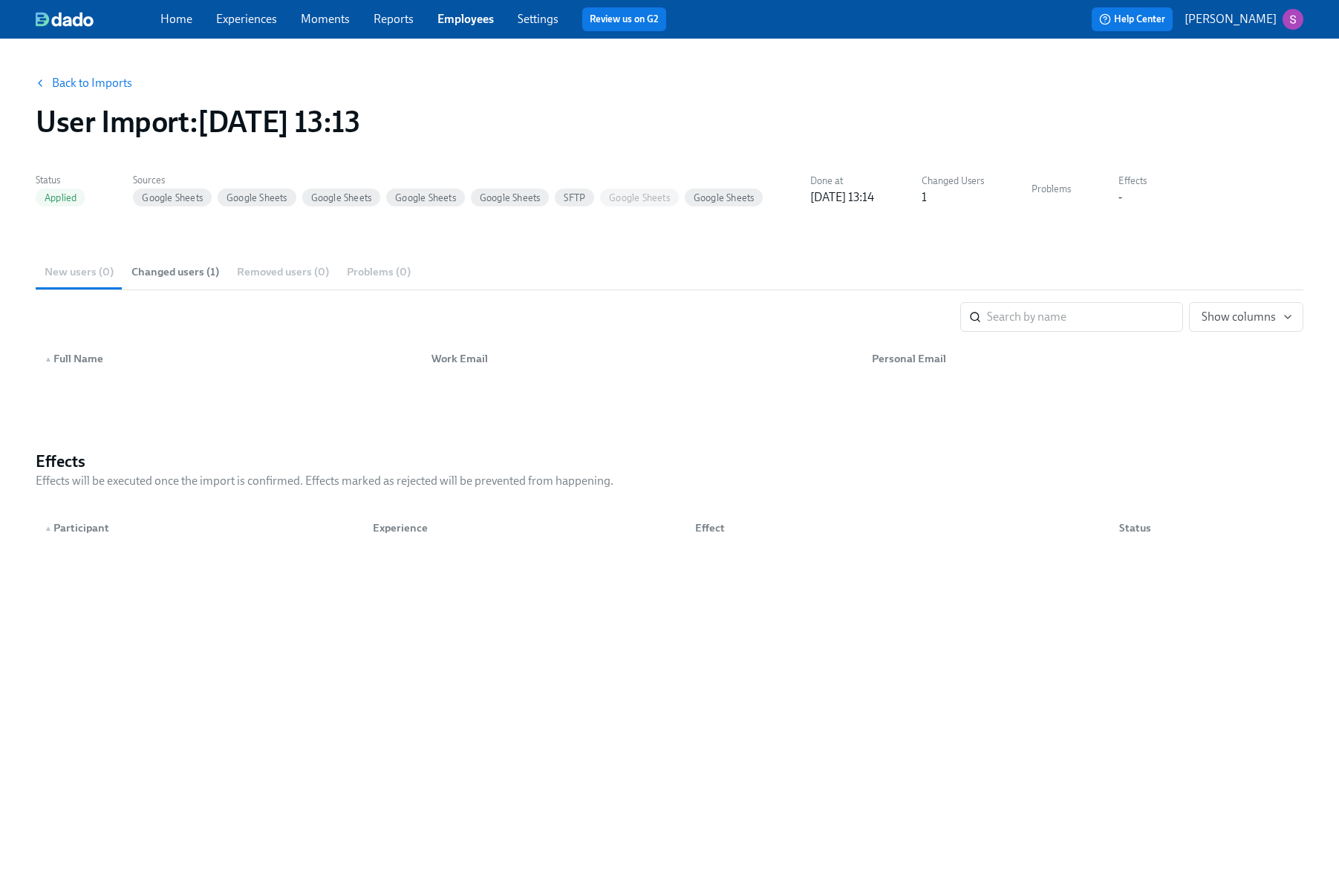
click at [317, 25] on link "Moments" at bounding box center [325, 19] width 49 height 14
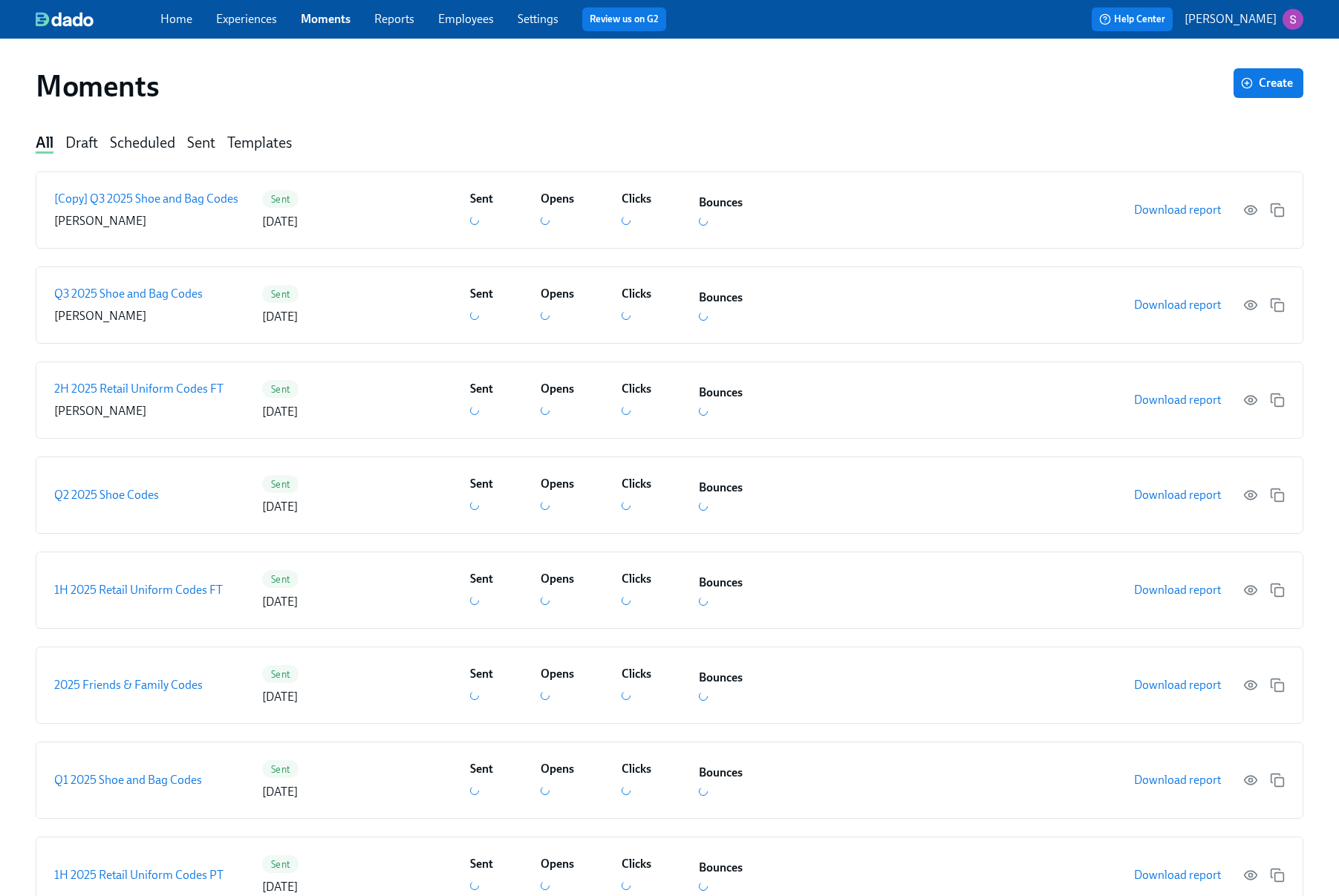
click at [258, 20] on link "Experiences" at bounding box center [246, 19] width 61 height 14
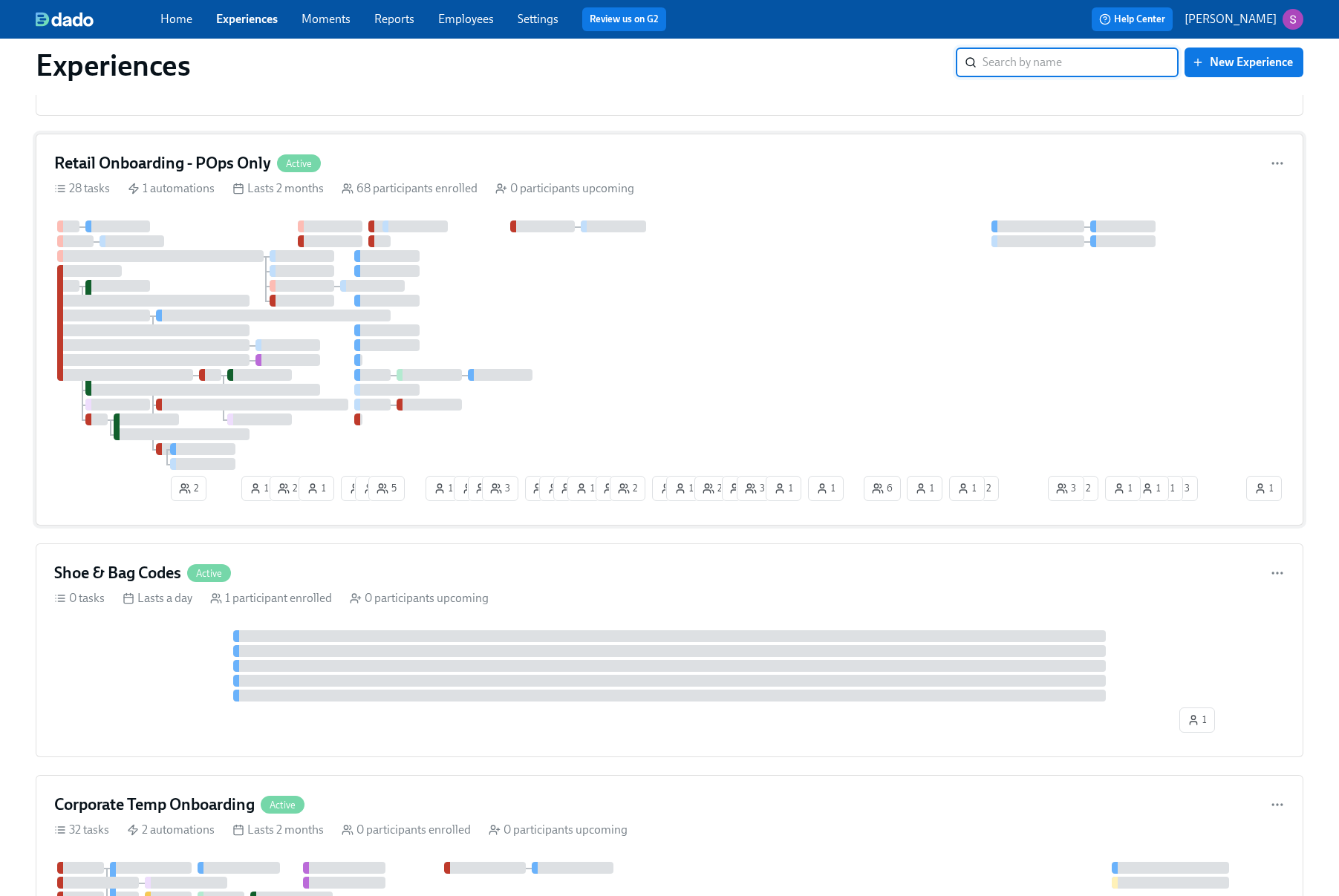
scroll to position [1184, 0]
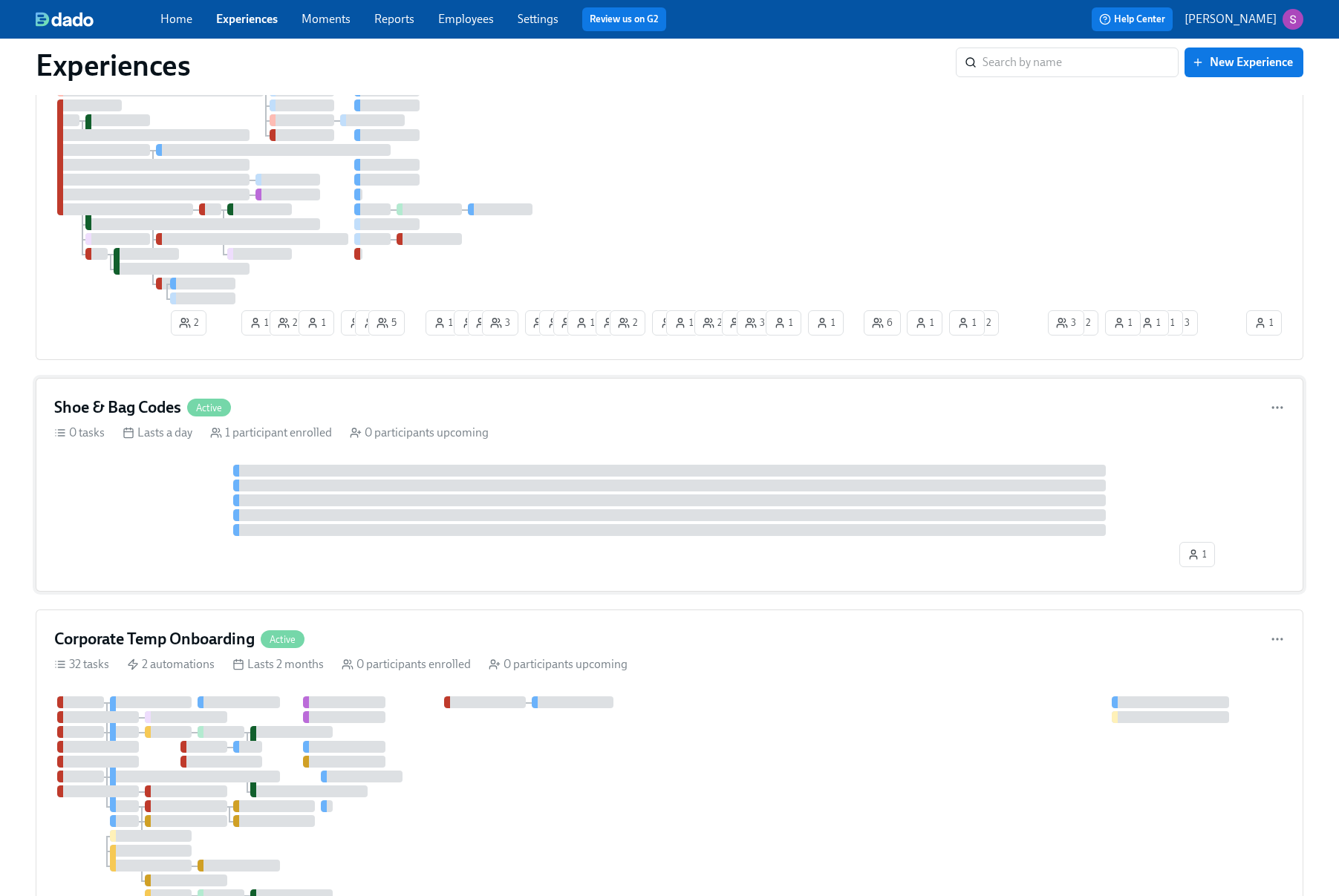
click at [580, 418] on div "Shoe & Bag Codes Active" at bounding box center [670, 408] width 1231 height 23
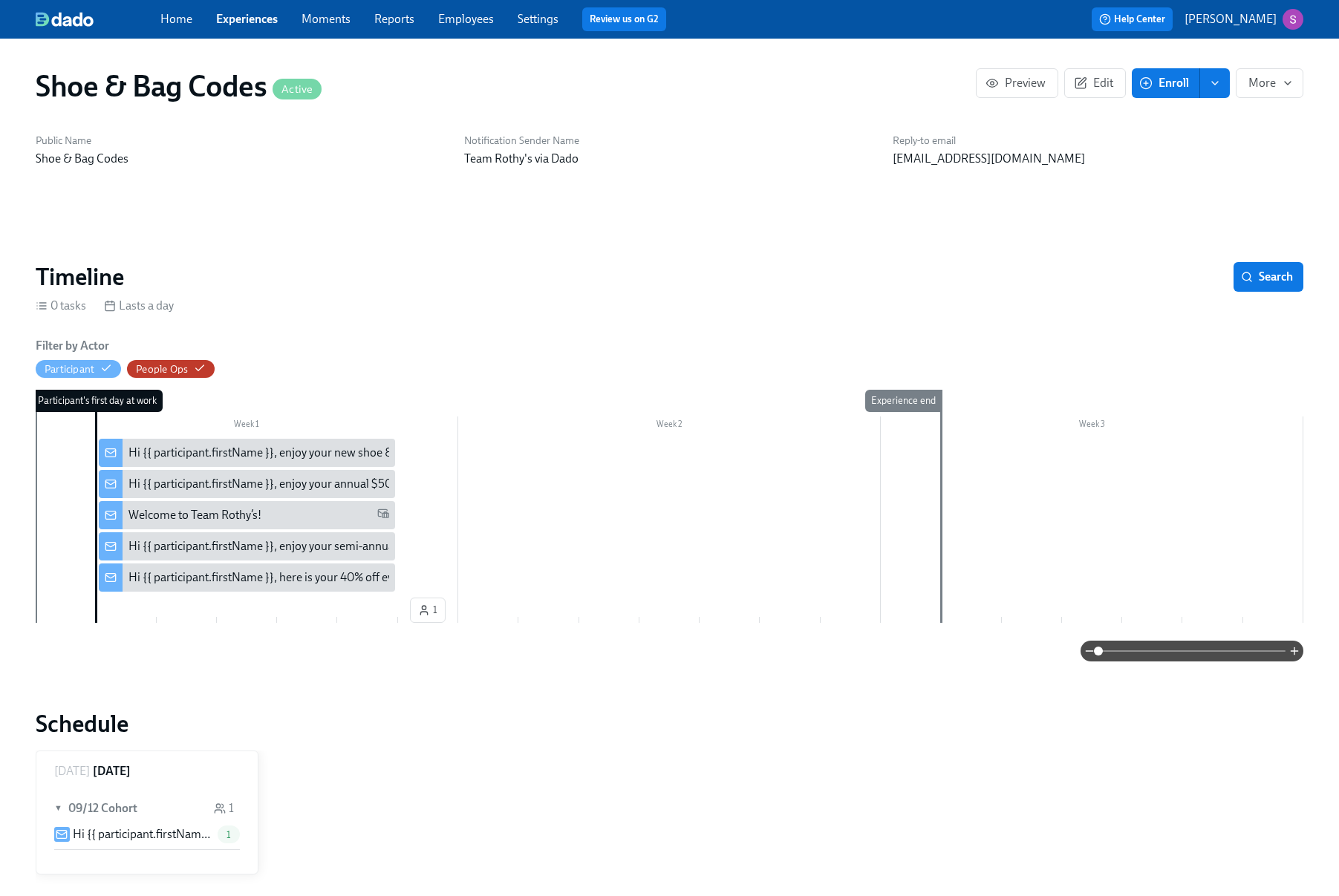
click at [323, 482] on div "Hi {{ participant.firstName }}, enjoy your annual $50 off codes." at bounding box center [286, 484] width 315 height 16
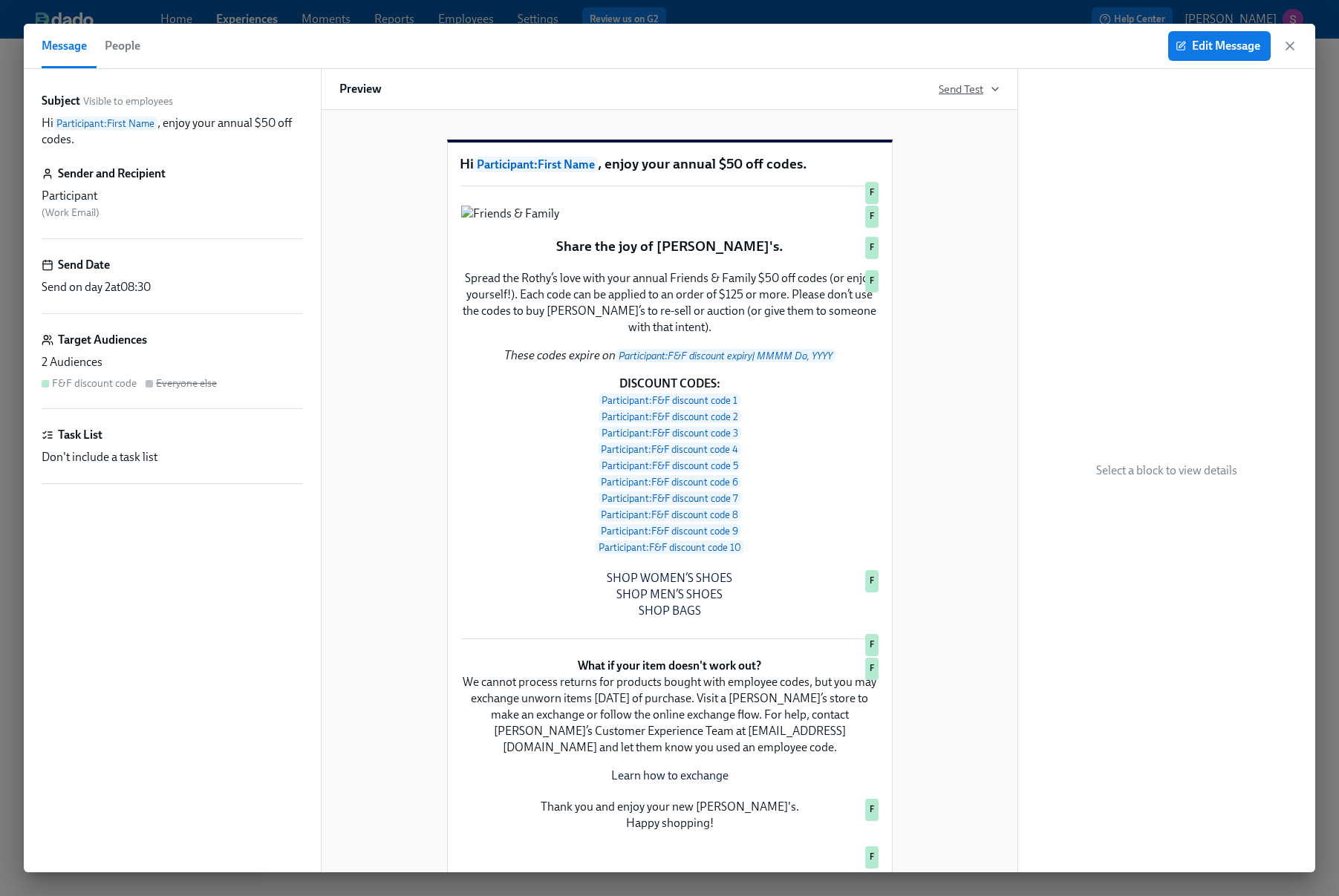
click at [954, 92] on span "Send Test" at bounding box center [969, 89] width 61 height 15
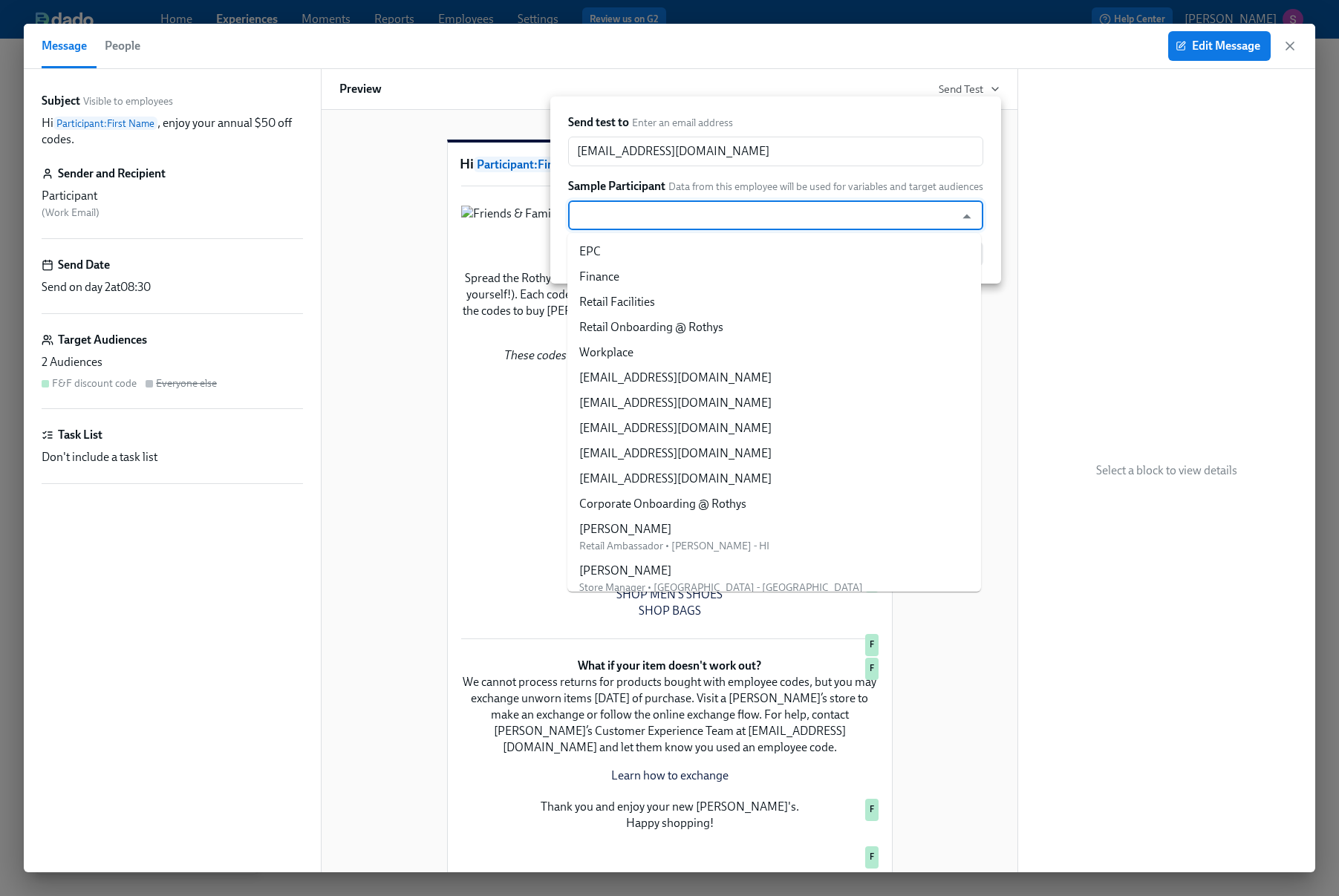
click at [837, 215] on input "text" at bounding box center [762, 215] width 372 height 30
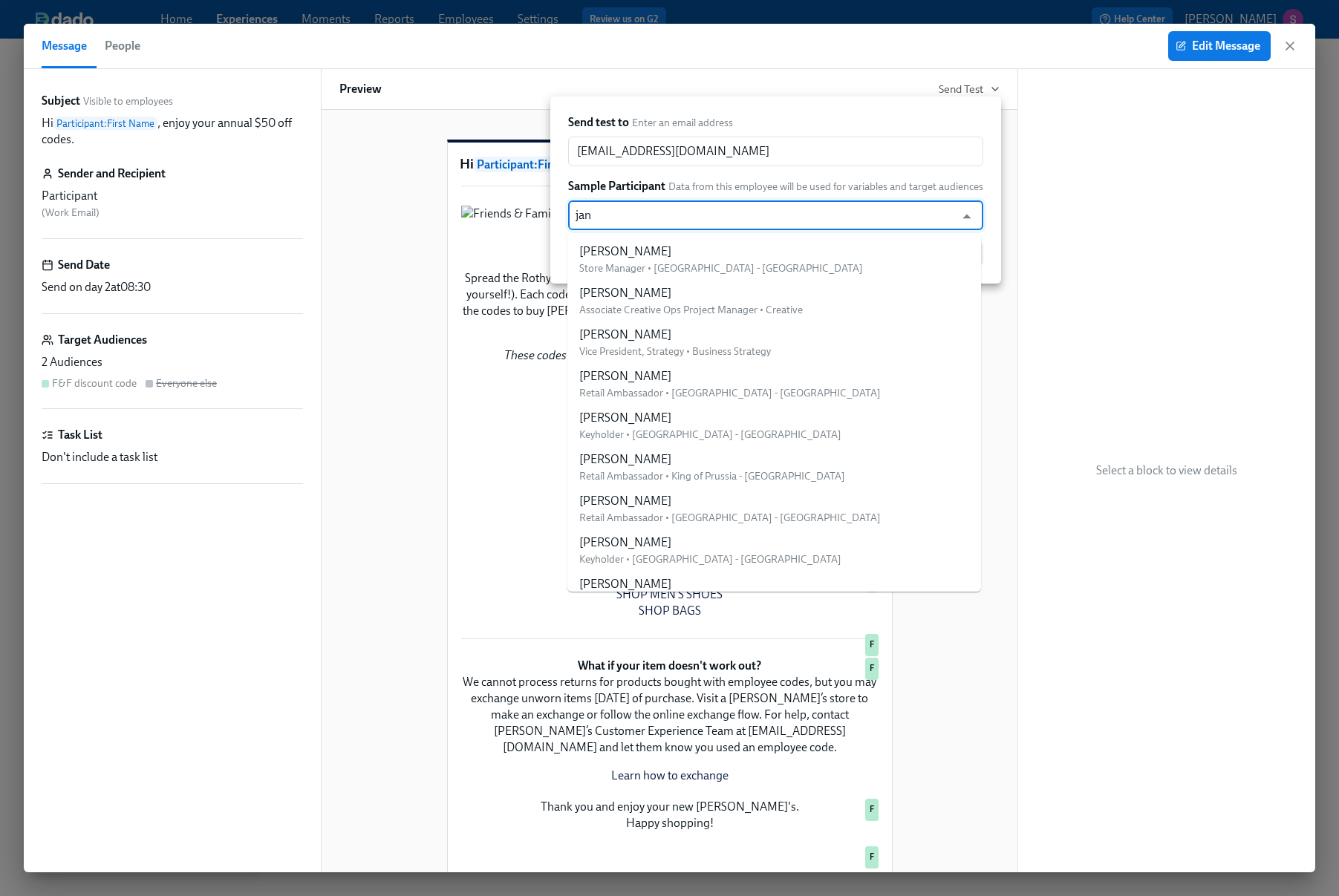
type input "jani"
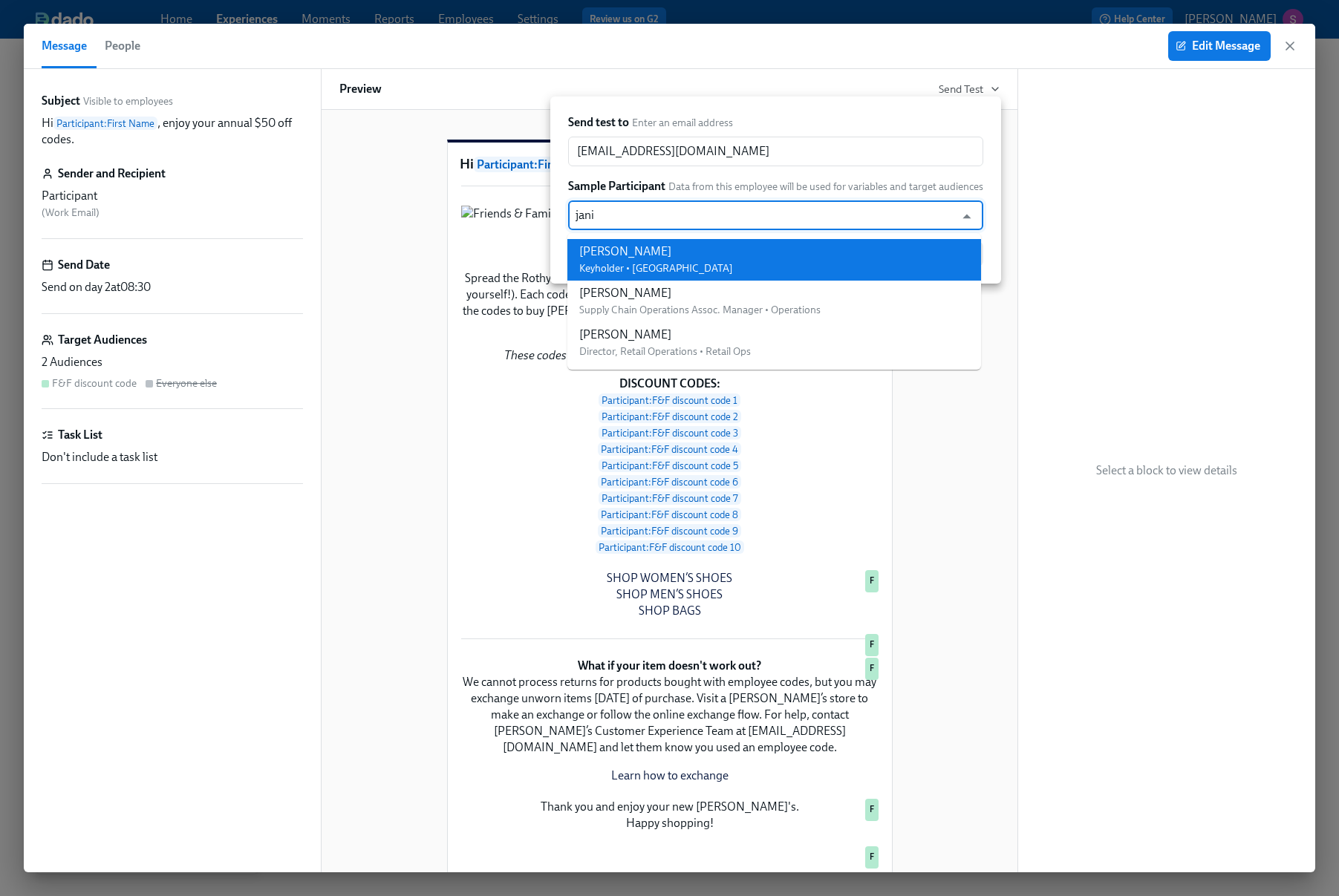
click at [840, 256] on li "Janice Duenas Keyholder • Larchmont - CA" at bounding box center [774, 259] width 414 height 41
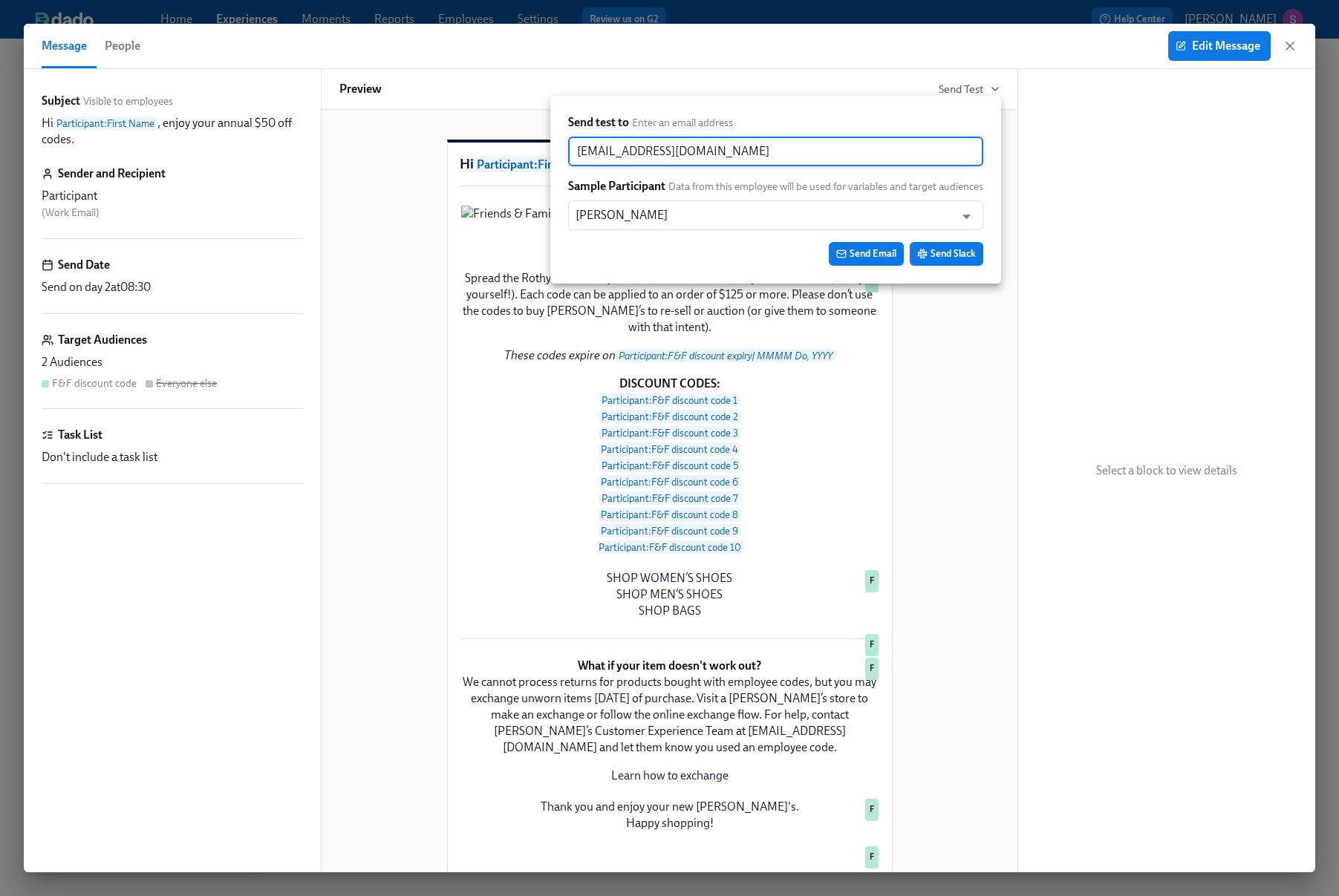
drag, startPoint x: 728, startPoint y: 158, endPoint x: 517, endPoint y: 156, distance: 211.0
click at [517, 157] on div "Send test to Enter an email address sjackson@rothys.com ​ Sample Participant Da…" at bounding box center [670, 448] width 1339 height 896
paste input "JDuenas"
type input "JDuenas@rothys.com"
click at [848, 255] on span "Send Email" at bounding box center [866, 254] width 60 height 15
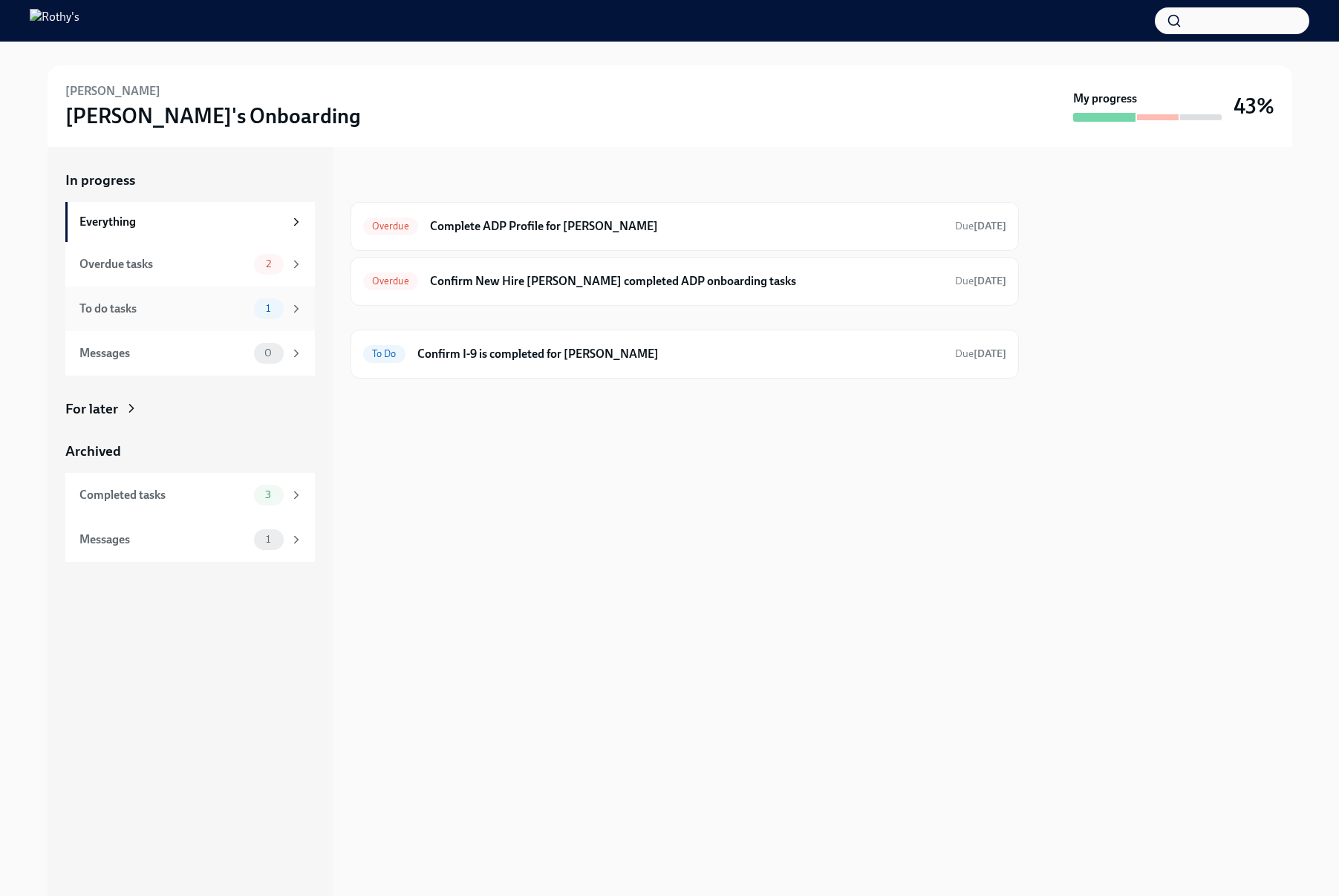
click at [181, 306] on div "To do tasks" at bounding box center [164, 309] width 168 height 16
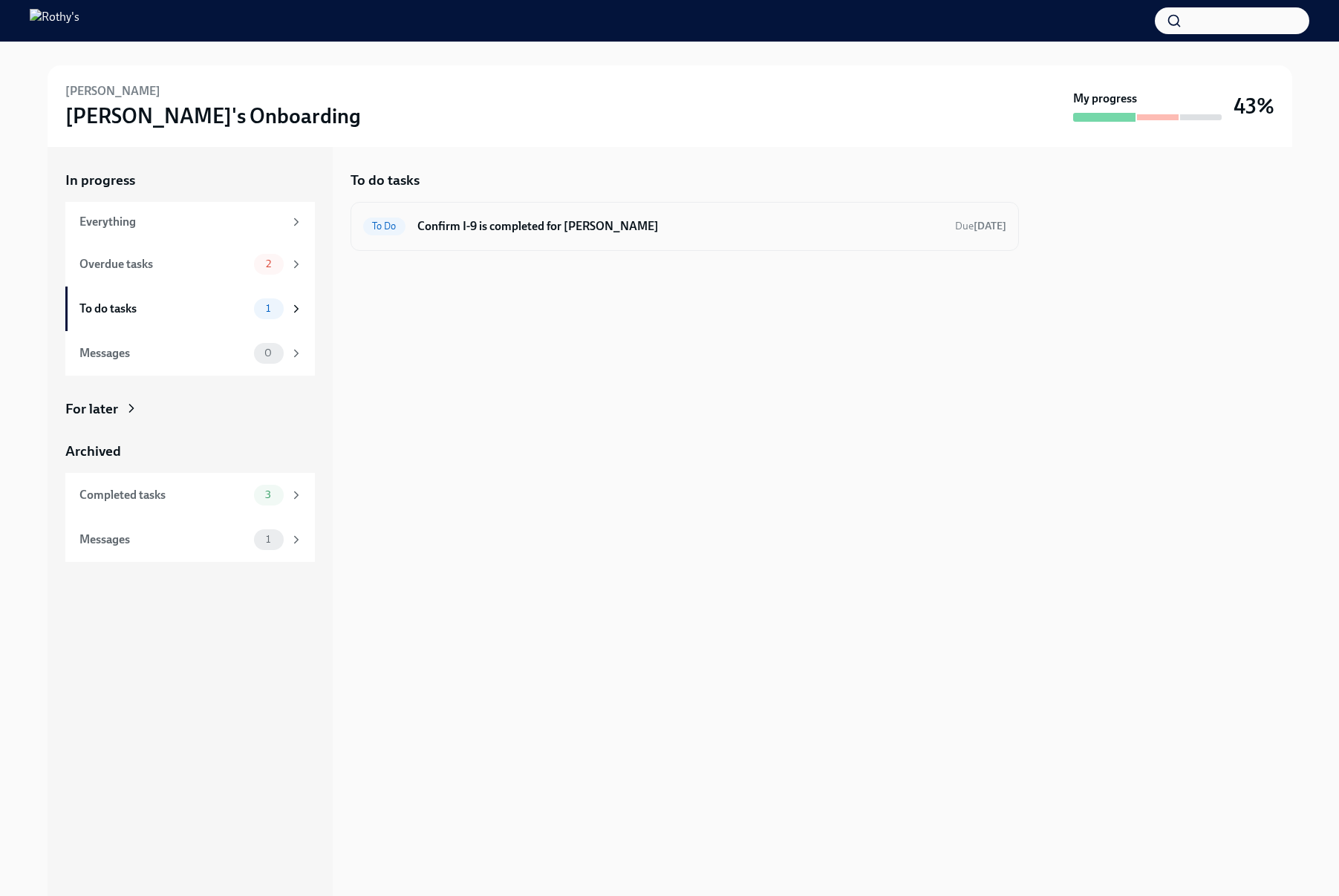
click at [406, 214] on div "To Do Confirm I-9 is completed for [PERSON_NAME] Due [DATE]" at bounding box center [685, 226] width 644 height 23
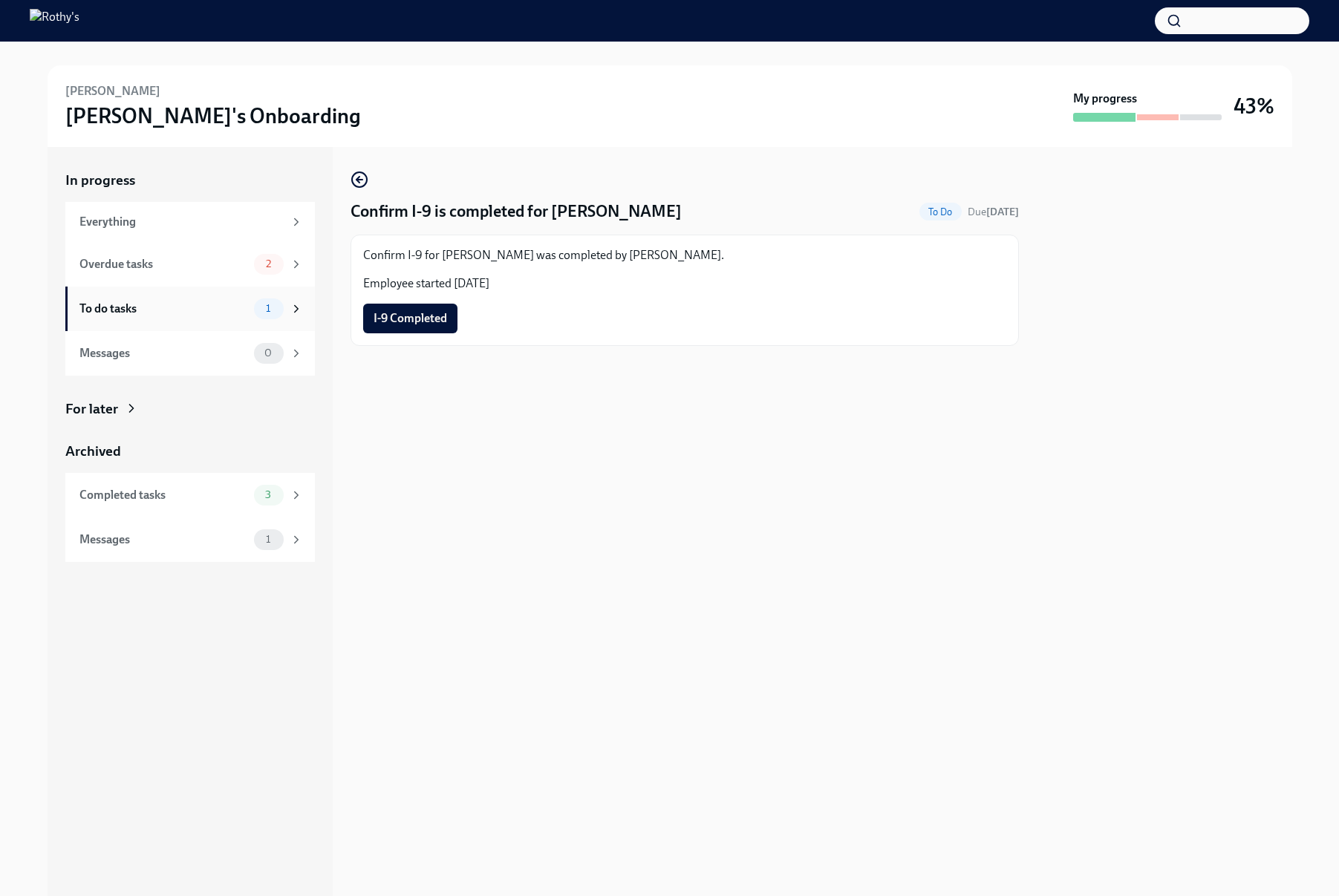
click at [210, 301] on div "To do tasks" at bounding box center [164, 309] width 168 height 16
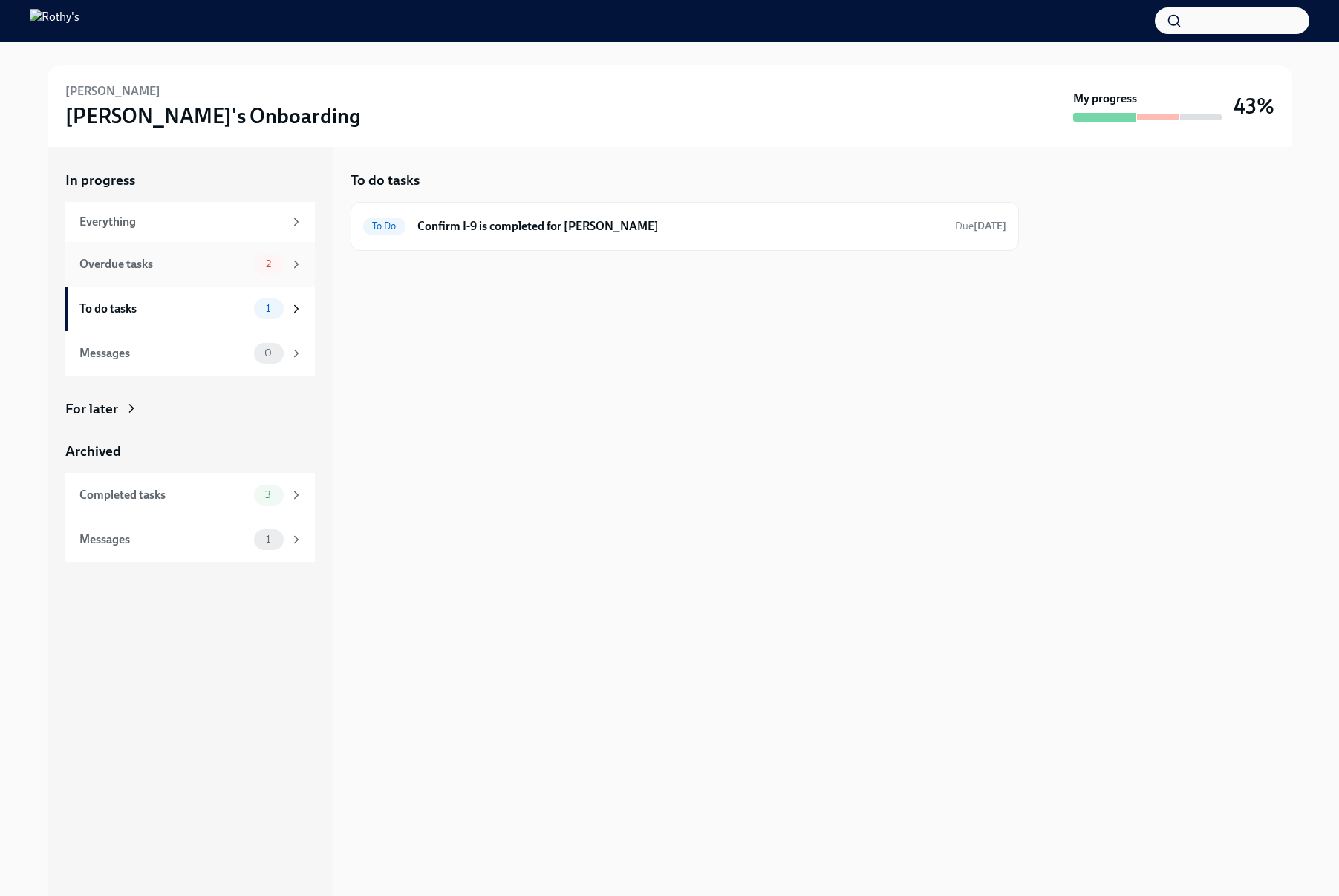
click at [210, 269] on div "Overdue tasks" at bounding box center [164, 265] width 168 height 16
click at [560, 229] on h6 "Complete ADP Profile for [PERSON_NAME]" at bounding box center [687, 227] width 513 height 16
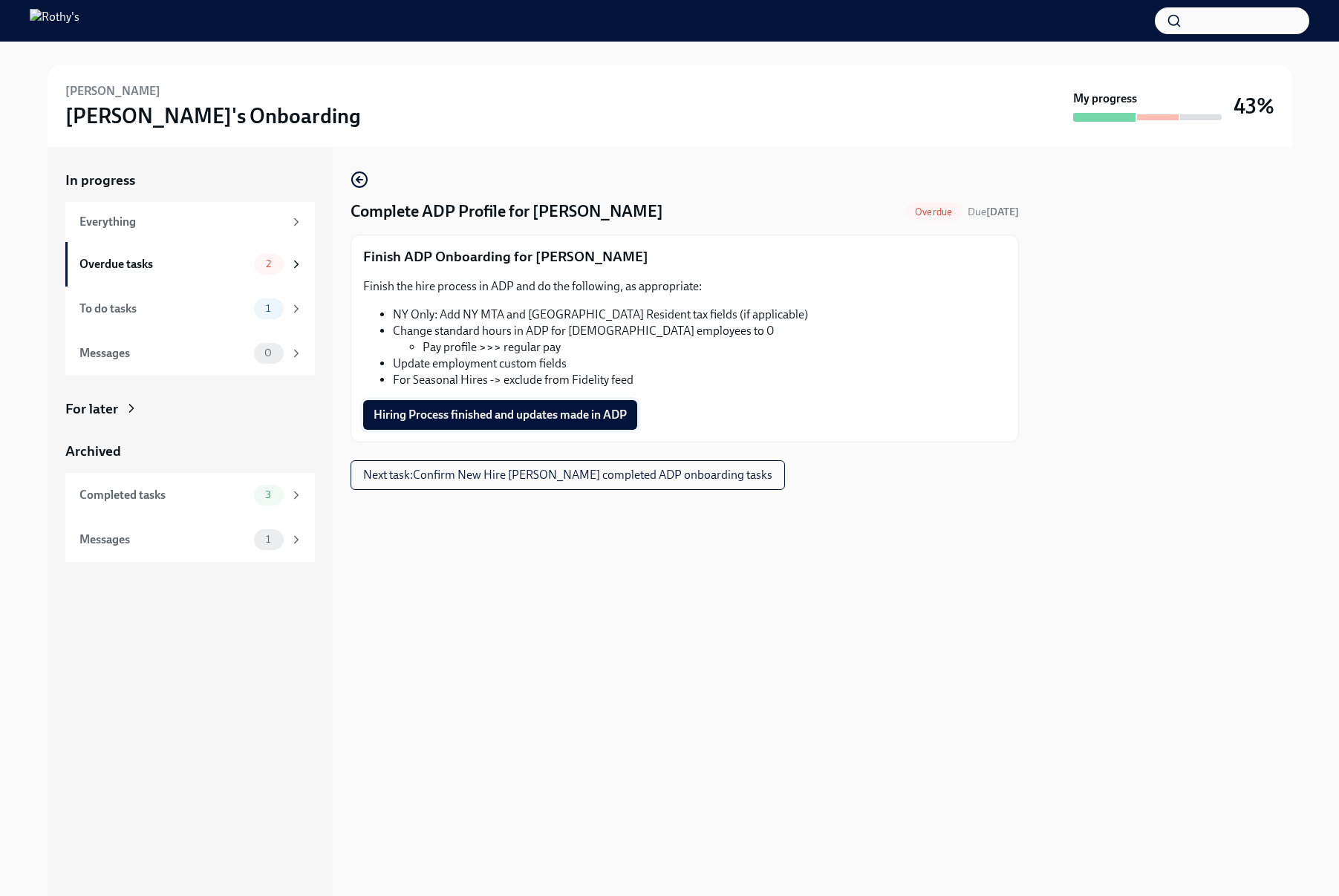
click at [544, 421] on span "Hiring Process finished and updates made in ADP" at bounding box center [499, 415] width 253 height 15
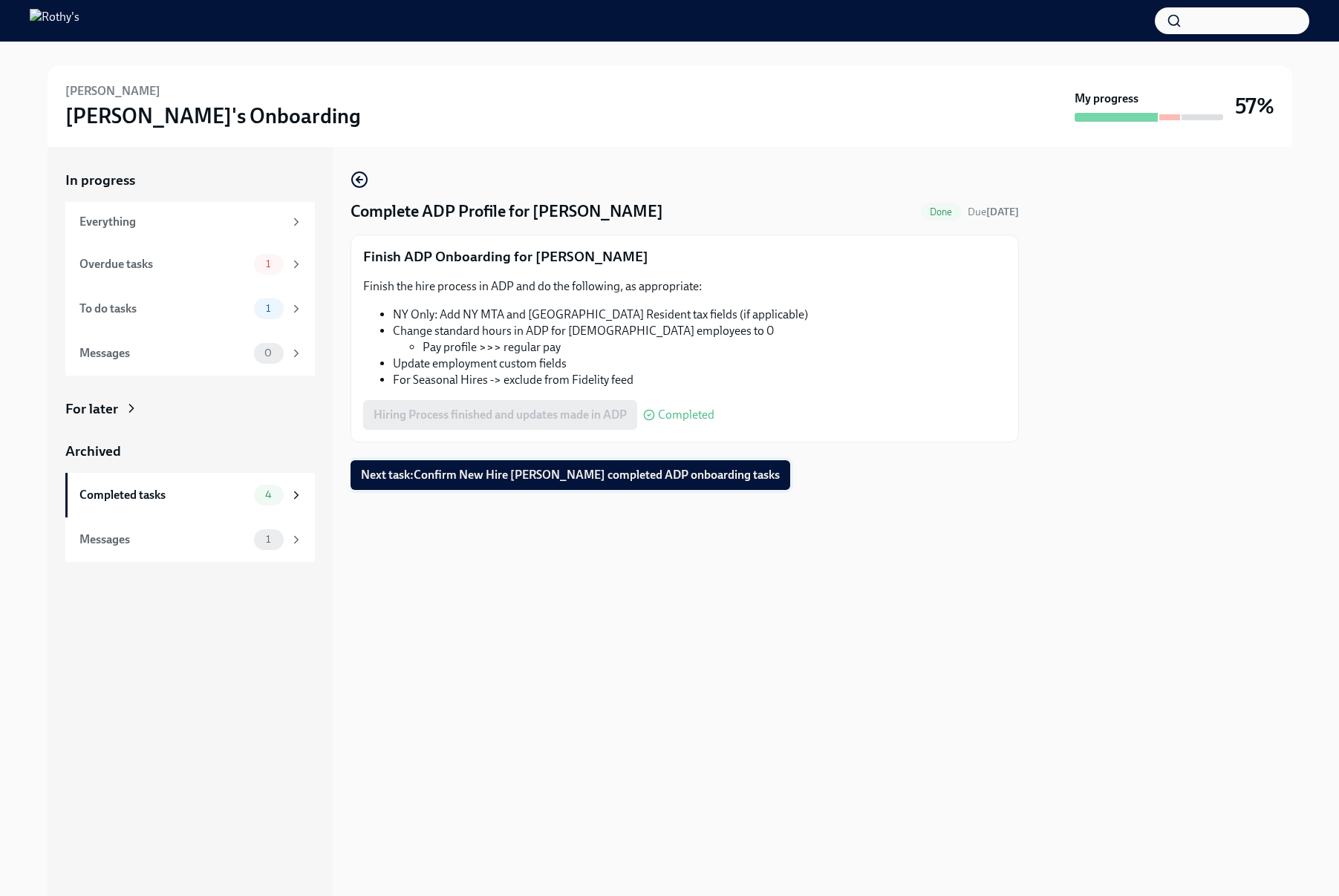
click at [451, 483] on button "Next task : Confirm New Hire [PERSON_NAME] completed ADP onboarding tasks" at bounding box center [570, 475] width 440 height 30
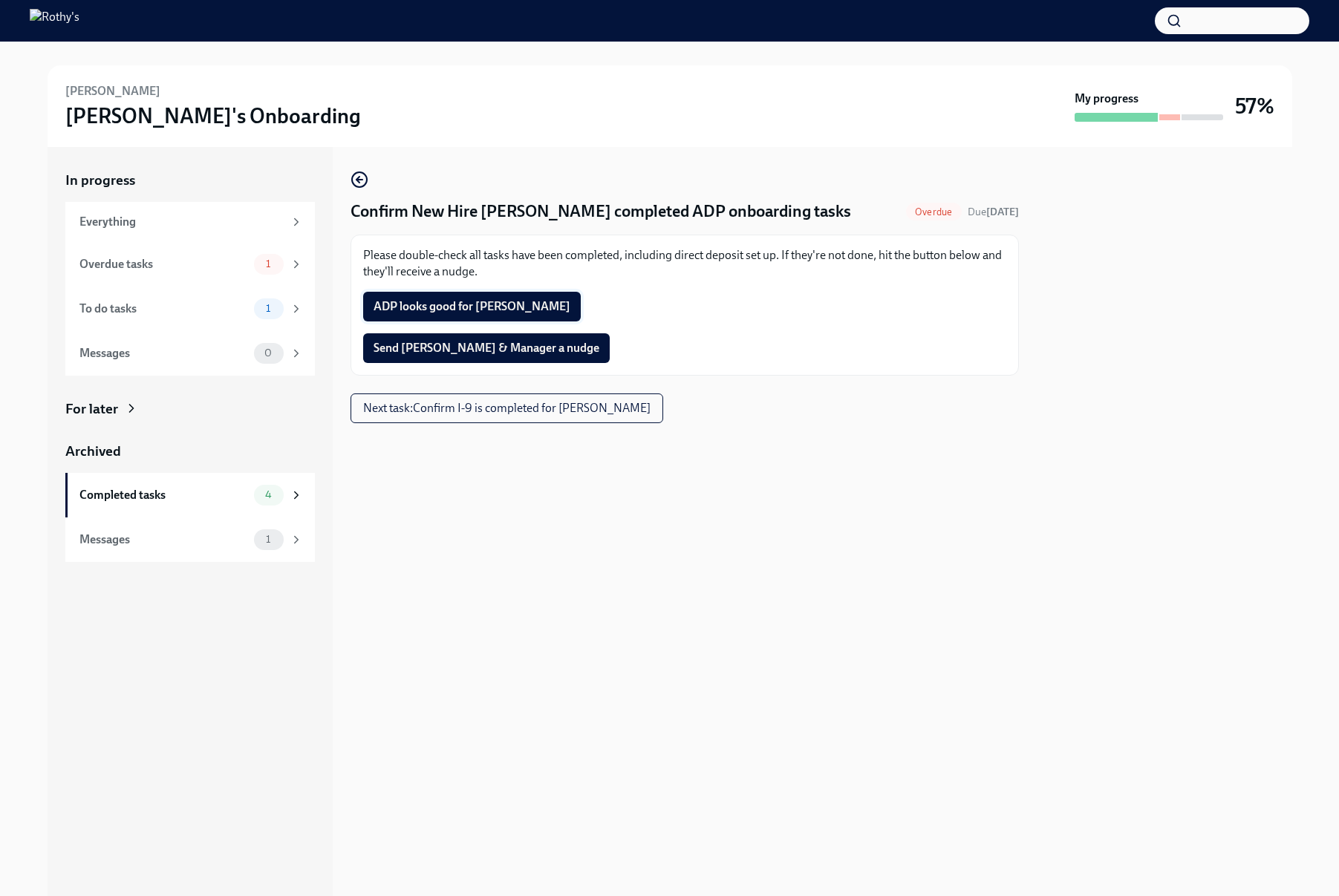
click at [448, 303] on span "ADP looks good for [PERSON_NAME]" at bounding box center [471, 307] width 197 height 15
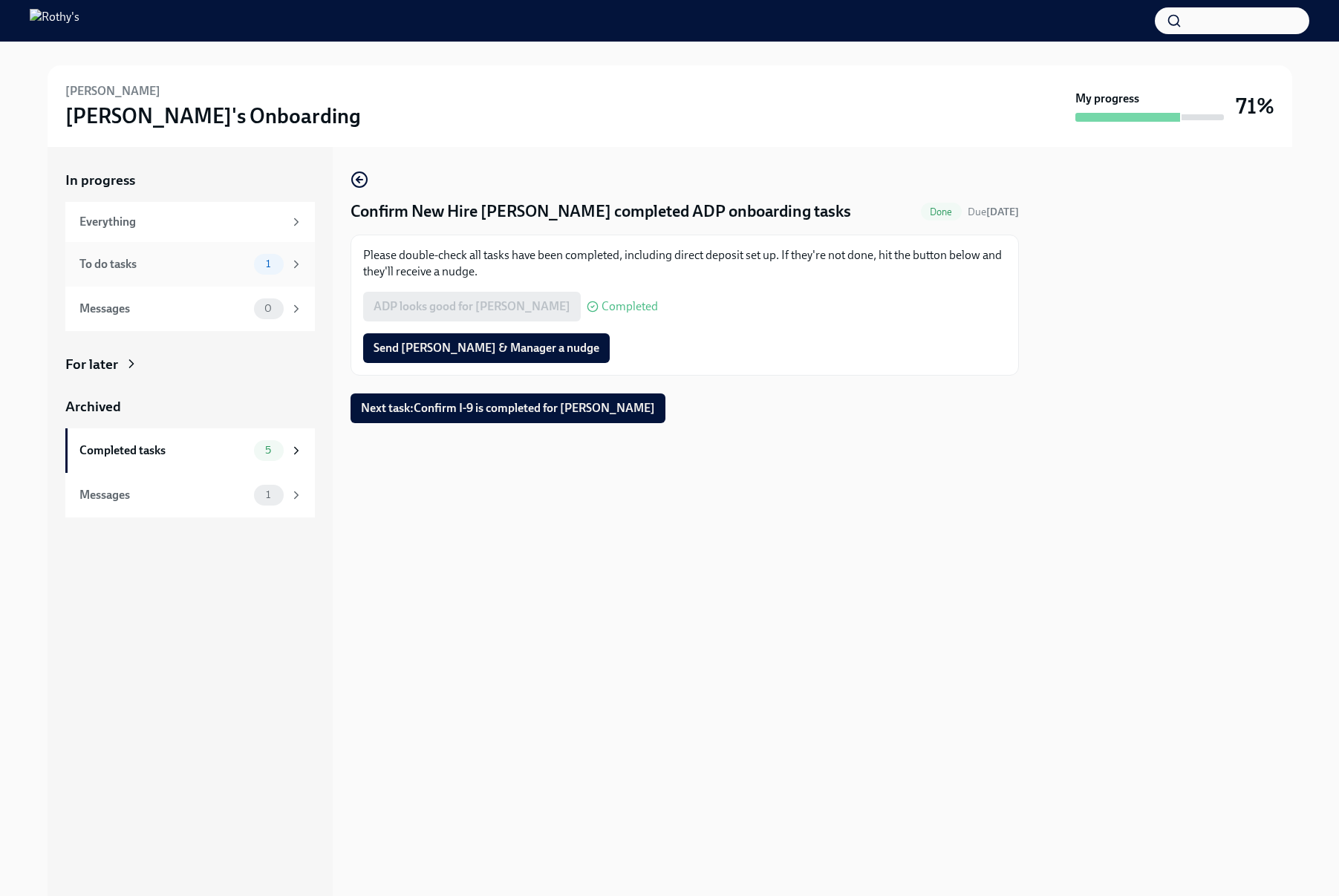
click at [142, 269] on div "To do tasks" at bounding box center [164, 265] width 168 height 16
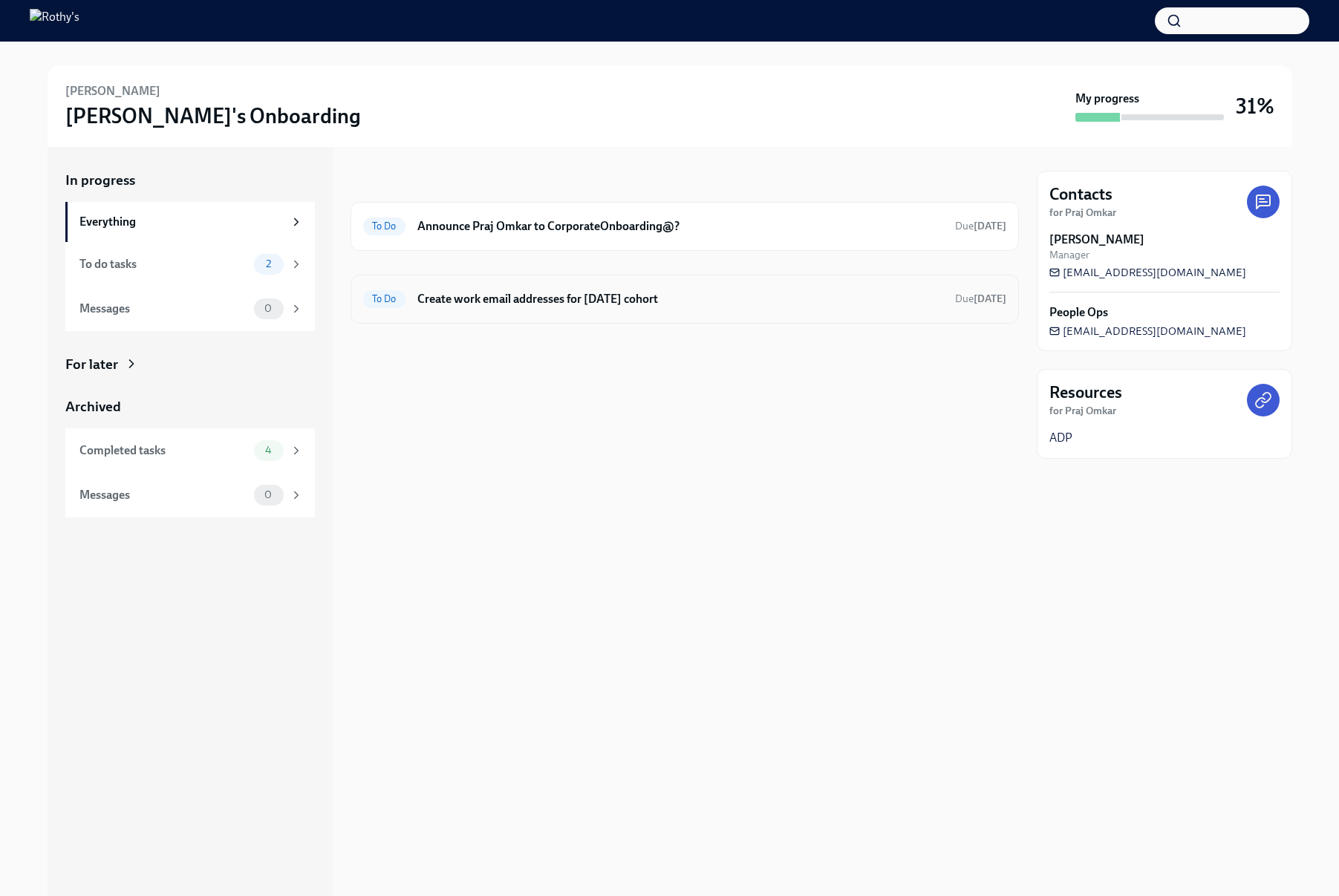
click at [461, 288] on div "To Do Create work email addresses for [DATE] cohort Due [DATE]" at bounding box center [685, 299] width 644 height 23
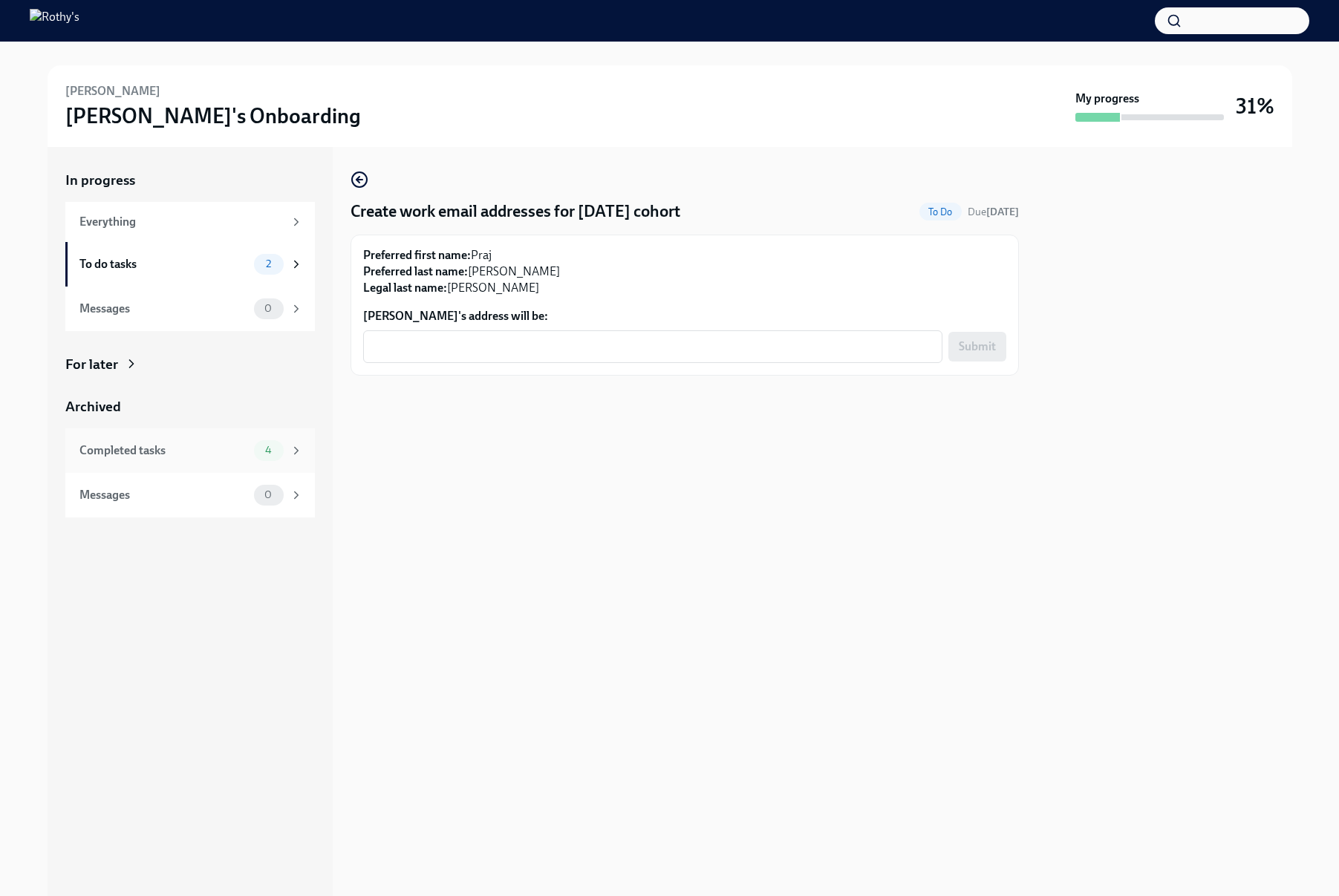
click at [225, 445] on div "Completed tasks" at bounding box center [164, 451] width 168 height 16
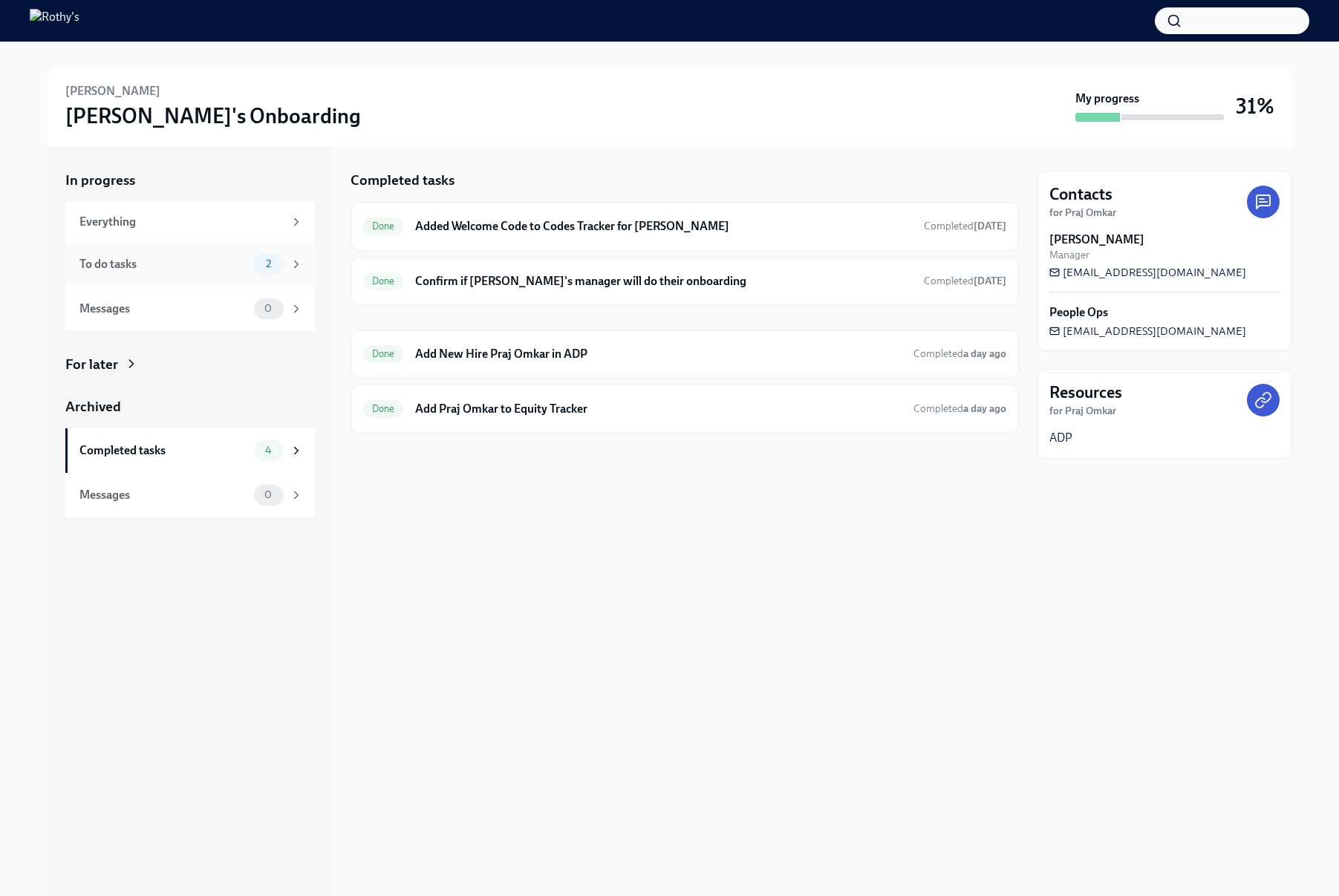
click at [211, 282] on div "To do tasks 2" at bounding box center [190, 264] width 249 height 45
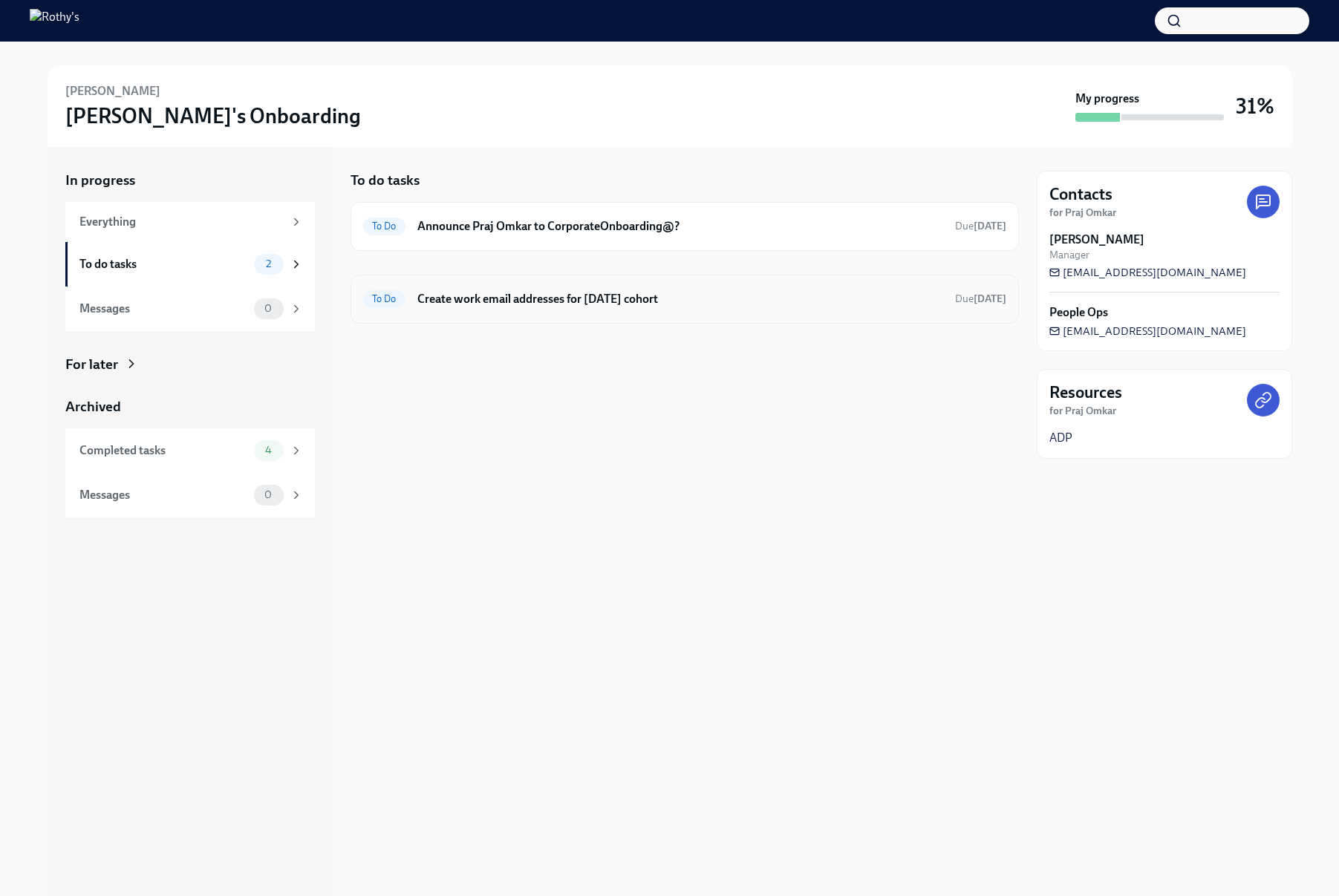
click at [481, 299] on h6 "Create work email addresses for Sep 30th cohort" at bounding box center [681, 299] width 526 height 16
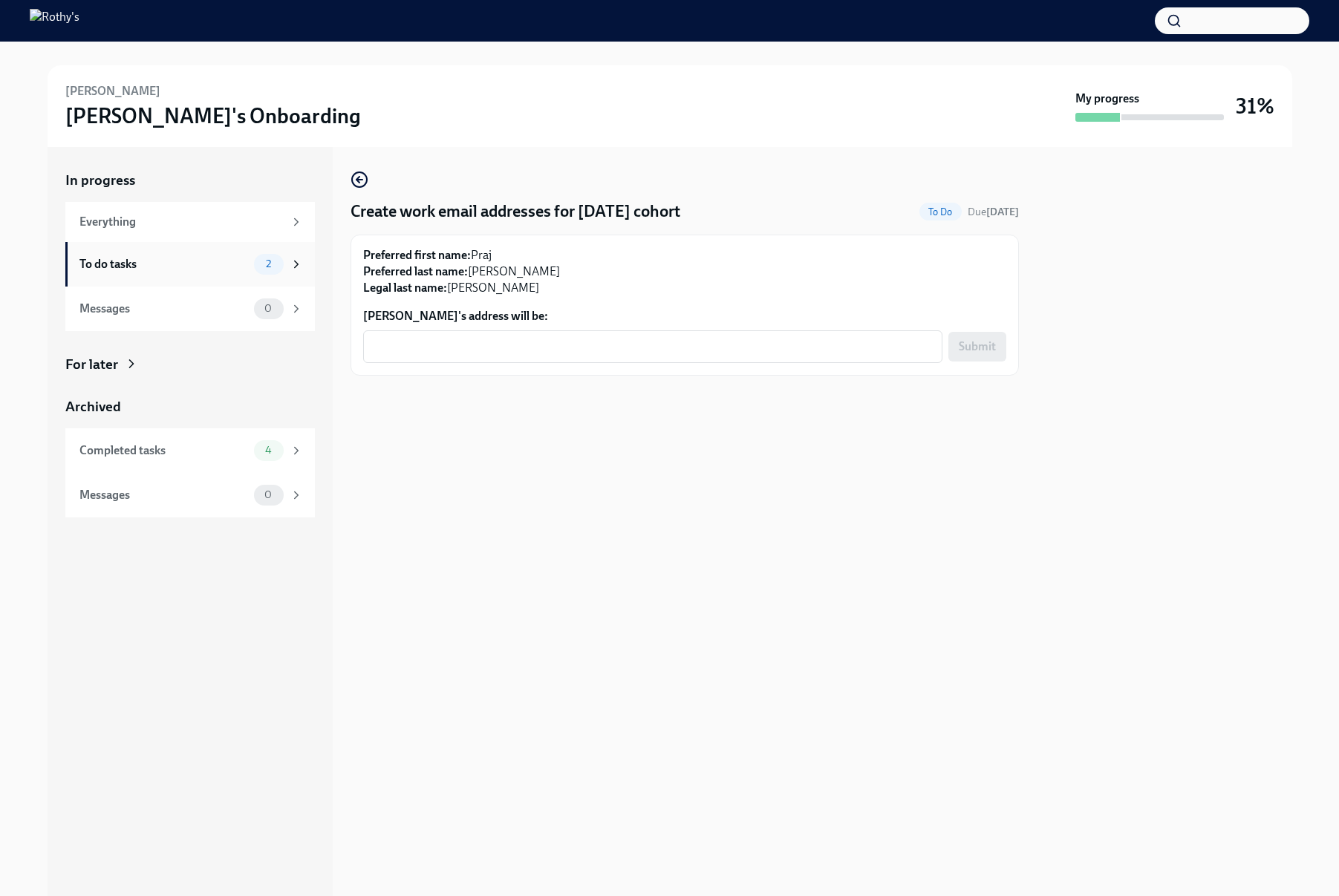
click at [196, 279] on div "To do tasks 2" at bounding box center [190, 264] width 249 height 45
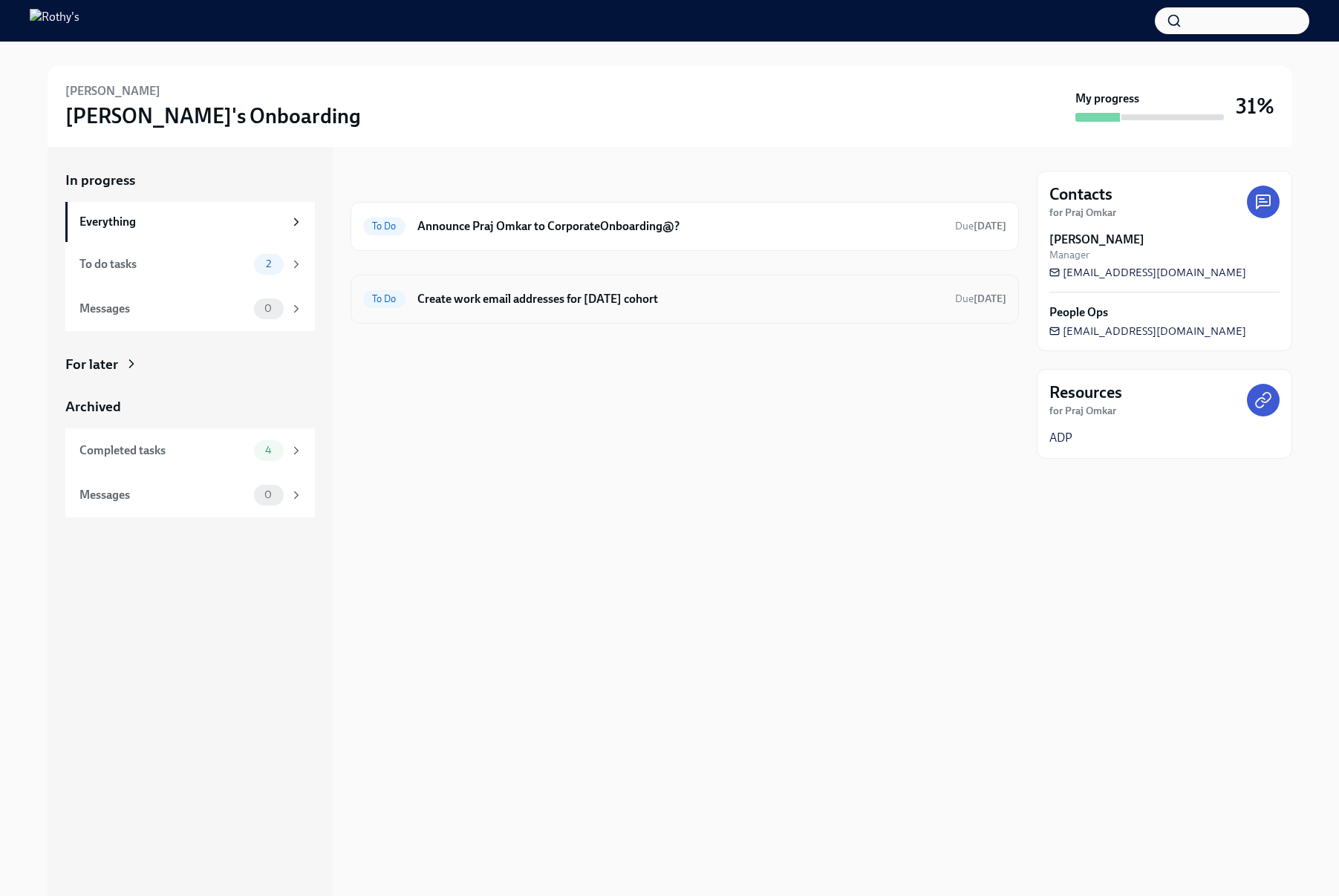
click at [436, 292] on h6 "Create work email addresses for [DATE] cohort" at bounding box center [681, 299] width 526 height 16
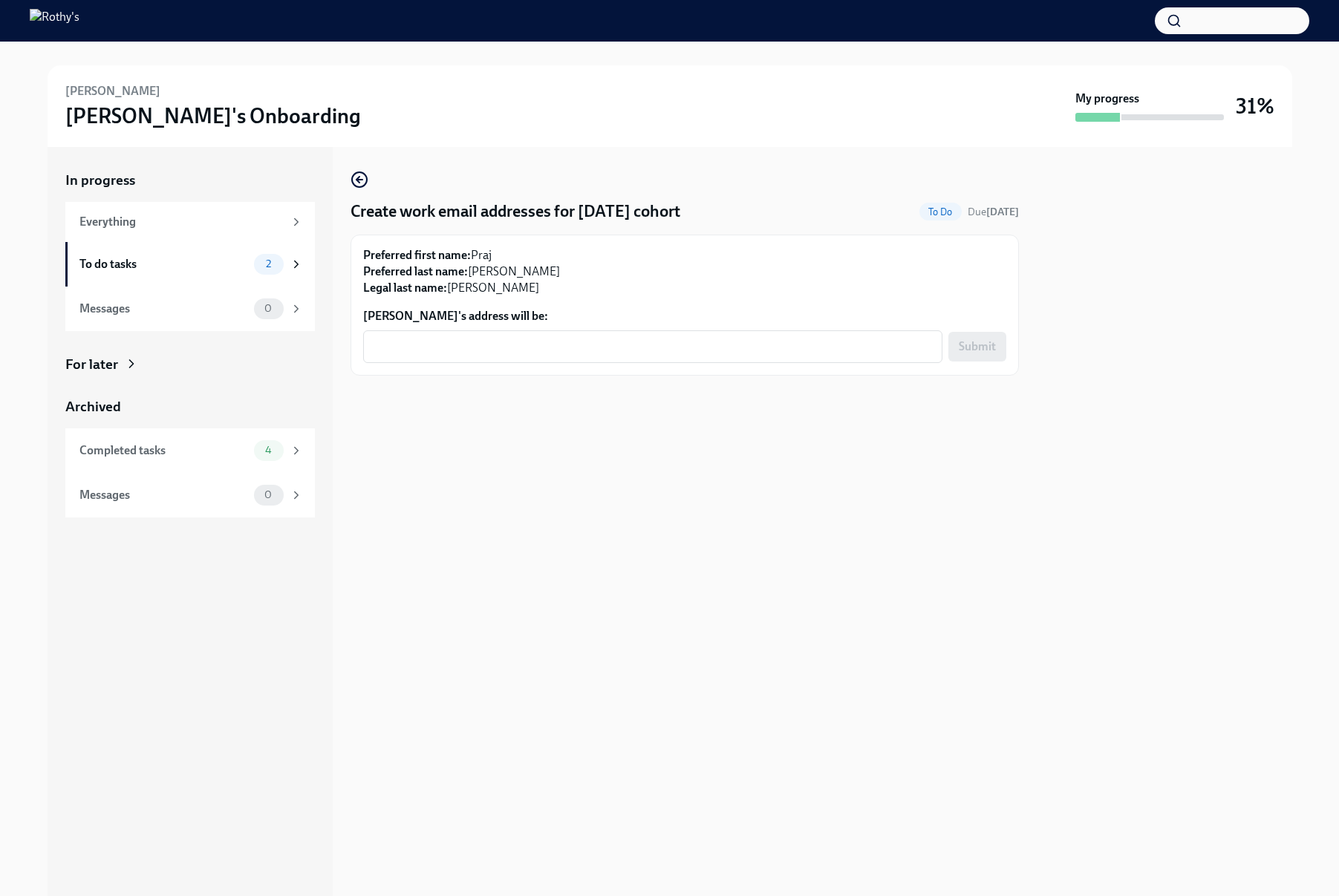
drag, startPoint x: 711, startPoint y: 214, endPoint x: 525, endPoint y: 216, distance: 186.0
click at [525, 216] on div "Create work email addresses for Sep 30th cohort To Do Due in 7 days" at bounding box center [685, 212] width 669 height 23
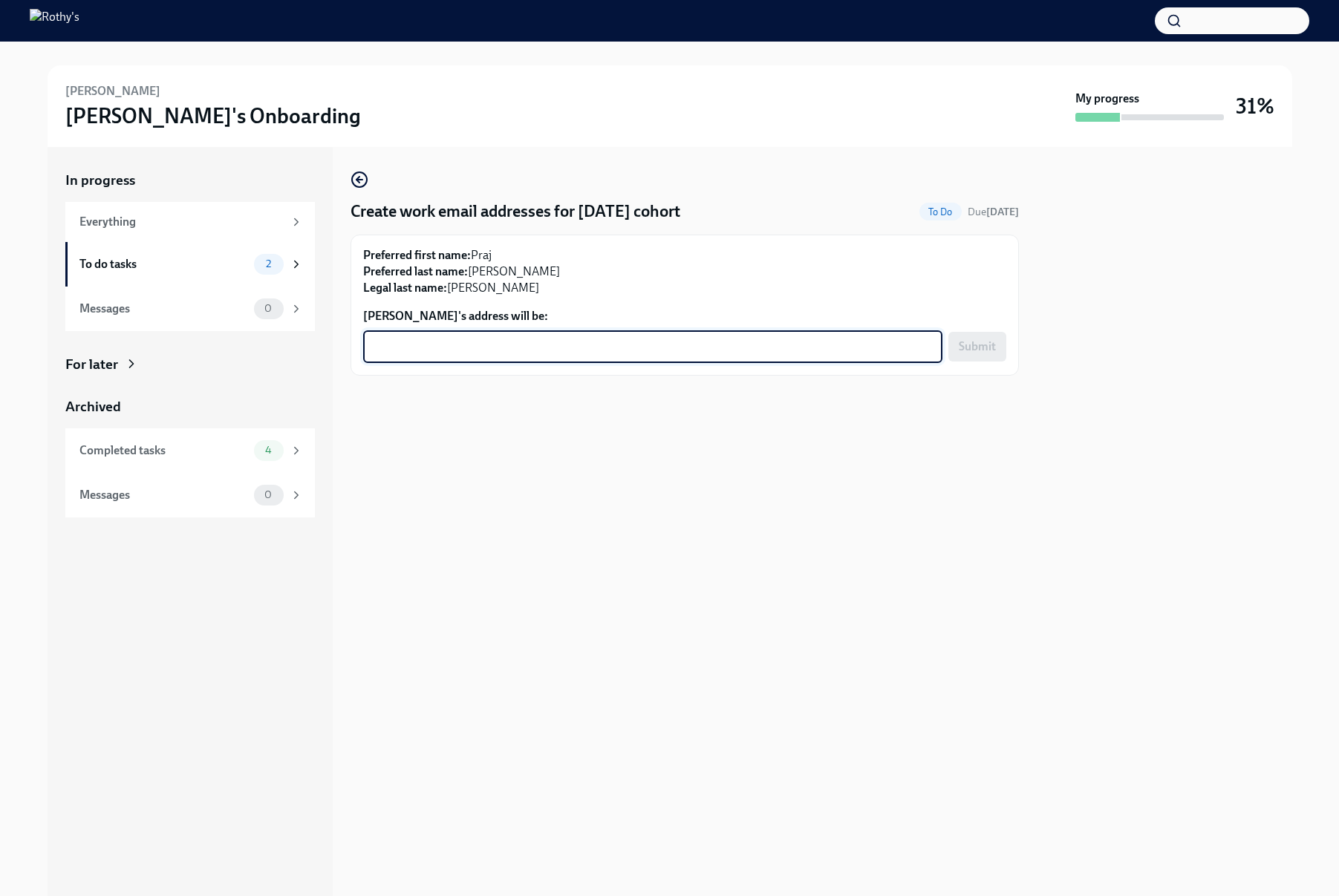
click at [555, 345] on textarea "Praj Omkar's address will be:" at bounding box center [653, 346] width 562 height 18
paste textarea "pomkar@rothys.com"
type textarea "pomkar@rothys.com"
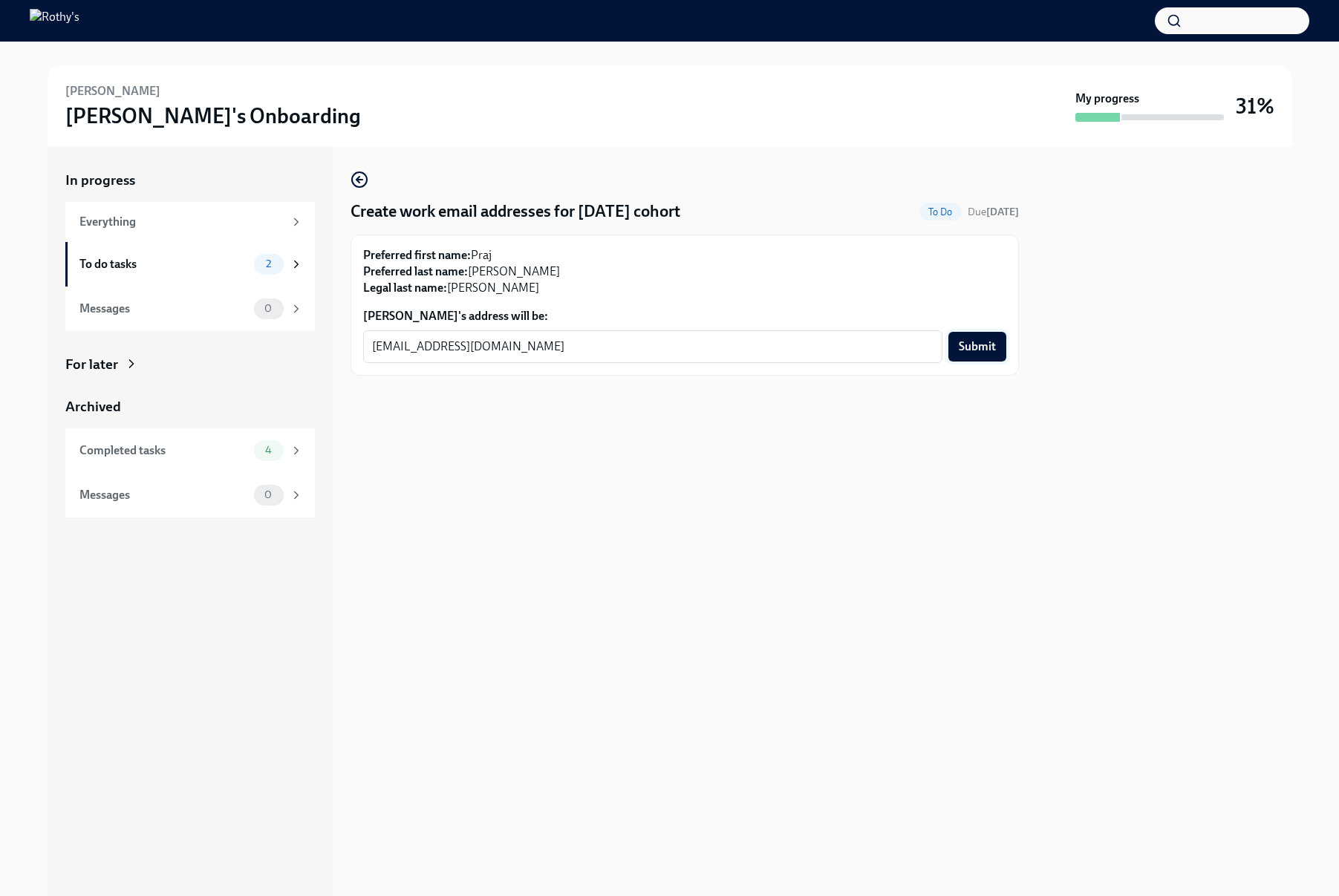
click at [975, 346] on span "Submit" at bounding box center [977, 346] width 37 height 15
